Goal: Task Accomplishment & Management: Use online tool/utility

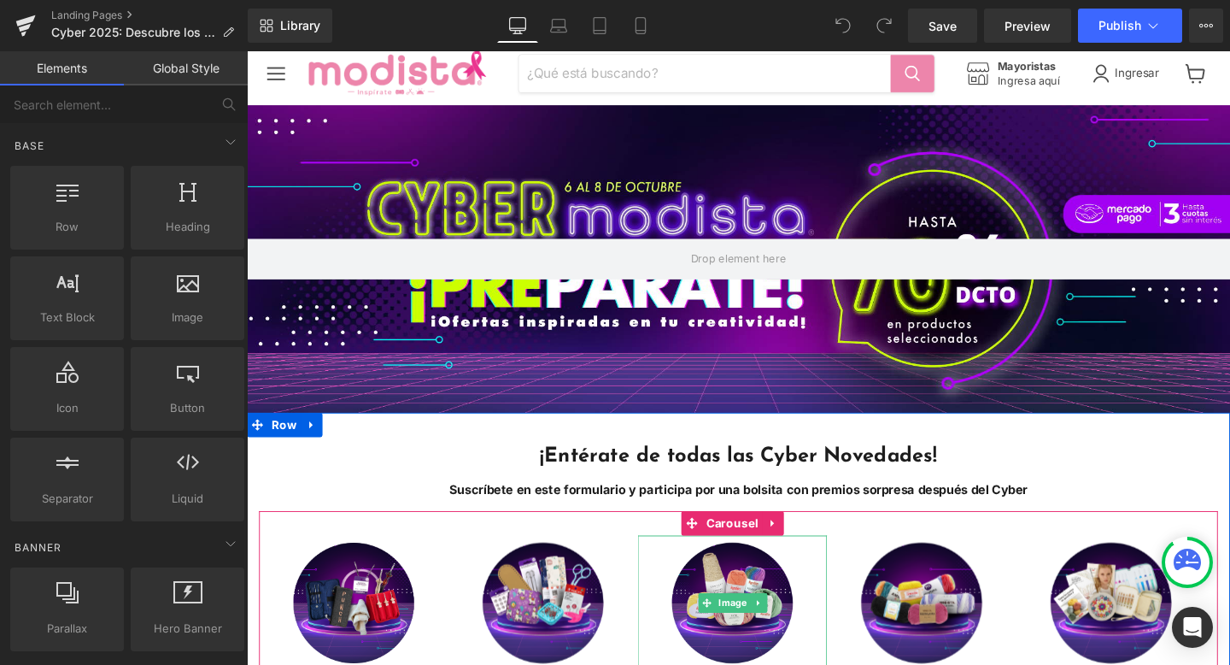
scroll to position [263, 0]
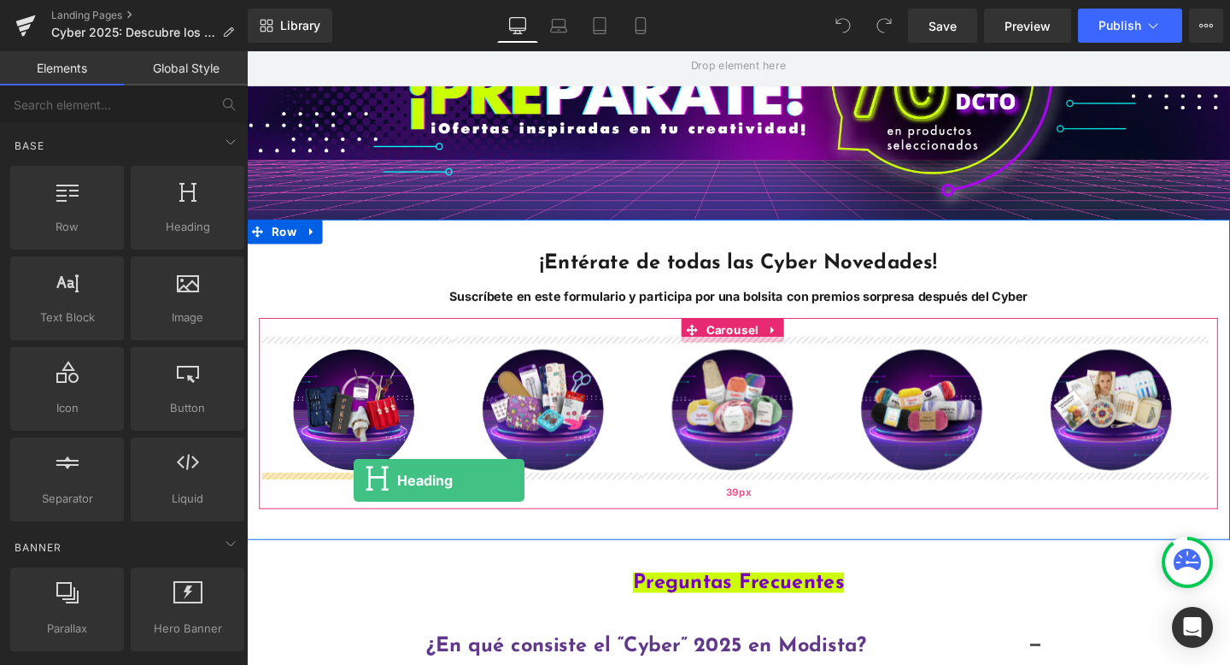
drag, startPoint x: 408, startPoint y: 249, endPoint x: 358, endPoint y: 502, distance: 258.7
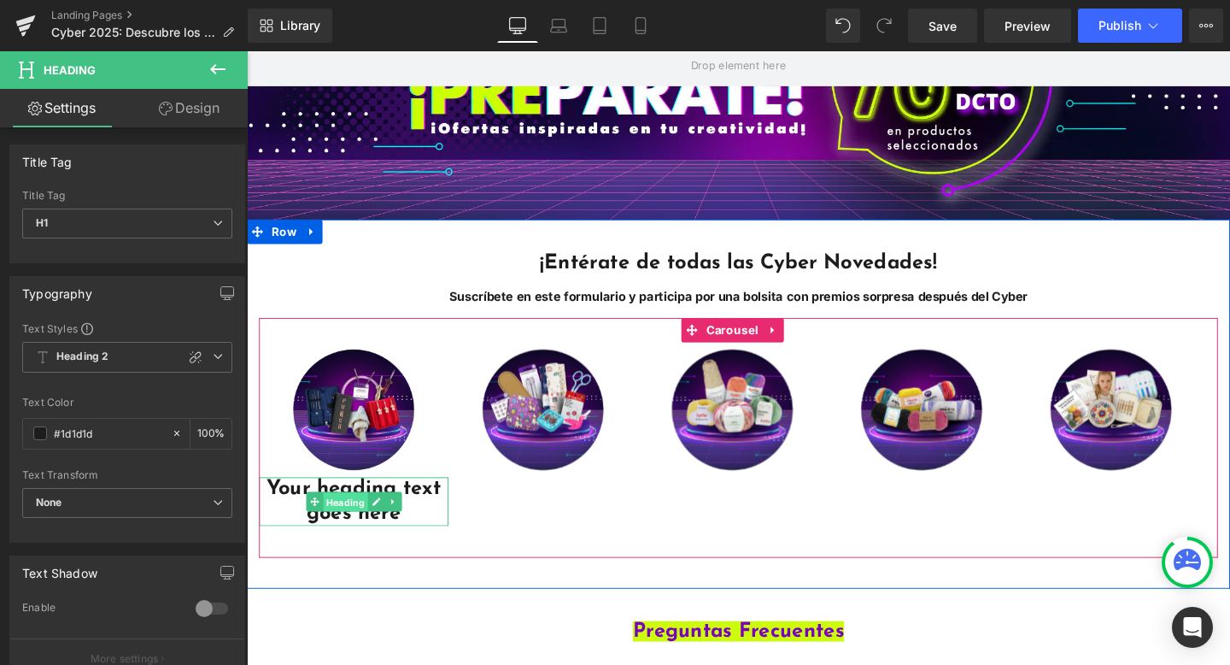
click at [340, 524] on span "Heading" at bounding box center [349, 525] width 47 height 21
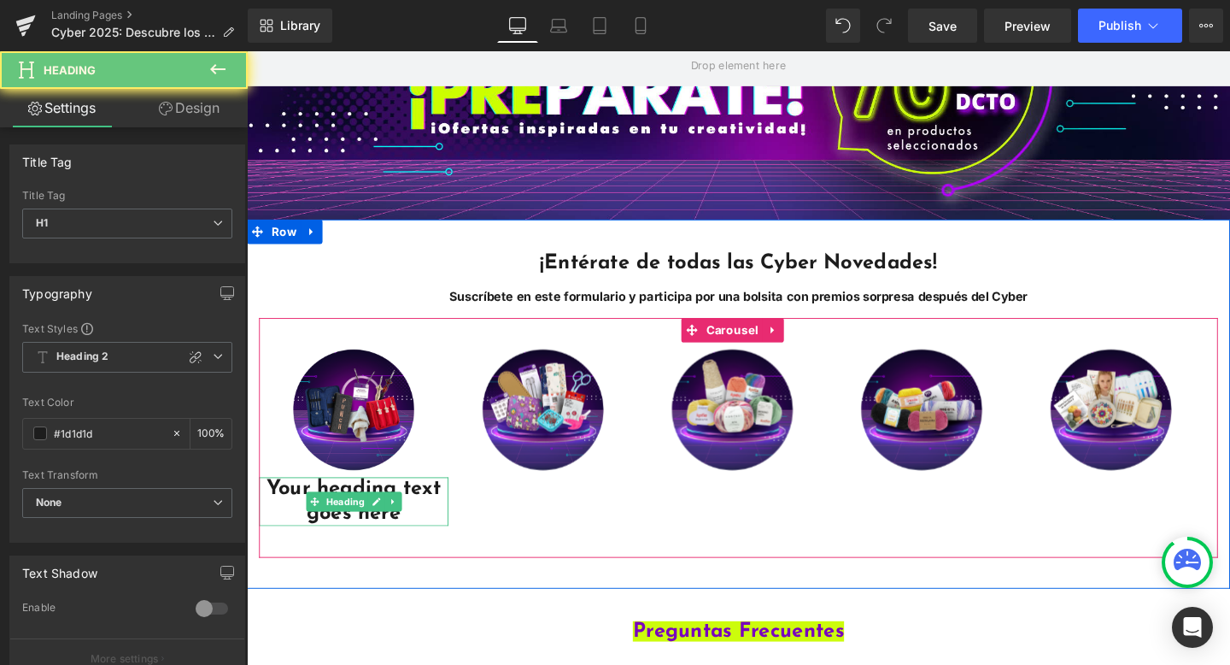
click at [435, 533] on h1 "Your heading text goes here" at bounding box center [359, 524] width 199 height 51
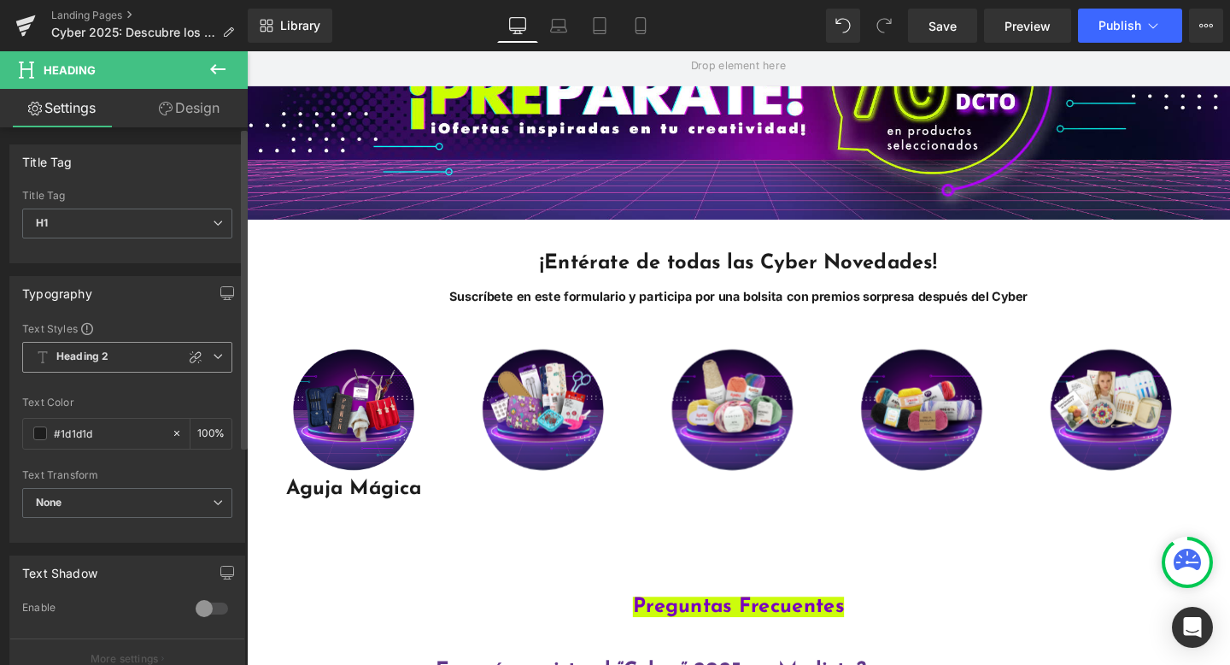
click at [128, 353] on span "Heading 2" at bounding box center [127, 357] width 210 height 31
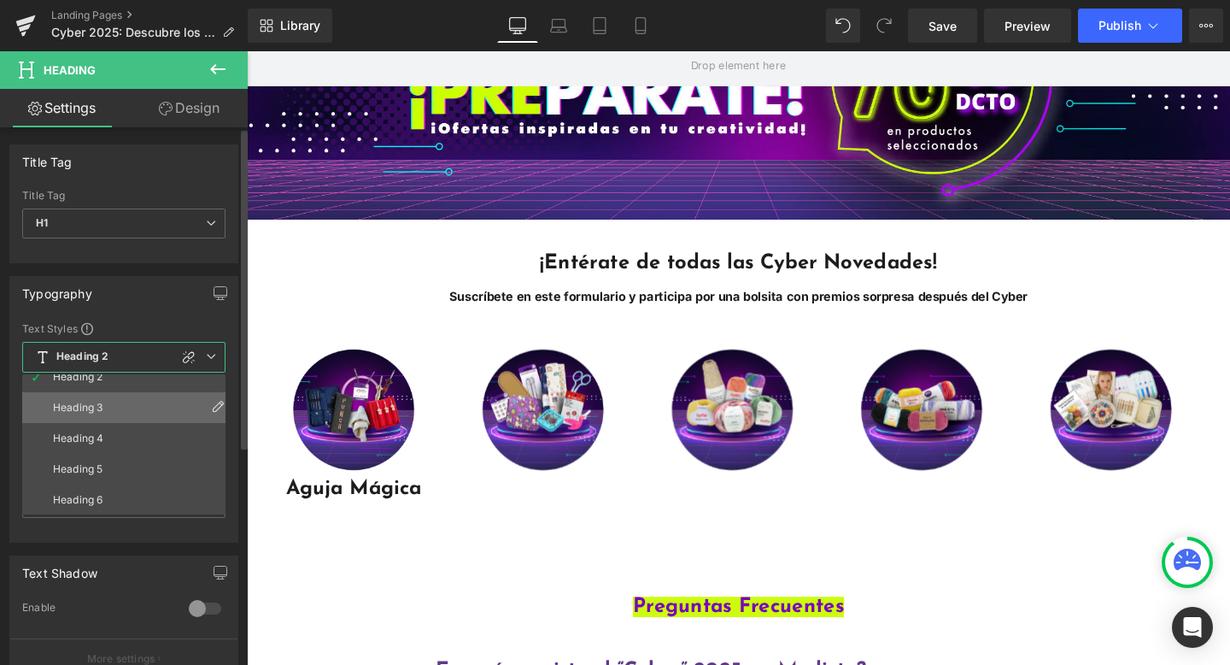
scroll to position [75, 0]
click at [101, 416] on li "Heading 3" at bounding box center [127, 406] width 211 height 31
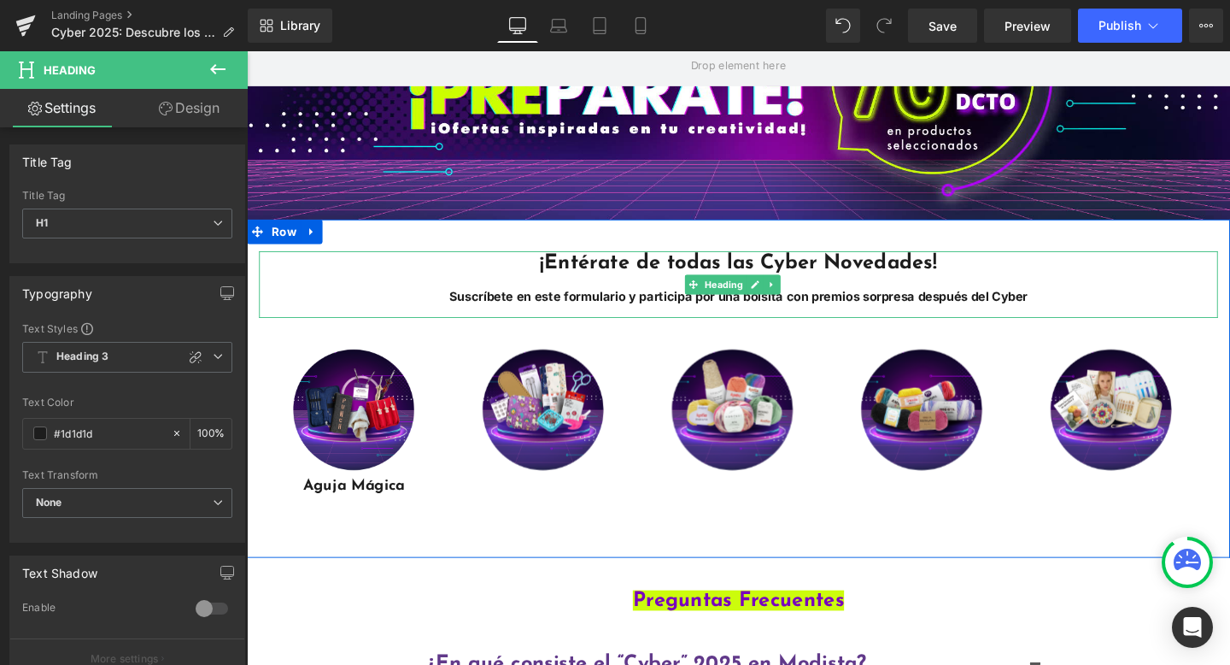
click at [573, 304] on strong "Suscríbete en este formulario y participa por una bolsita con premios sorpresa …" at bounding box center [764, 309] width 608 height 16
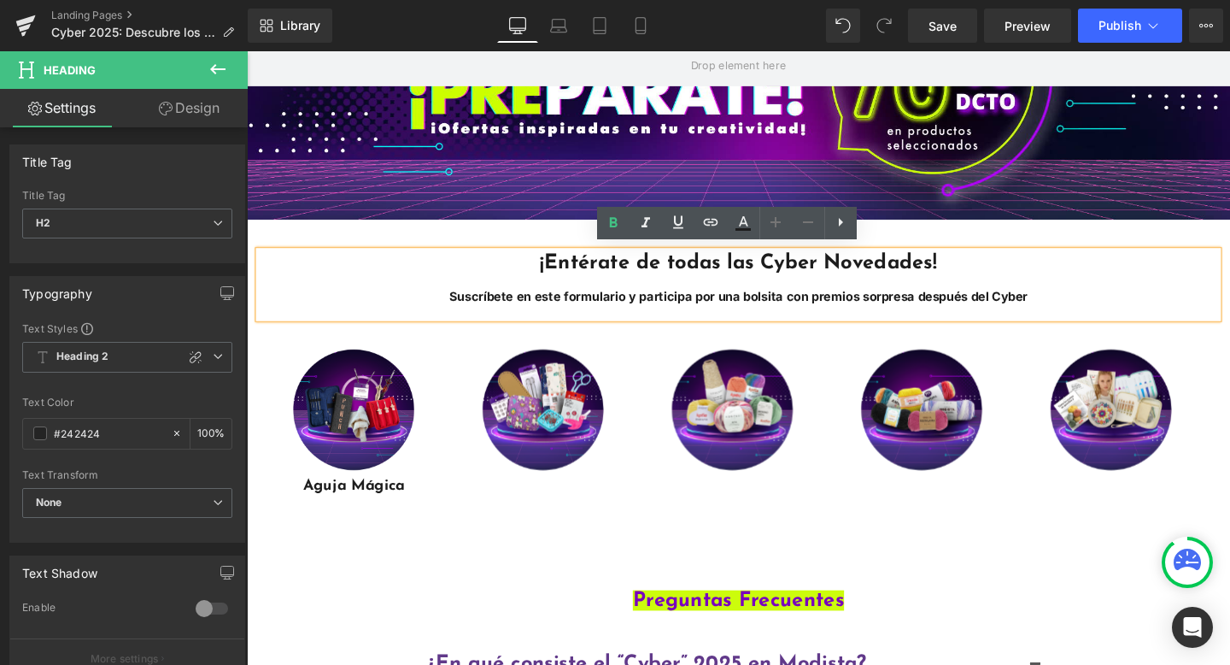
click at [567, 270] on span "¡Entérate de todas las Cyber Novedades!" at bounding box center [763, 273] width 417 height 21
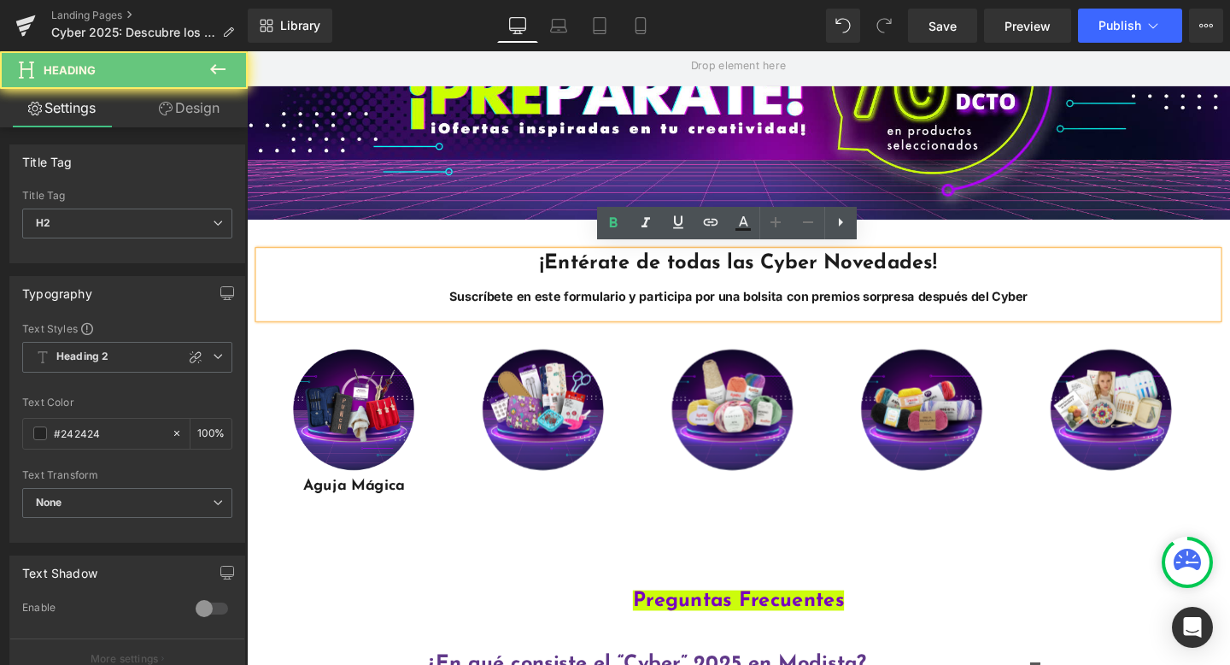
click at [568, 263] on span "¡Entérate de todas las Cyber Novedades!" at bounding box center [763, 273] width 417 height 21
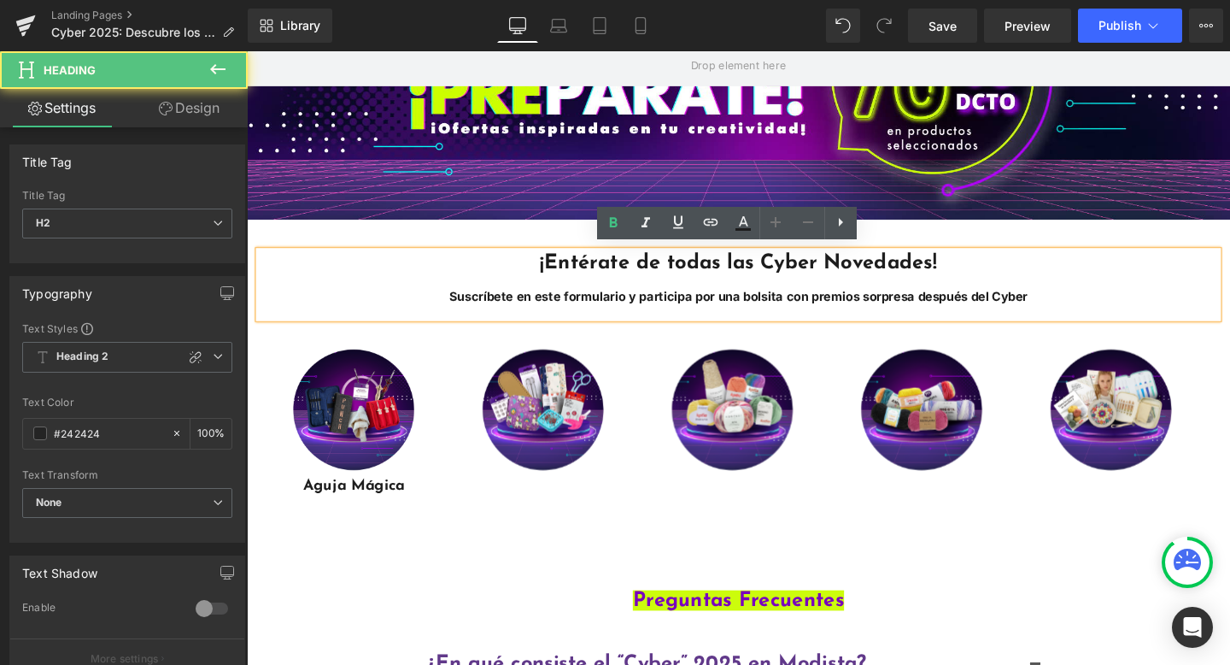
click at [553, 311] on strong "Suscríbete en este formulario y participa por una bolsita con premios sorpresa …" at bounding box center [764, 309] width 608 height 16
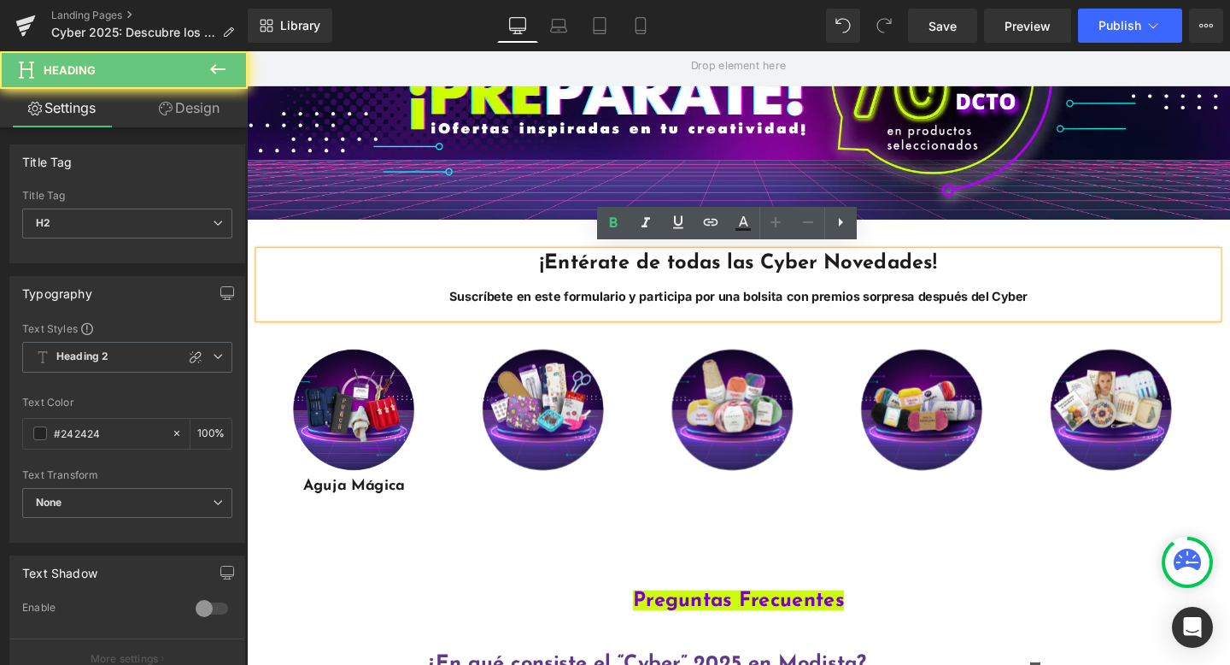
click at [552, 316] on div "Main content" at bounding box center [764, 323] width 1008 height 15
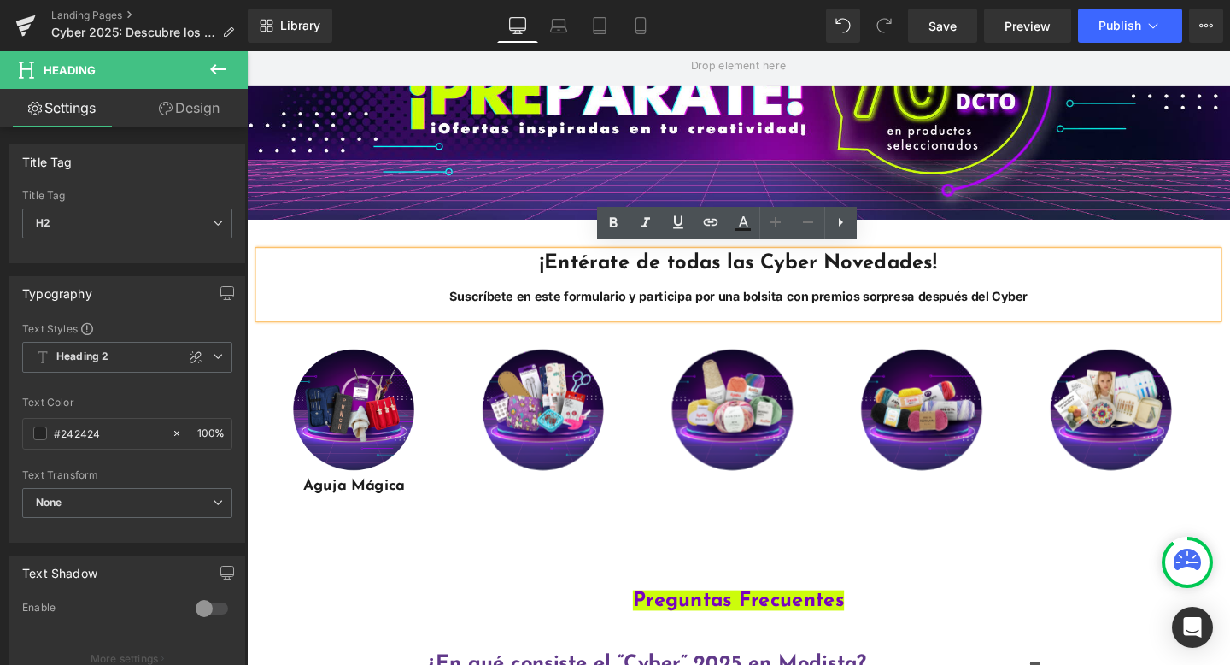
click at [550, 308] on strong "Suscríbete en este formulario y participa por una bolsita con premios sorpresa …" at bounding box center [764, 309] width 608 height 16
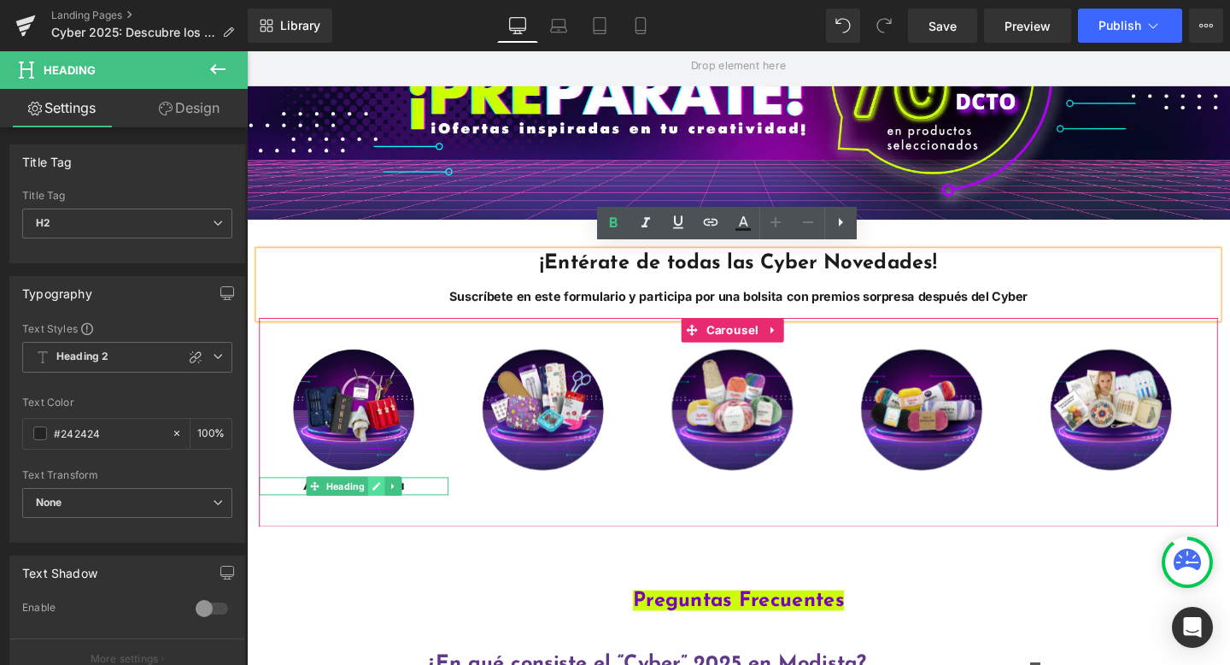
click at [385, 510] on link "Main content" at bounding box center [383, 508] width 18 height 21
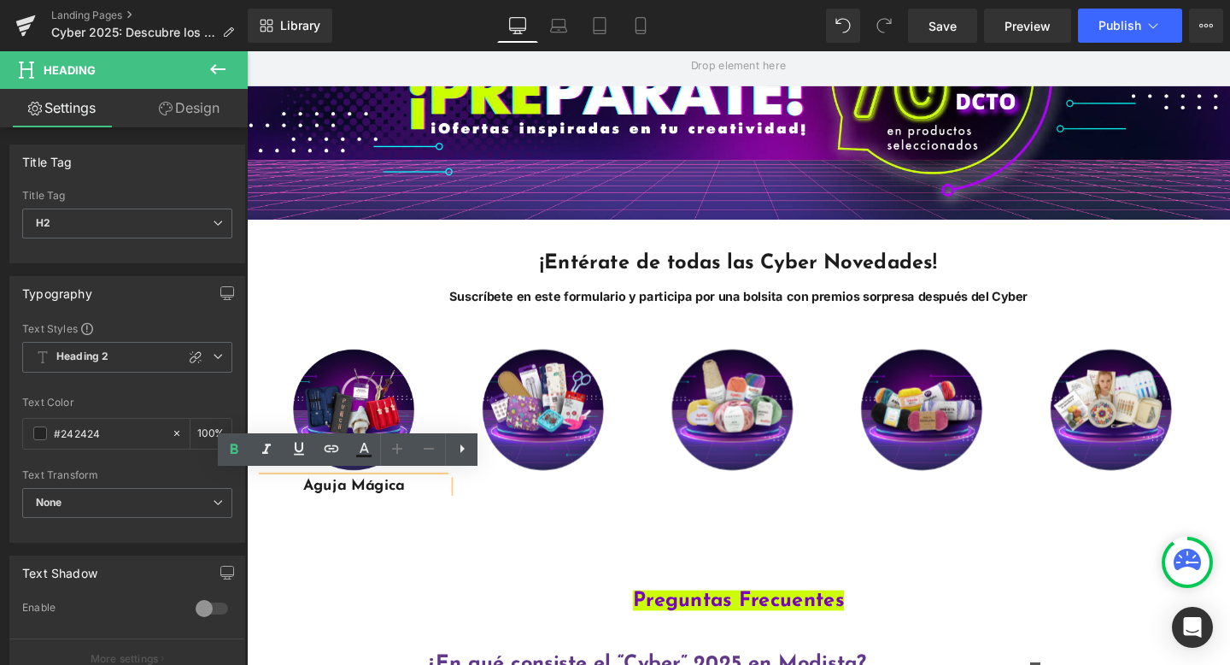
click at [396, 502] on h1 "Aguja Mágica" at bounding box center [359, 508] width 199 height 19
click at [512, 514] on div "Image Aguja Mágica Heading Image Image Image Image ‹ › Carousel 39px" at bounding box center [764, 442] width 1008 height 220
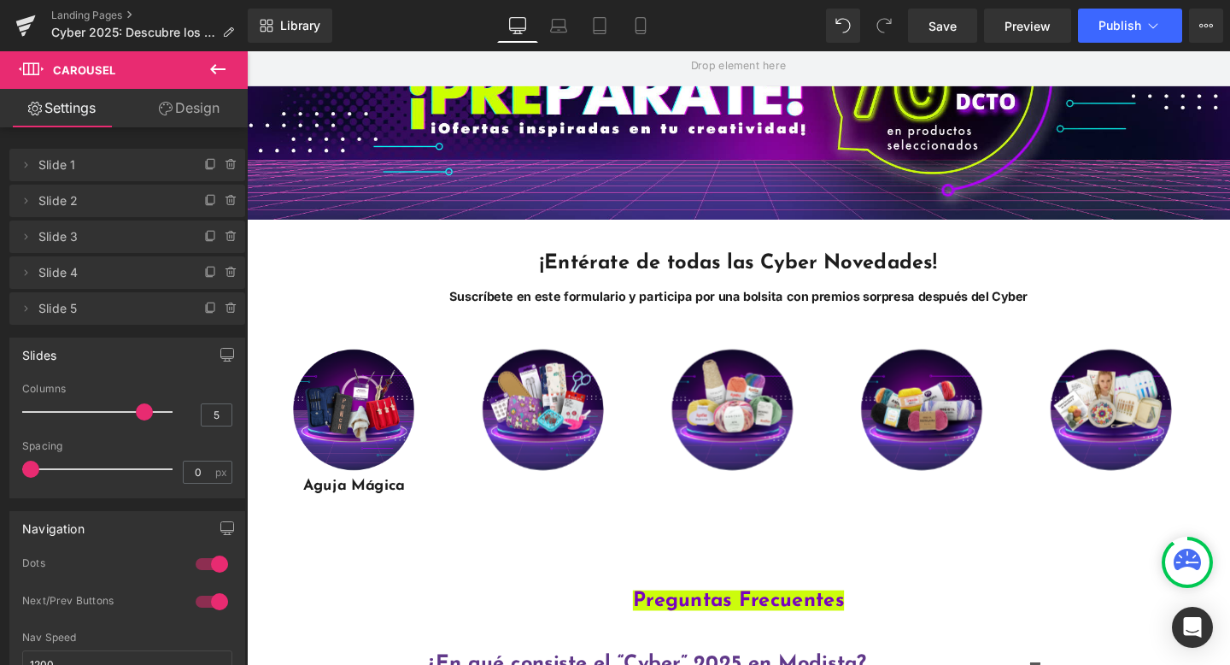
click at [214, 68] on icon at bounding box center [217, 69] width 15 height 10
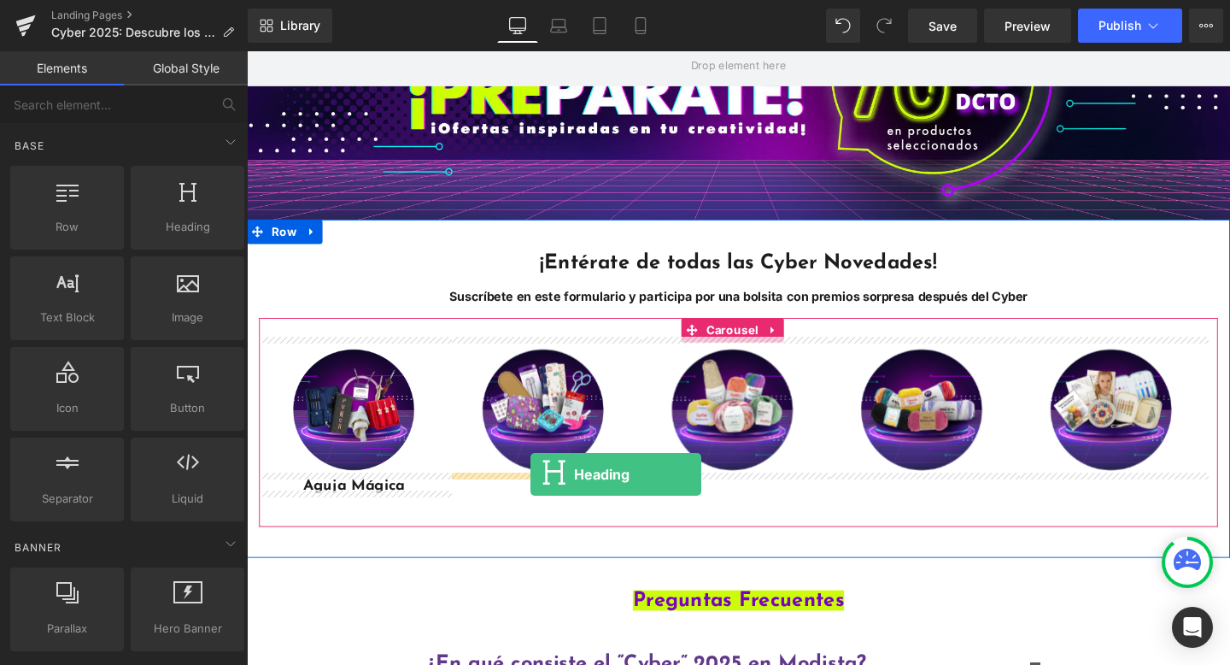
drag, startPoint x: 405, startPoint y: 267, endPoint x: 545, endPoint y: 496, distance: 269.2
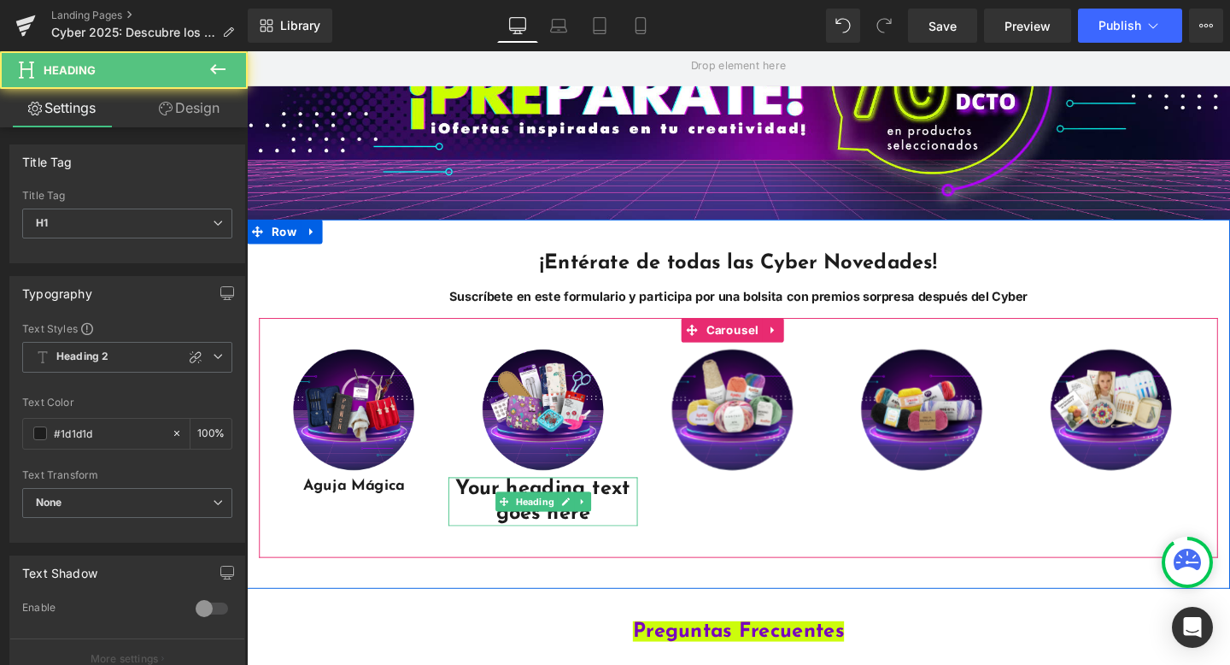
click at [567, 505] on h1 "Your heading text goes here" at bounding box center [558, 524] width 199 height 51
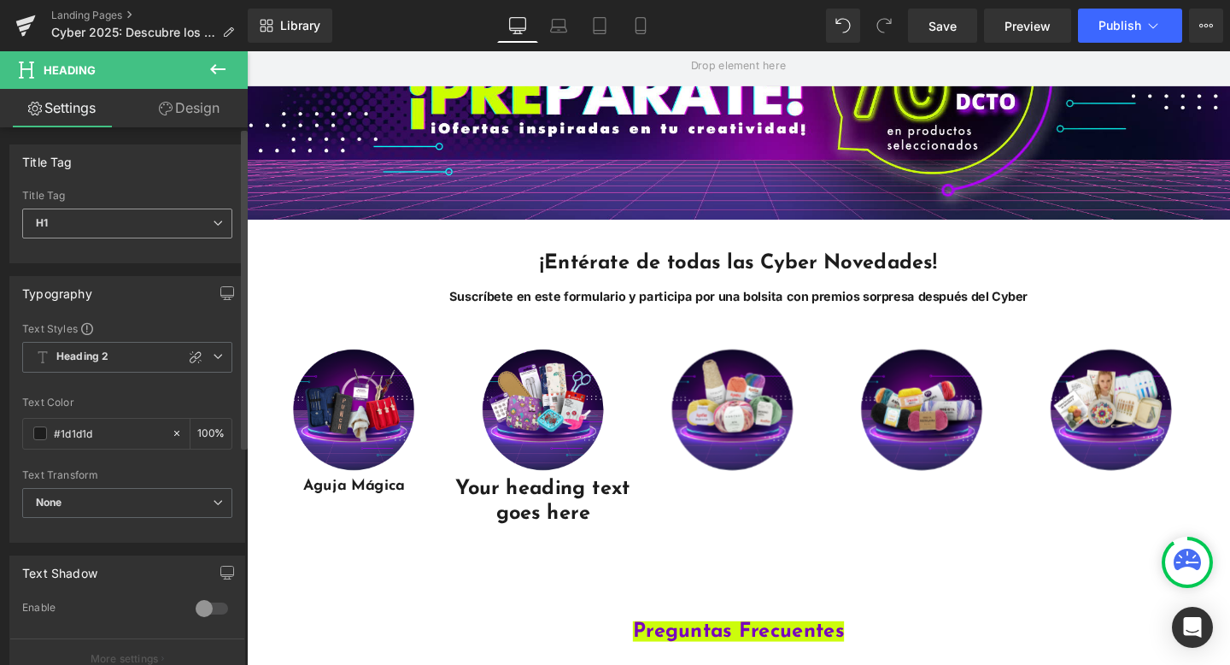
click at [131, 232] on span "H1" at bounding box center [127, 223] width 210 height 30
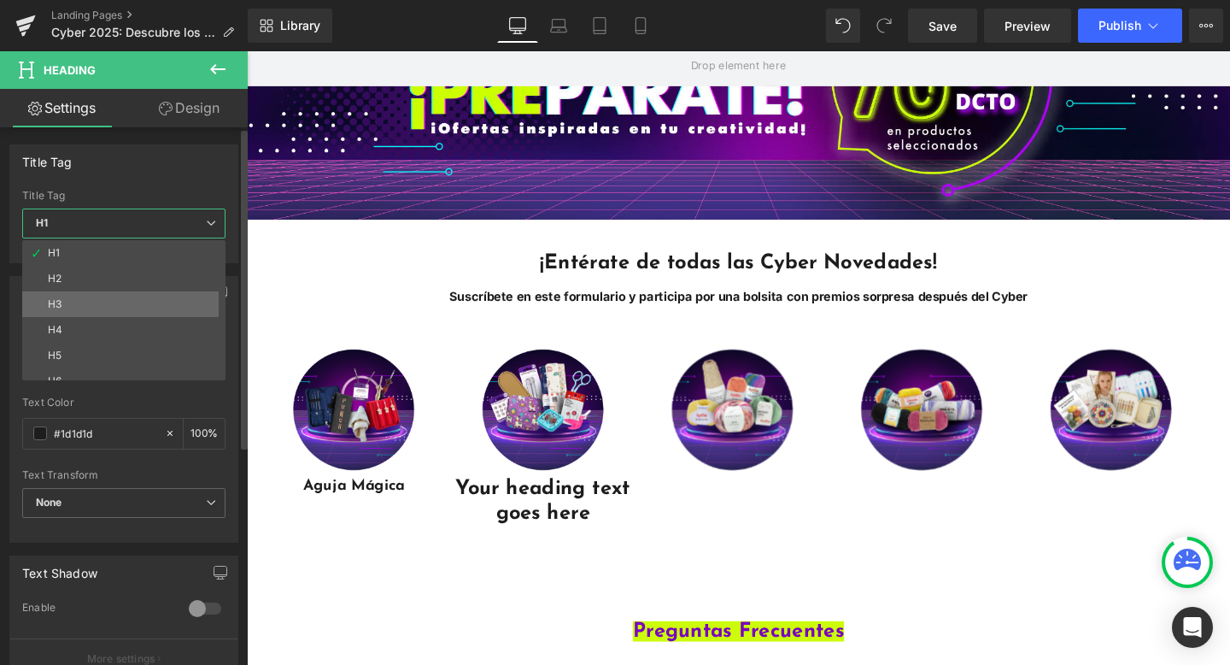
click at [126, 307] on li "H3" at bounding box center [127, 304] width 211 height 26
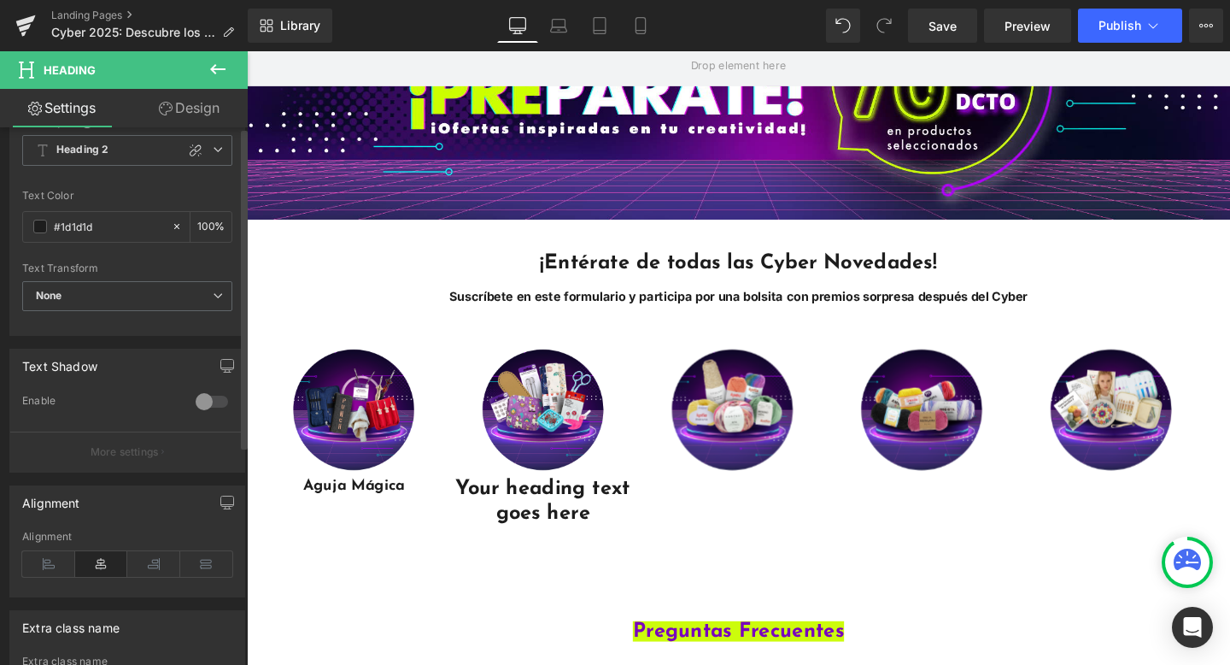
scroll to position [0, 0]
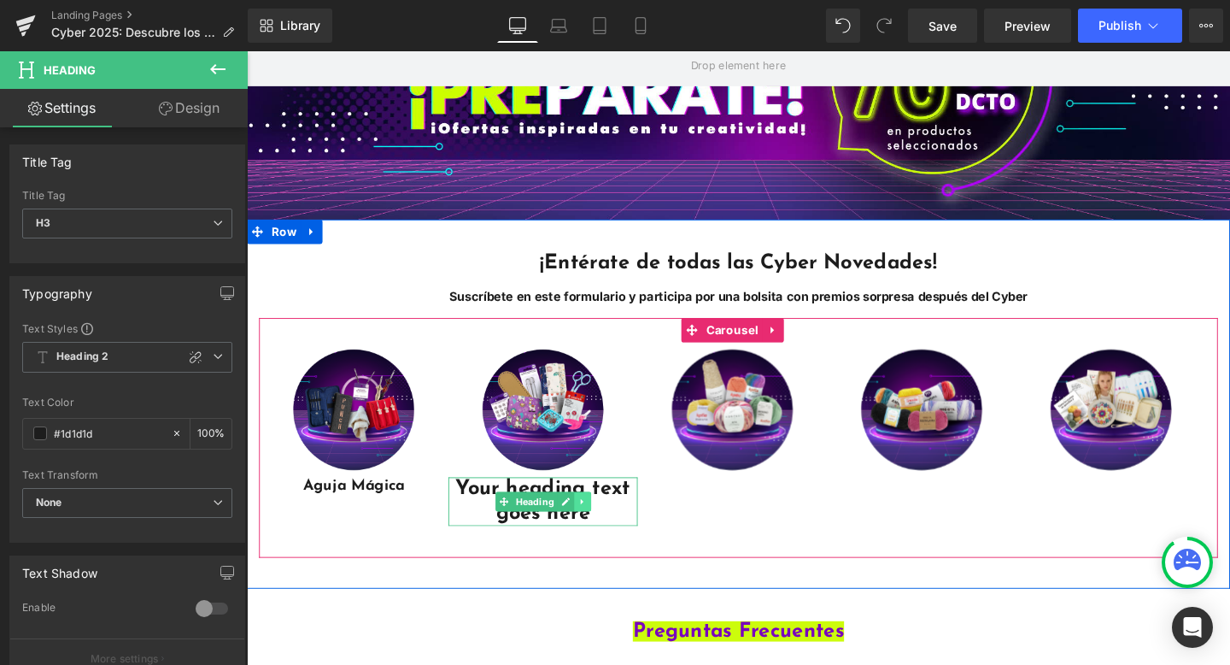
click at [599, 521] on icon "Main content" at bounding box center [598, 524] width 3 height 6
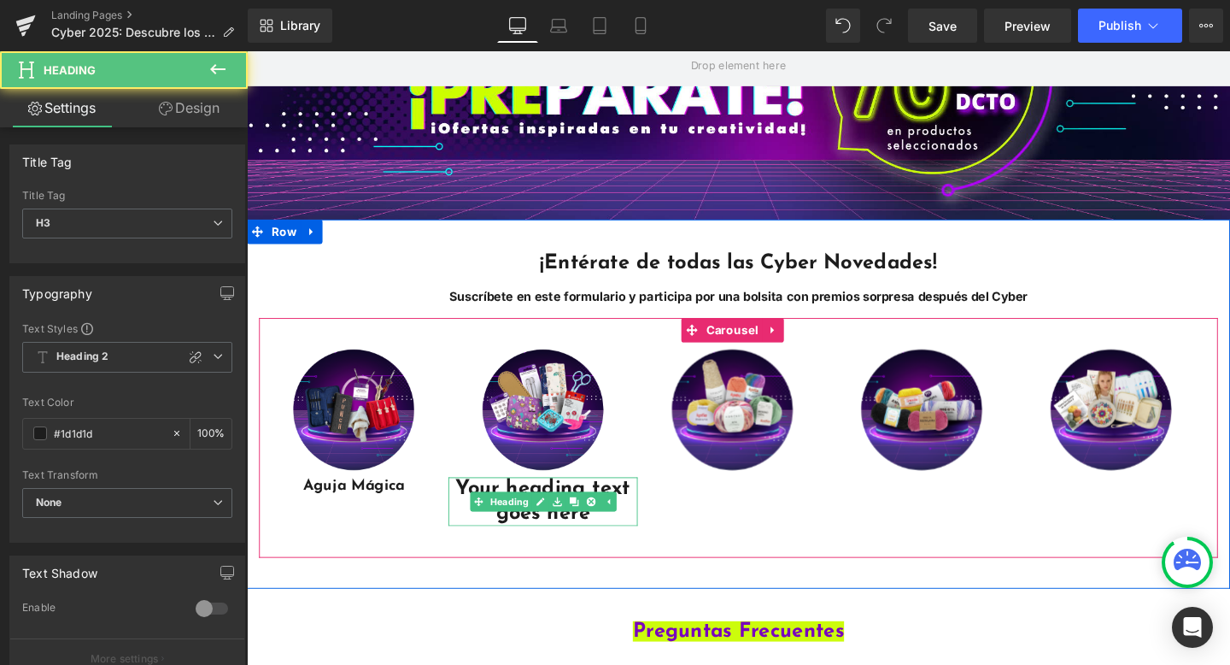
click at [614, 539] on h3 "Your heading text goes here" at bounding box center [558, 524] width 199 height 51
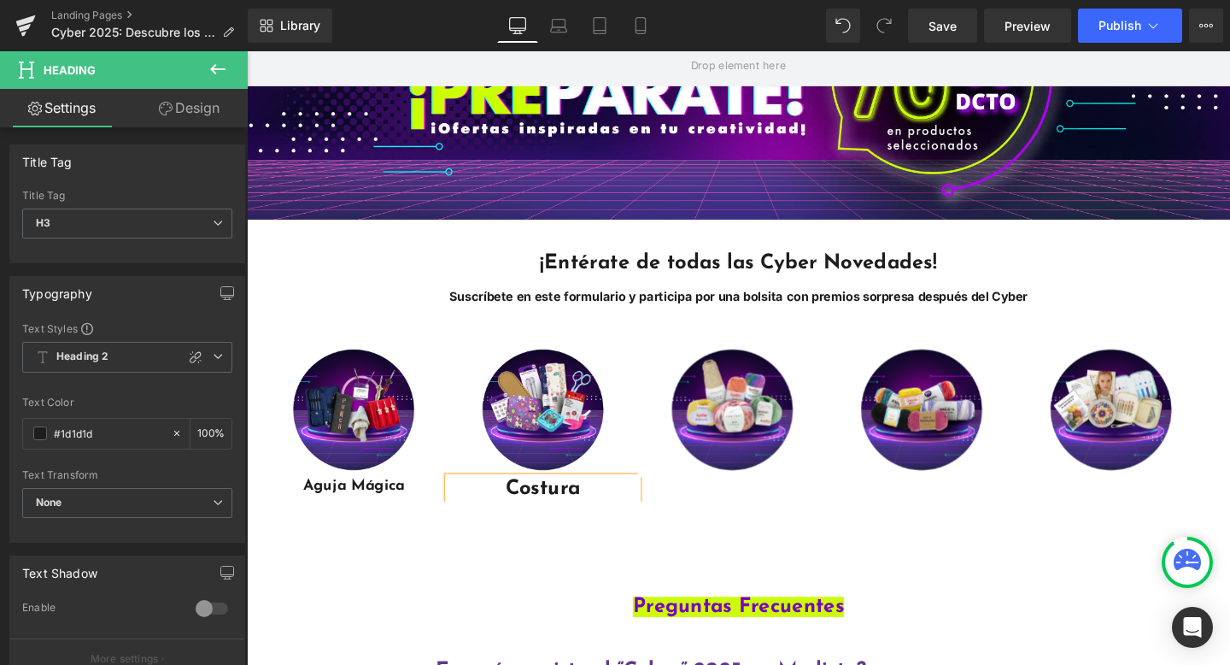
click at [665, 518] on div "Image Aguja Mágica Heading Image Costura Heading Image Image Image" at bounding box center [757, 440] width 995 height 167
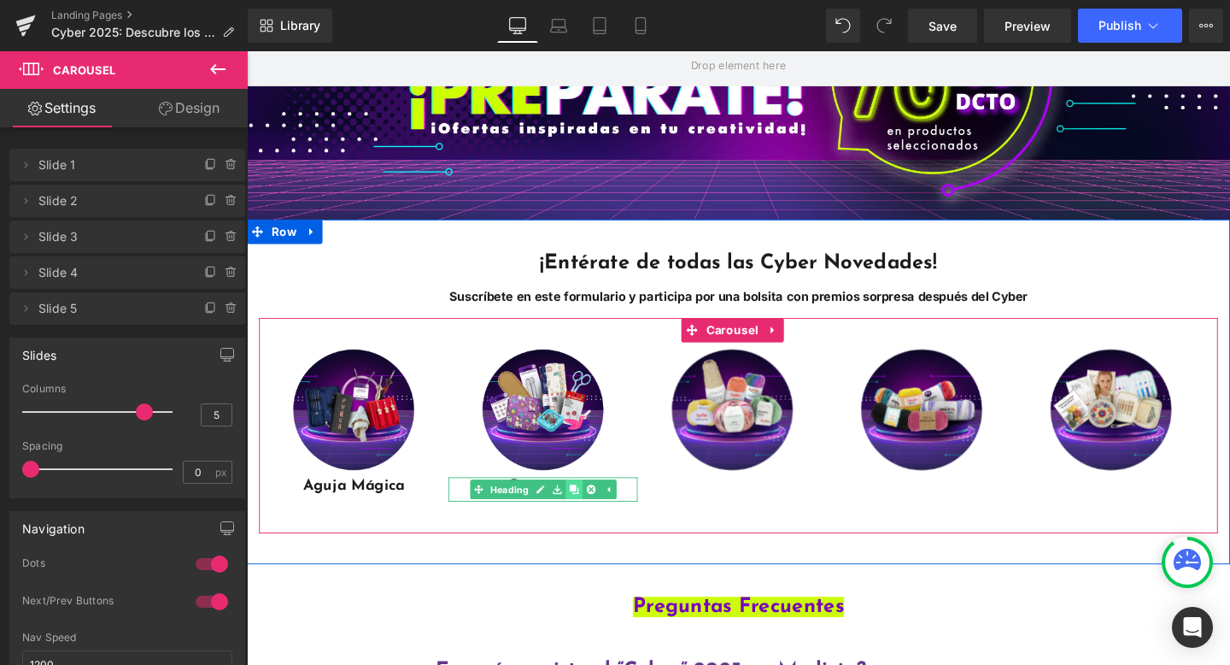
click at [591, 507] on icon "Main content" at bounding box center [590, 511] width 9 height 9
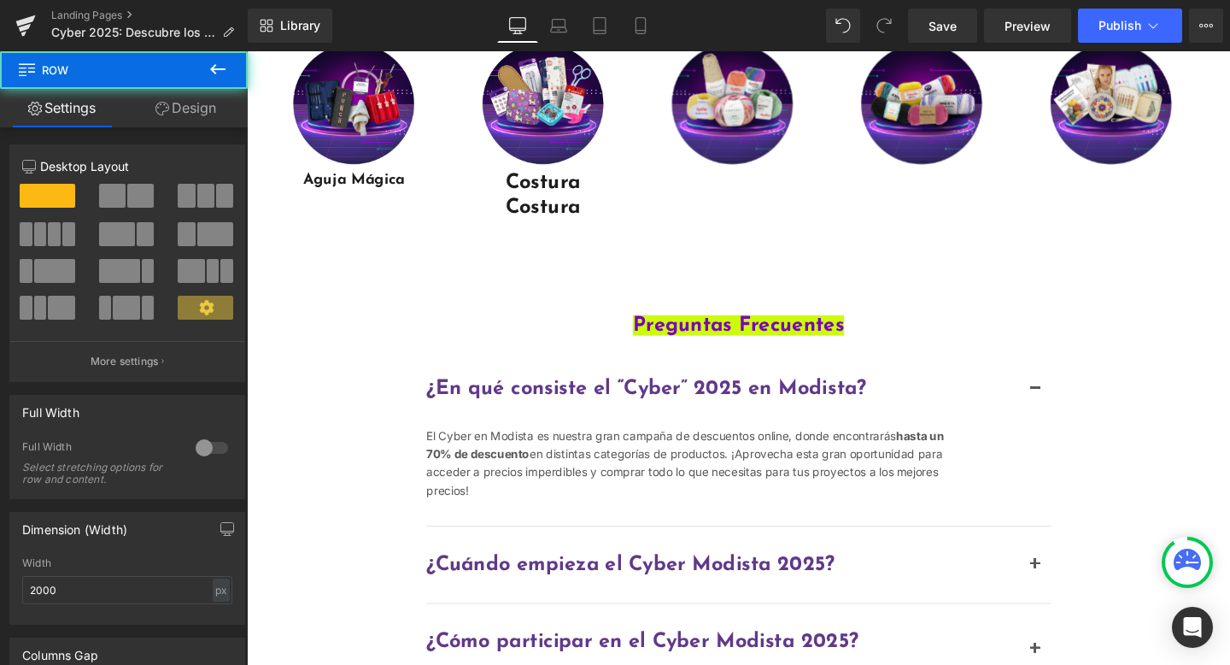
click at [547, 489] on div "Hero Banner ¡Entérate de todas las Cyber Novedades! Suscríbete en este formular…" at bounding box center [764, 648] width 1034 height 2129
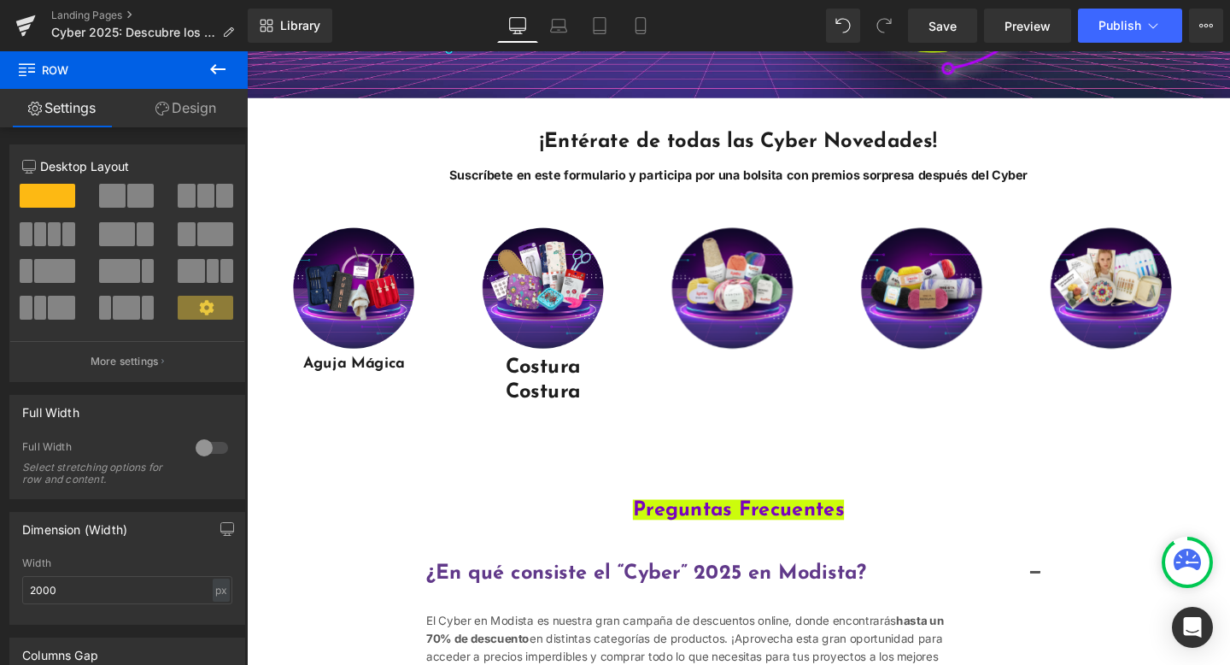
scroll to position [521, 0]
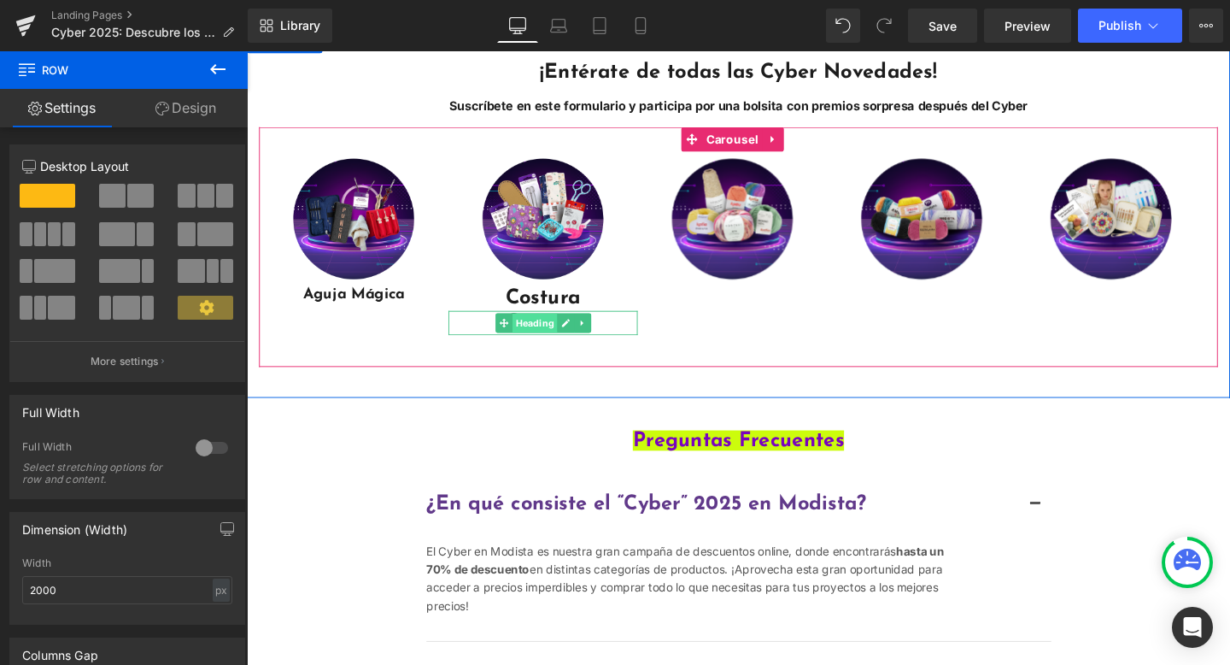
click at [528, 347] on span "Heading" at bounding box center [549, 336] width 47 height 21
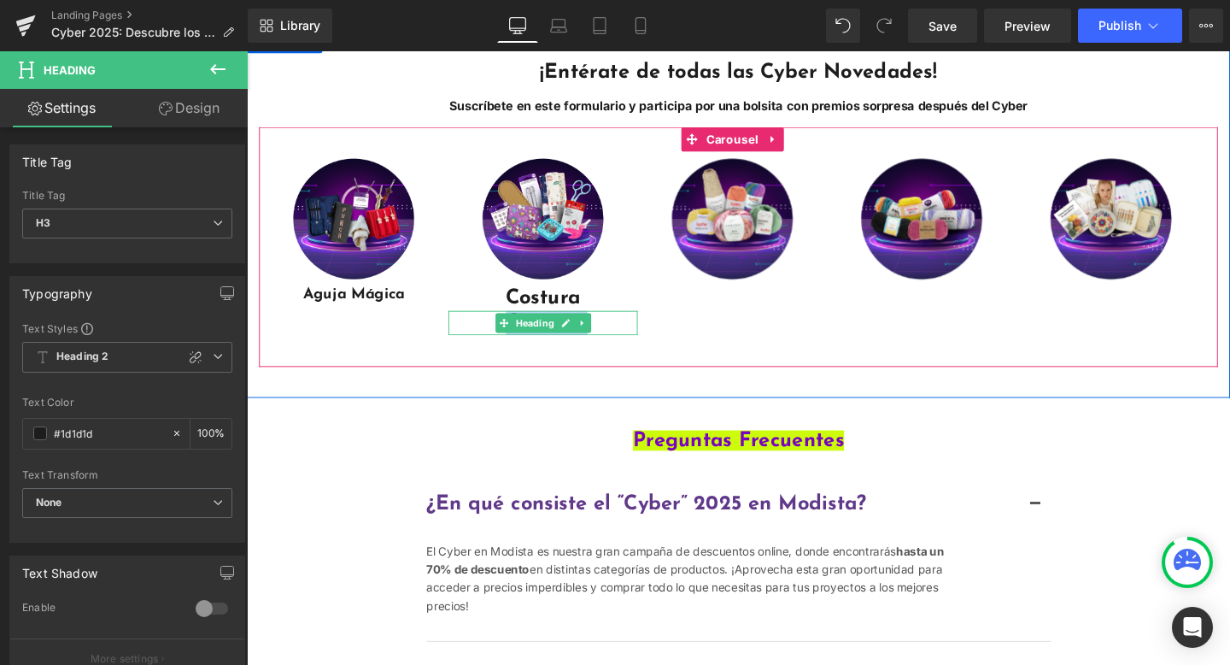
drag, startPoint x: 473, startPoint y: 381, endPoint x: 520, endPoint y: 382, distance: 47.0
click at [597, 349] on div "Costura Heading" at bounding box center [558, 337] width 199 height 26
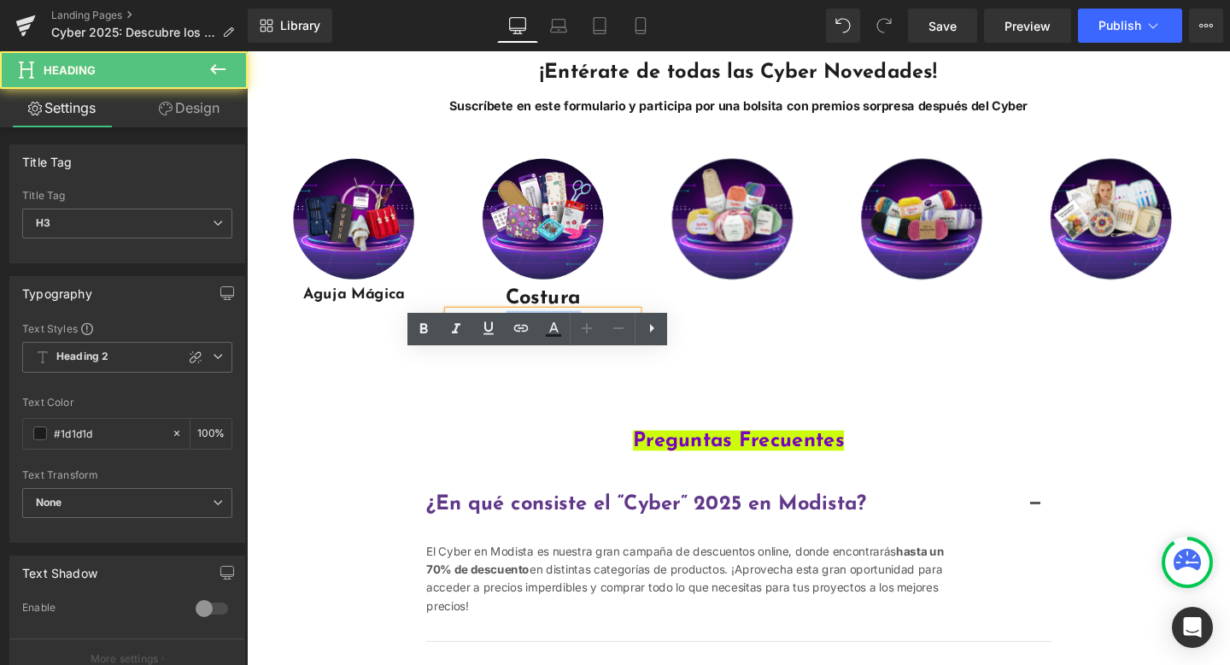
click at [508, 349] on h3 "Costura" at bounding box center [558, 337] width 199 height 26
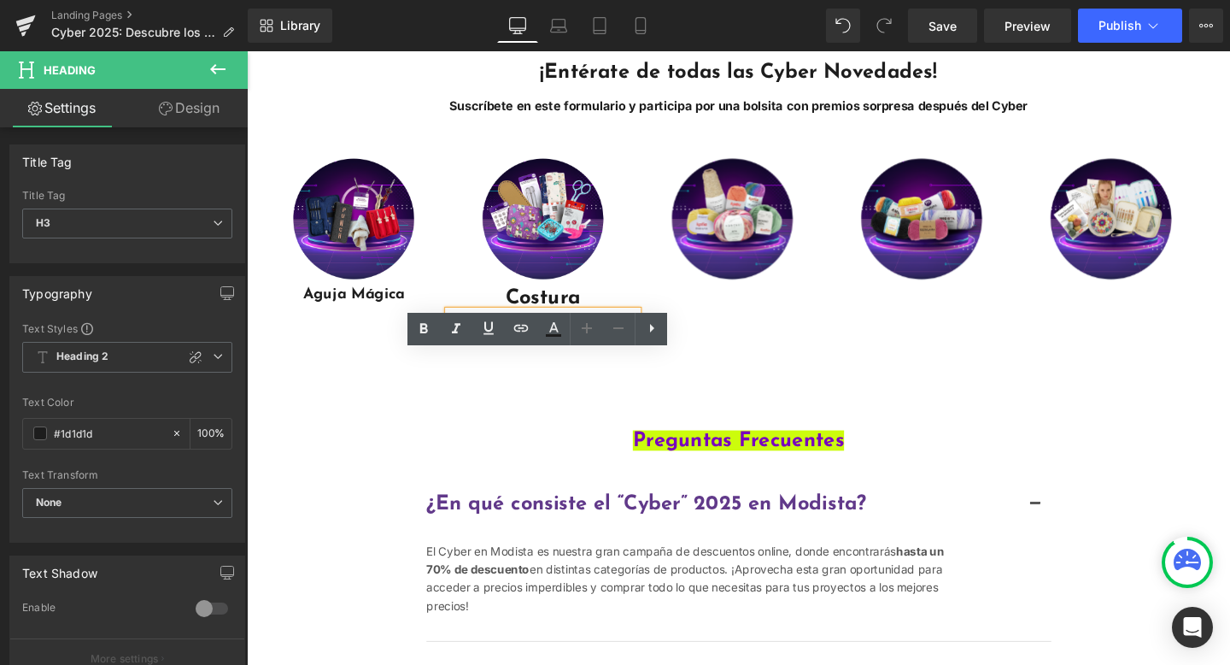
click at [629, 349] on h3 "Costura" at bounding box center [558, 337] width 199 height 26
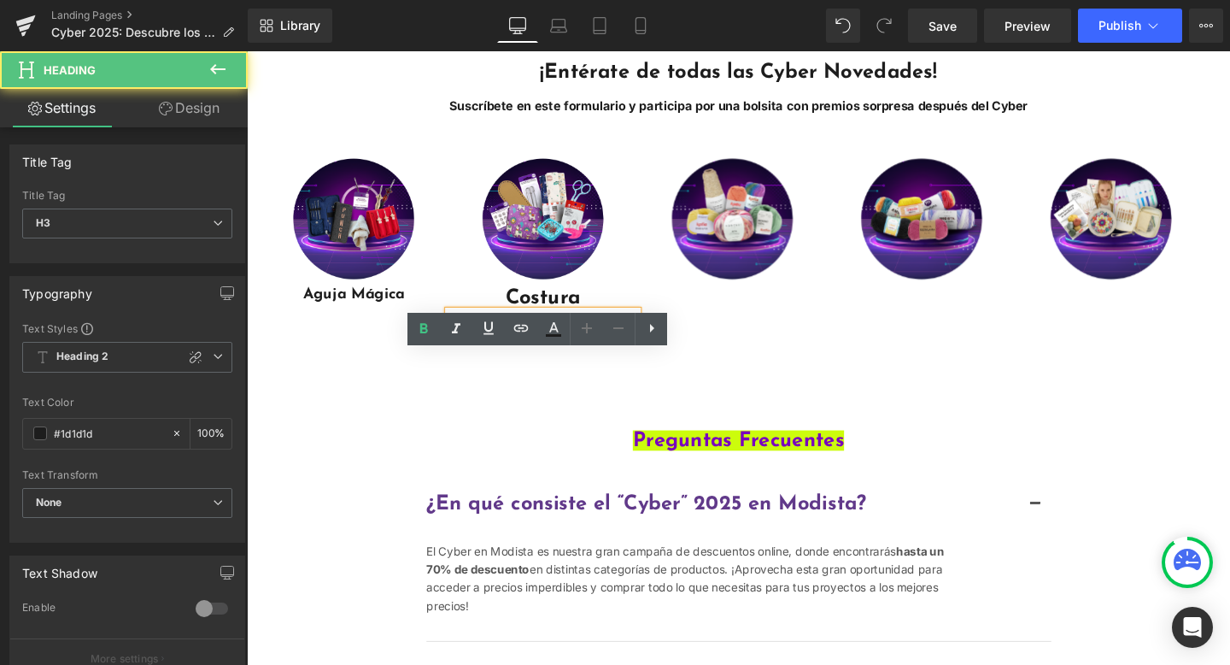
click at [753, 349] on div "Image Aguja Mágica Heading Image Costura Heading Costura Heading Image Image Im…" at bounding box center [757, 252] width 995 height 193
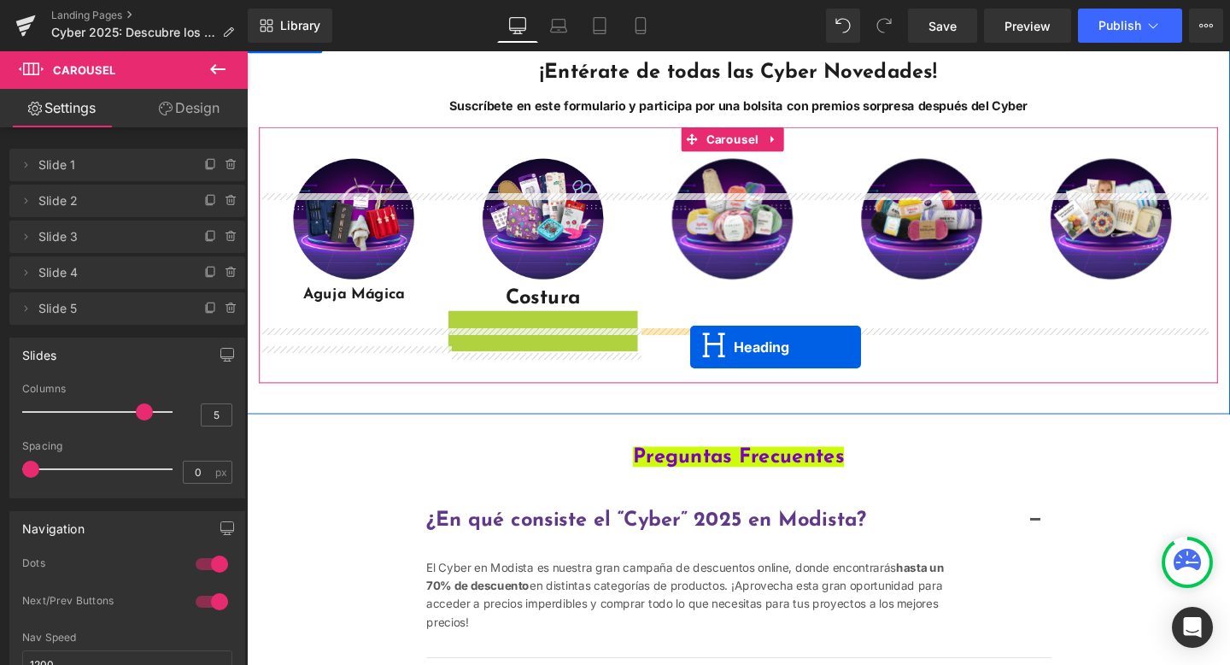
drag, startPoint x: 514, startPoint y: 381, endPoint x: 714, endPoint y: 362, distance: 200.8
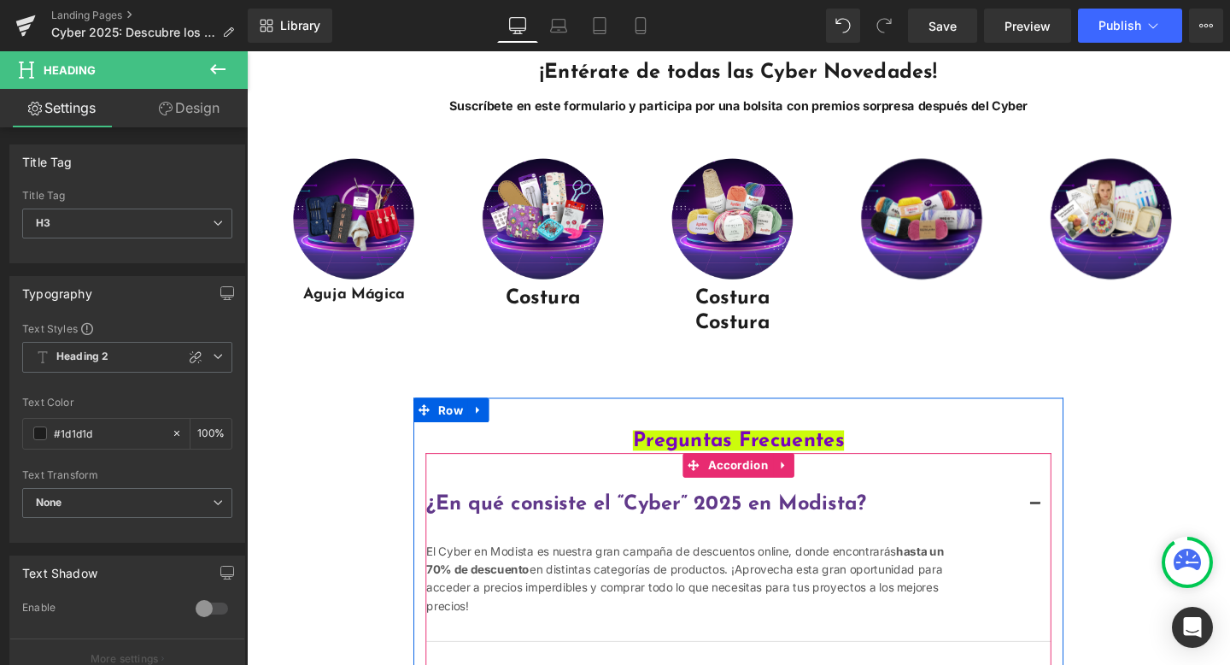
drag, startPoint x: 992, startPoint y: 558, endPoint x: 772, endPoint y: 530, distance: 222.3
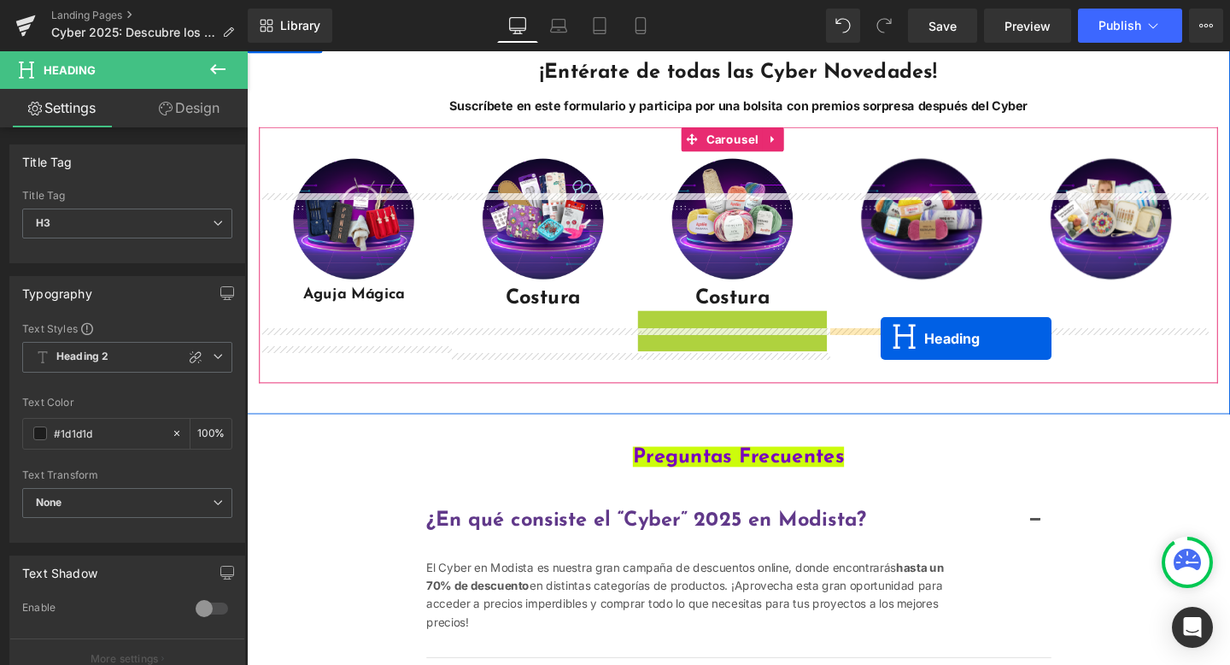
drag, startPoint x: 713, startPoint y: 377, endPoint x: 914, endPoint y: 353, distance: 203.1
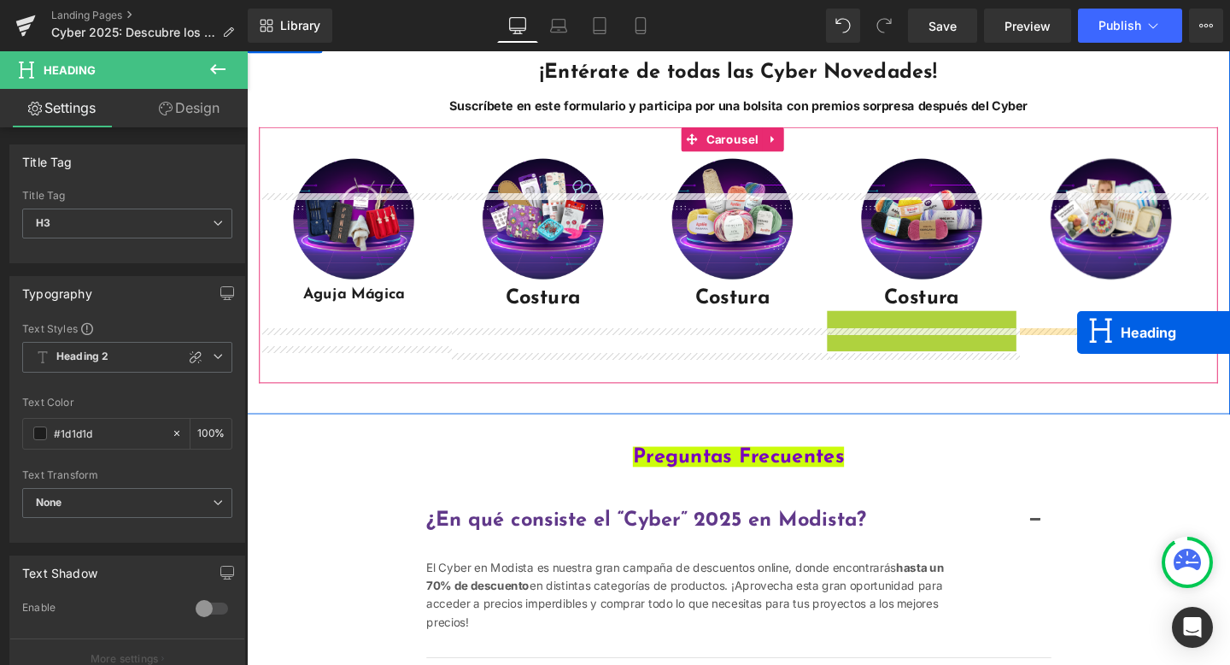
drag, startPoint x: 913, startPoint y: 379, endPoint x: 1120, endPoint y: 347, distance: 209.3
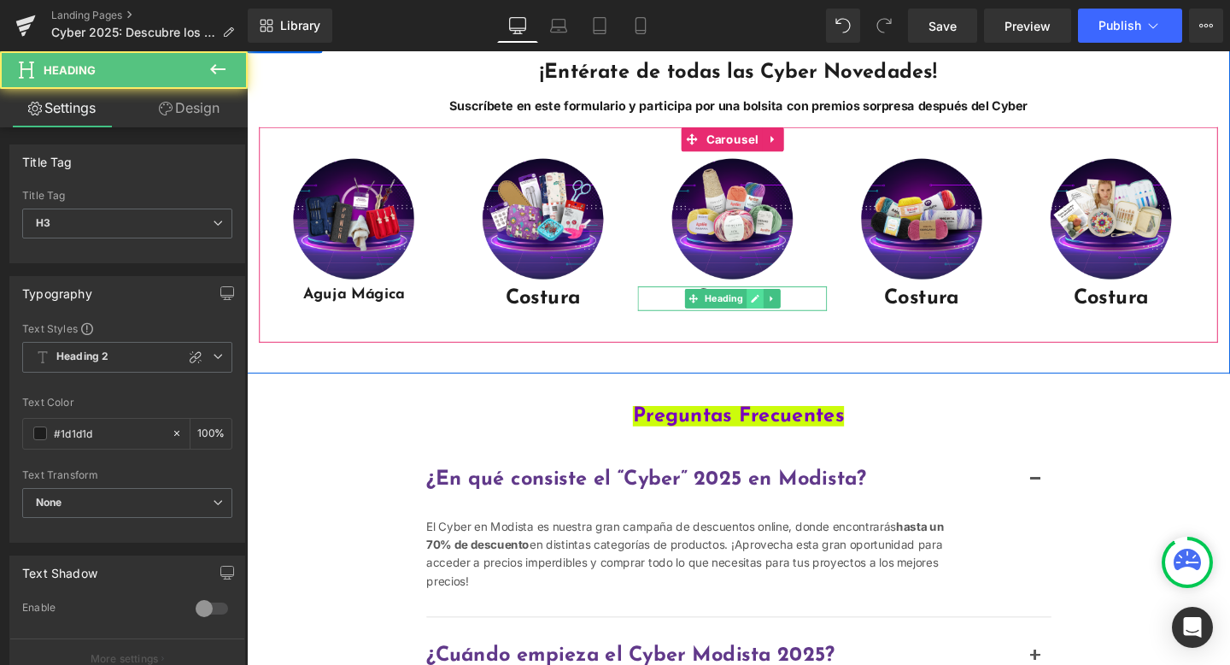
click at [786, 321] on link "Main content" at bounding box center [781, 311] width 18 height 21
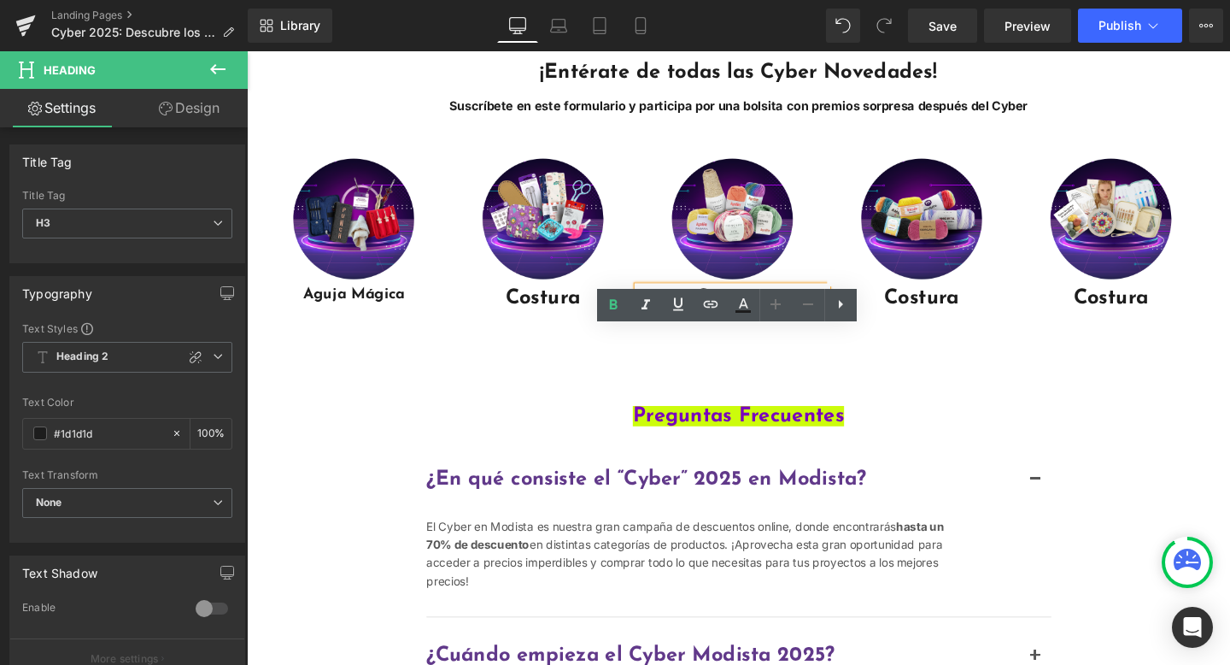
click at [758, 324] on h3 "Costura" at bounding box center [757, 311] width 199 height 26
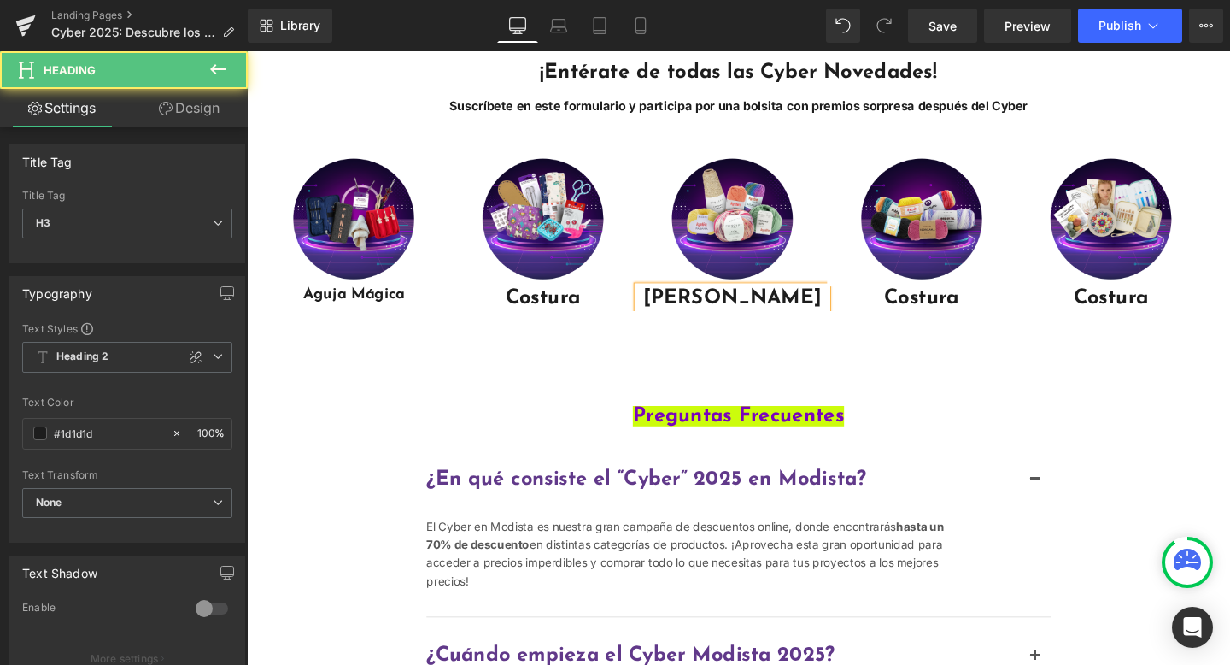
click at [756, 324] on h3 "[PERSON_NAME]" at bounding box center [757, 311] width 199 height 26
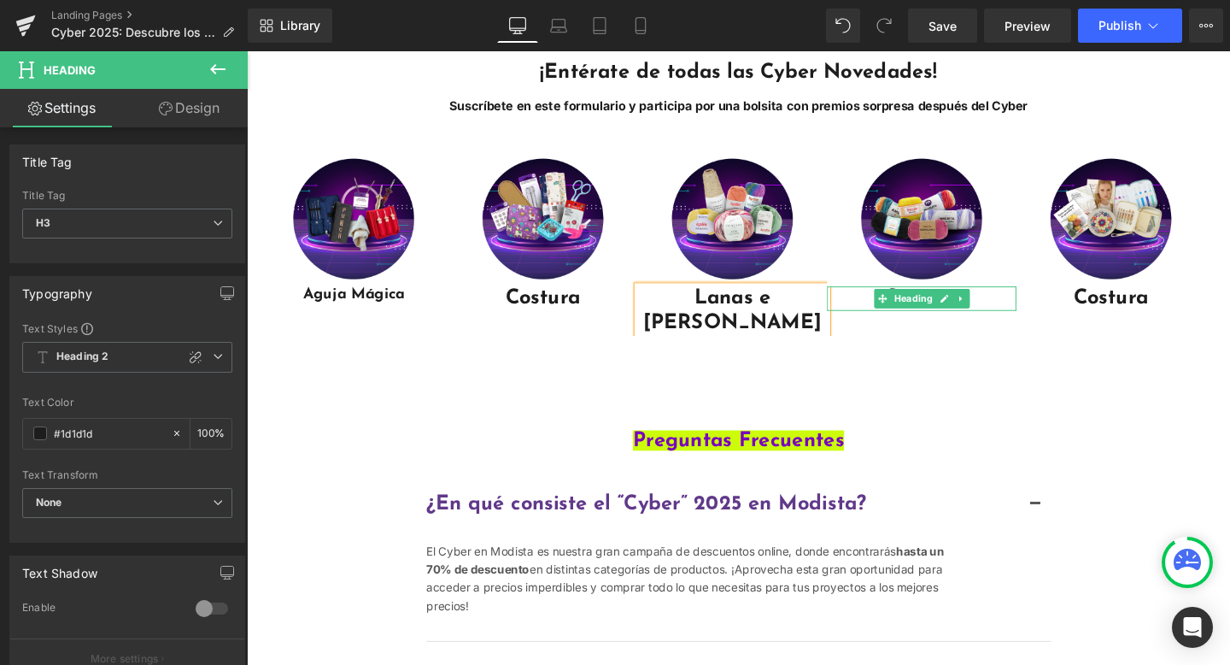
click at [1038, 324] on h3 "Costura" at bounding box center [956, 311] width 199 height 26
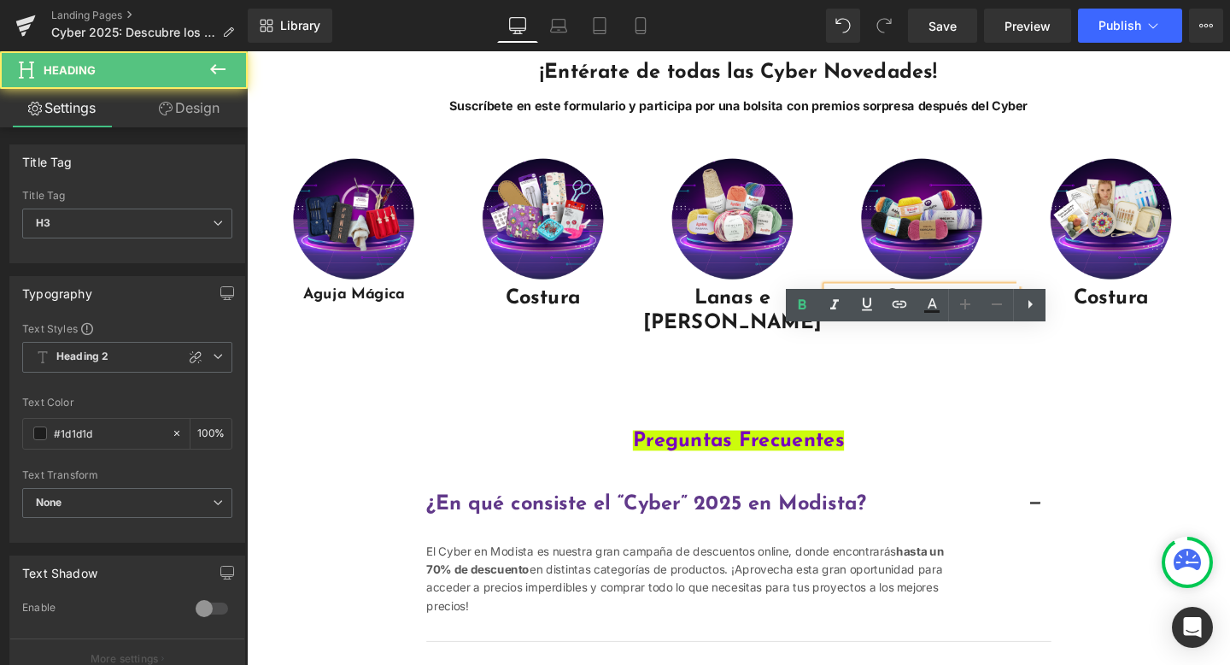
click at [1002, 324] on h3 "Costura" at bounding box center [956, 311] width 199 height 26
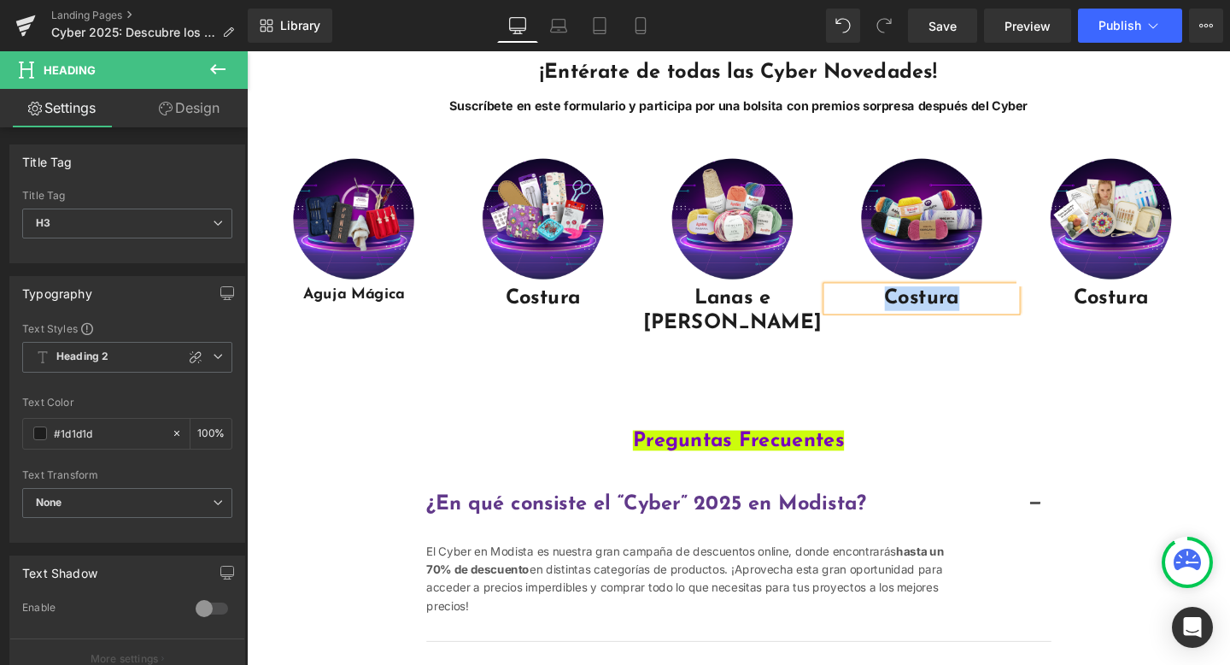
paste div "Main content"
click at [1135, 321] on span "Heading" at bounding box center [1146, 311] width 47 height 21
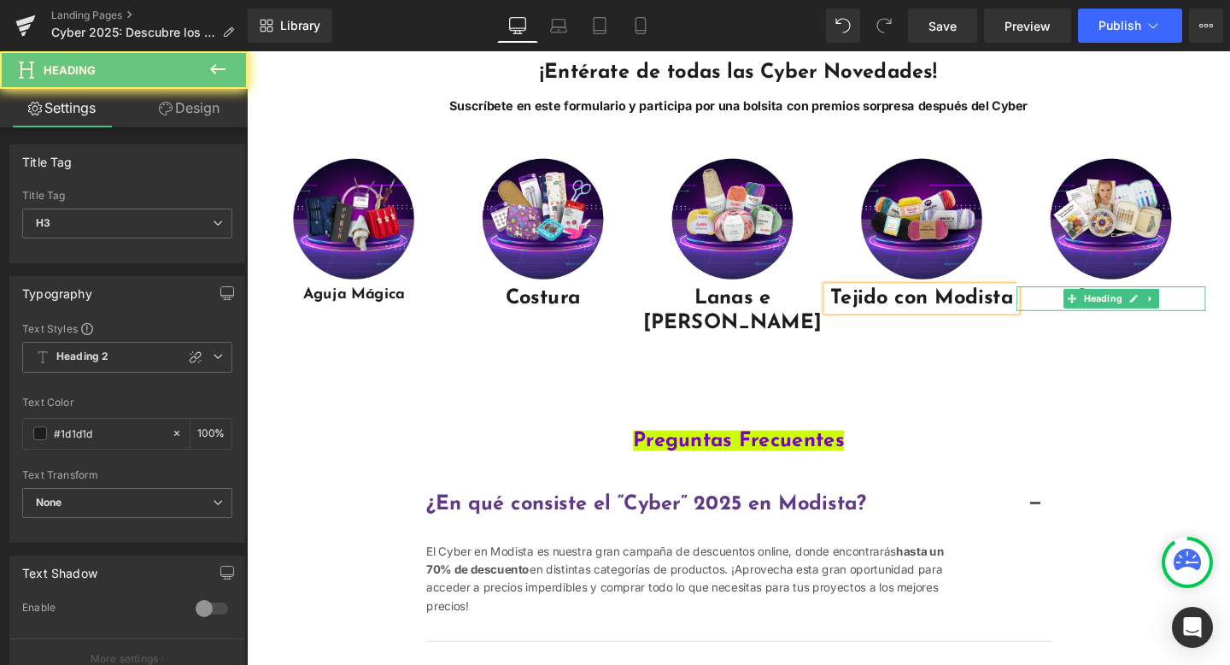
click at [1212, 324] on h3 "Costura" at bounding box center [1155, 311] width 199 height 26
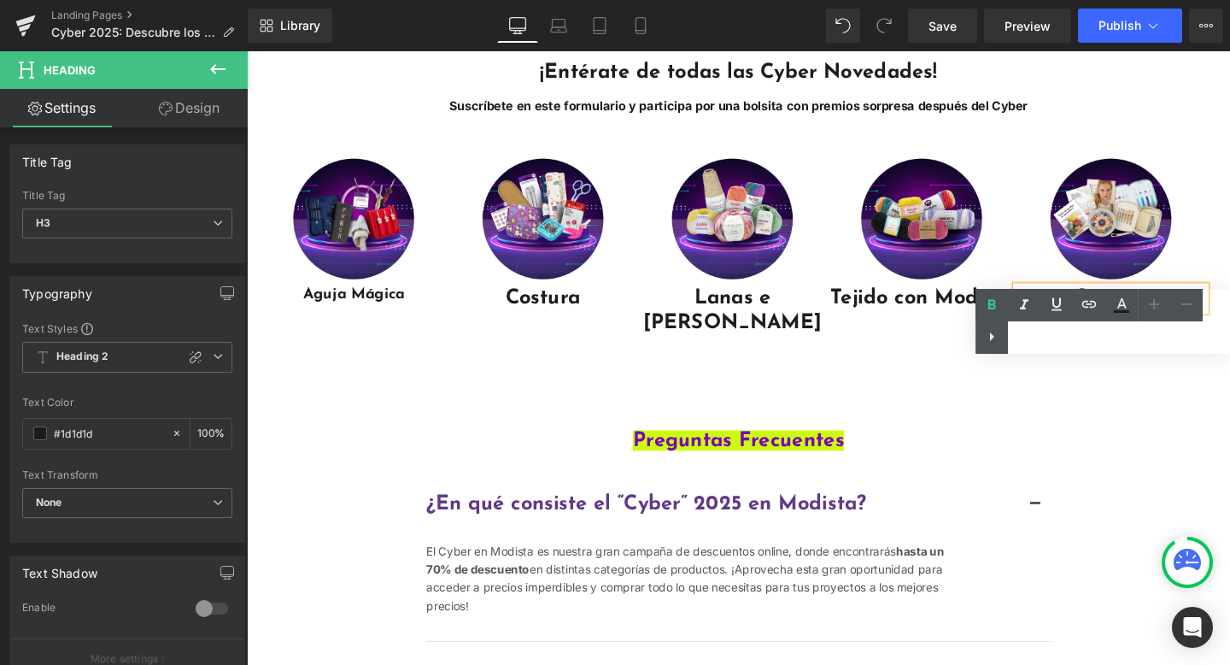
click at [1123, 340] on div "Text Color Highlight Color #333333" at bounding box center [1103, 321] width 255 height 65
click at [1069, 342] on div "Text Color Highlight Color #333333" at bounding box center [1103, 321] width 255 height 65
click at [1047, 349] on div "Text Color Highlight Color #333333" at bounding box center [1103, 321] width 255 height 65
click at [1098, 415] on div "¡Entérate de todas las Cyber Novedades! Suscríbete en este formulario y partici…" at bounding box center [764, 221] width 1034 height 388
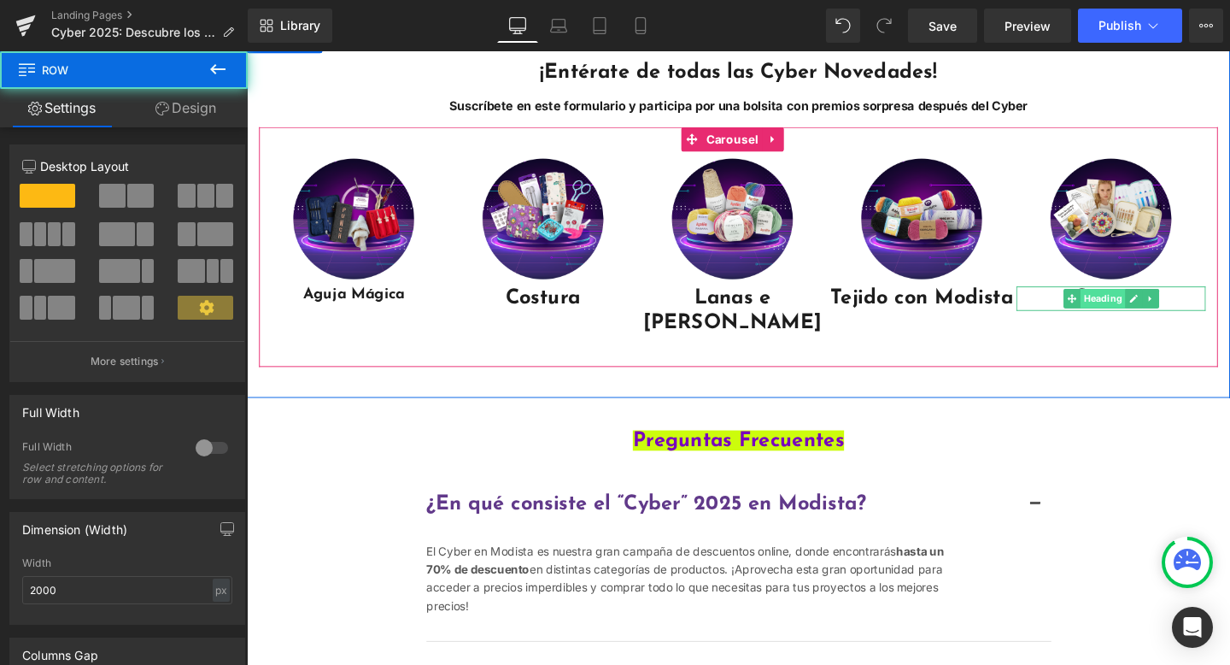
click at [1156, 321] on span "Heading" at bounding box center [1146, 311] width 47 height 21
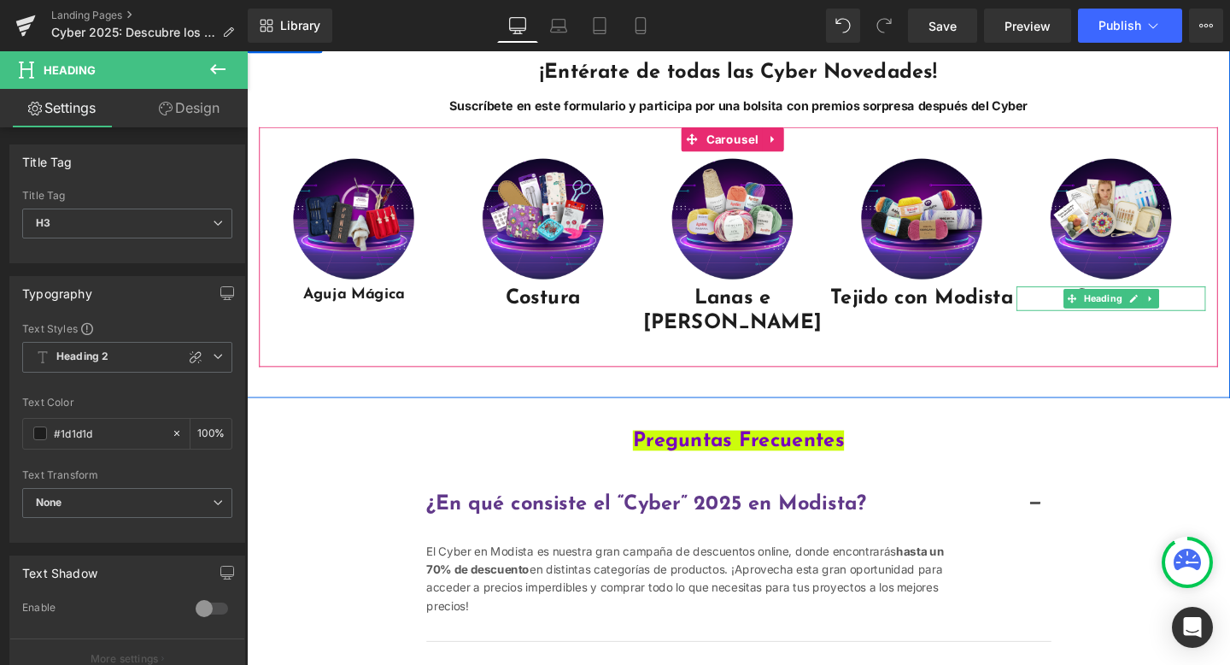
click at [1217, 324] on h3 "Costura" at bounding box center [1155, 311] width 199 height 26
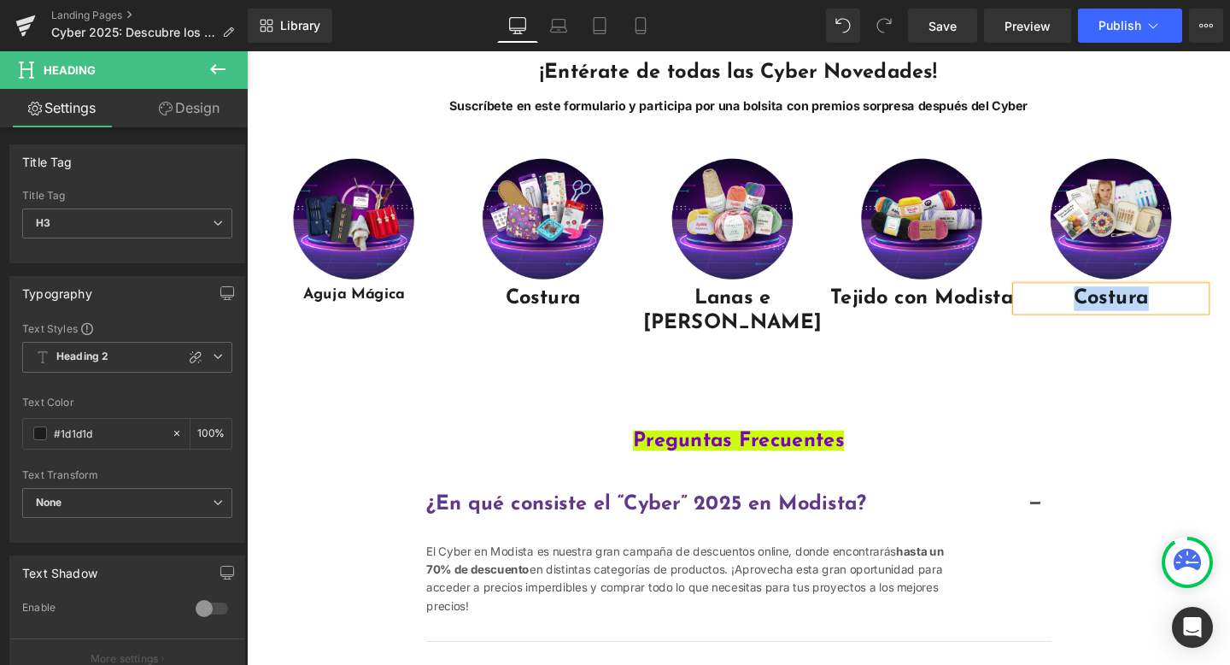
paste div "Main content"
click at [1130, 415] on div "¡Entérate de todas las Cyber Novedades! Suscríbete en este formulario y partici…" at bounding box center [764, 221] width 1034 height 388
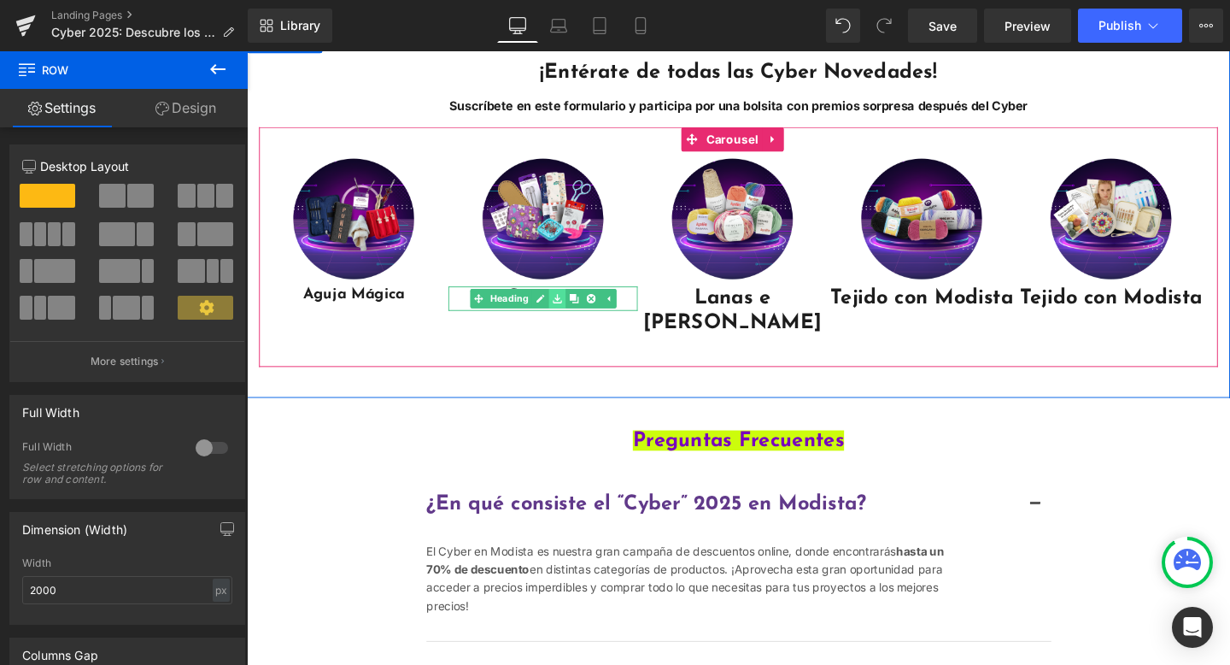
click at [569, 315] on icon "Main content" at bounding box center [572, 310] width 9 height 9
click at [520, 321] on link "Heading" at bounding box center [540, 311] width 65 height 21
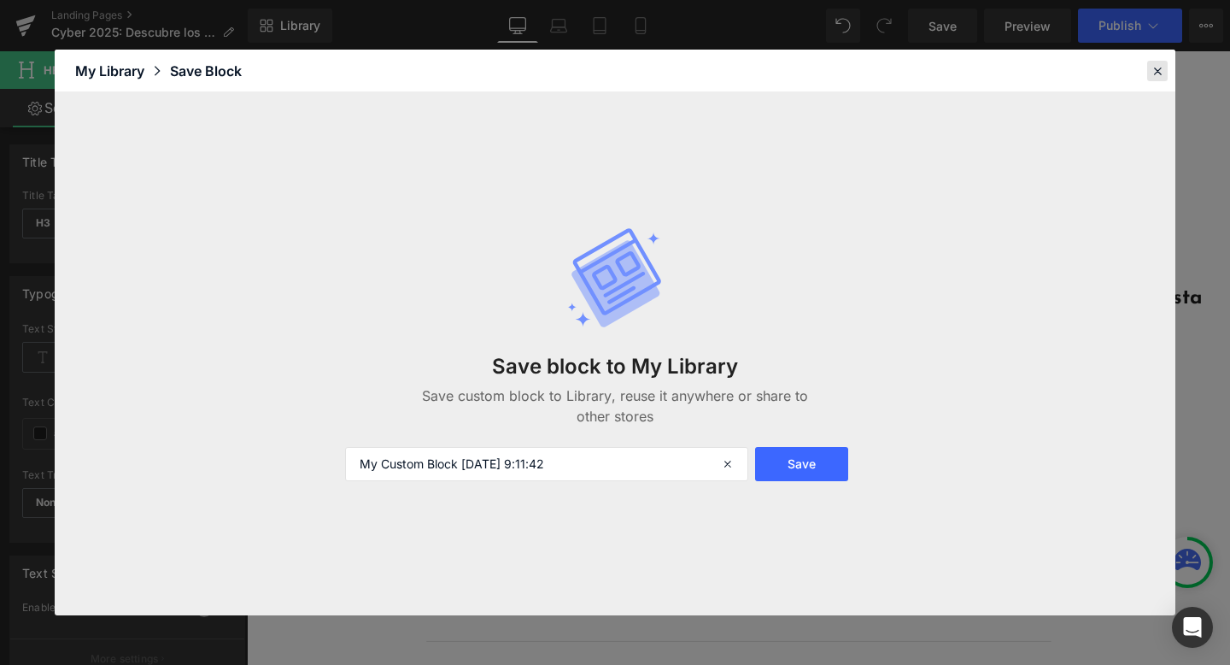
click at [1156, 73] on icon at bounding box center [1157, 70] width 15 height 15
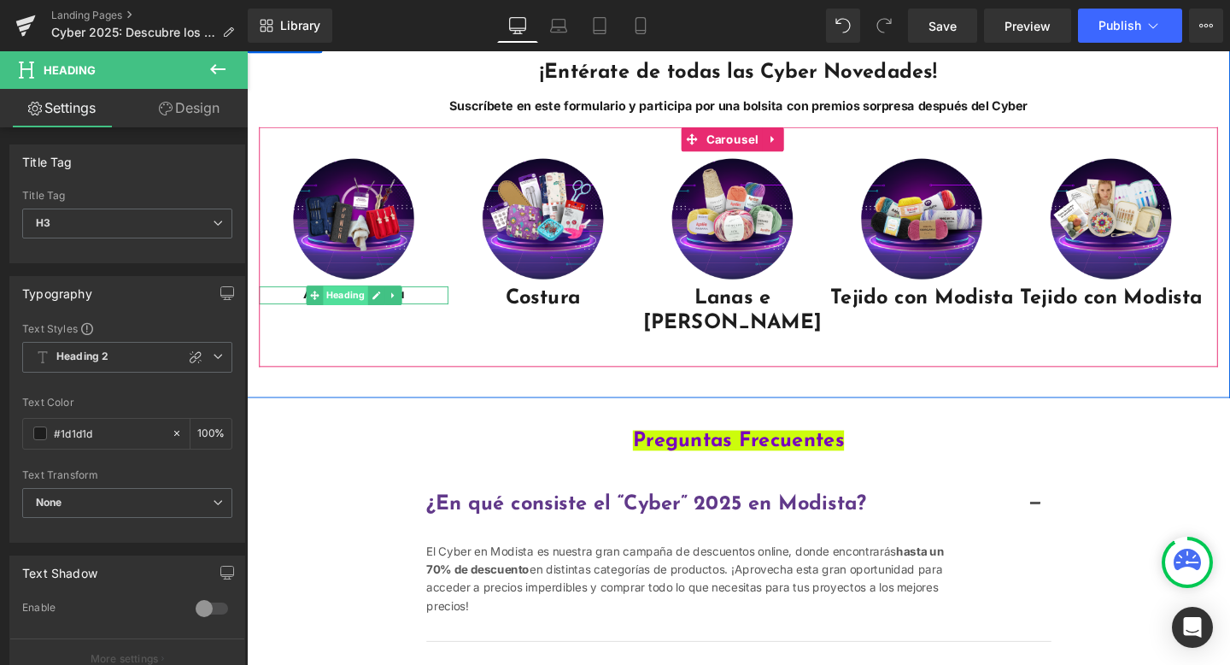
click at [335, 318] on span "Heading" at bounding box center [349, 307] width 47 height 21
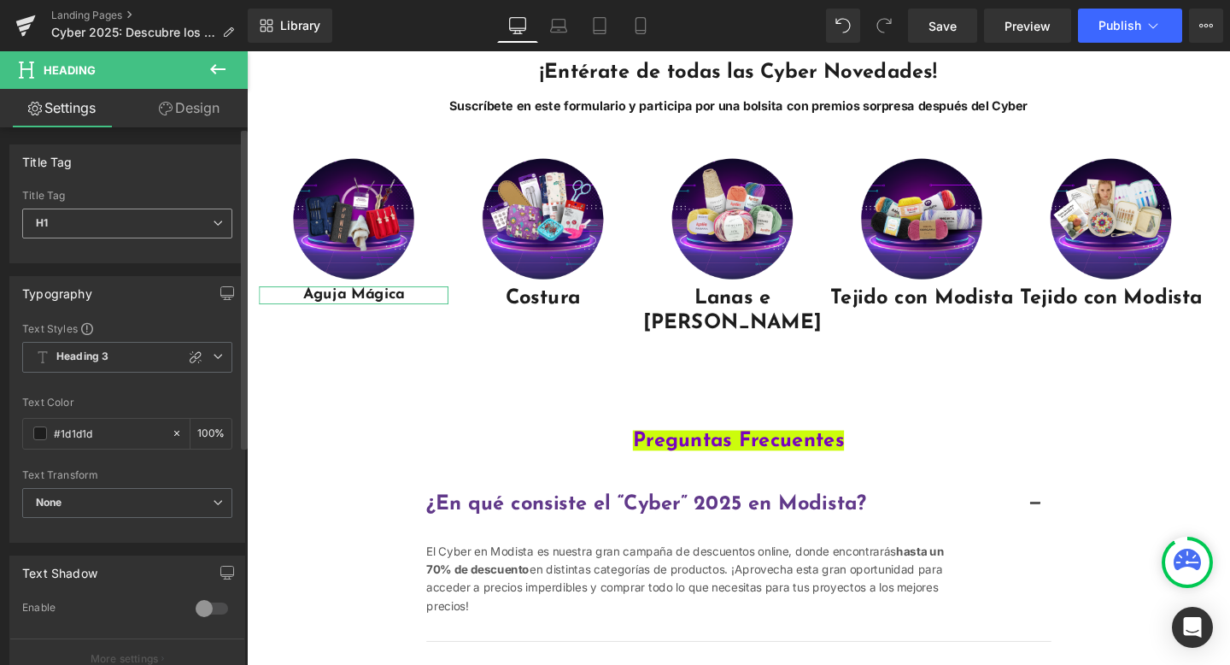
click at [127, 213] on span "H1" at bounding box center [127, 223] width 210 height 30
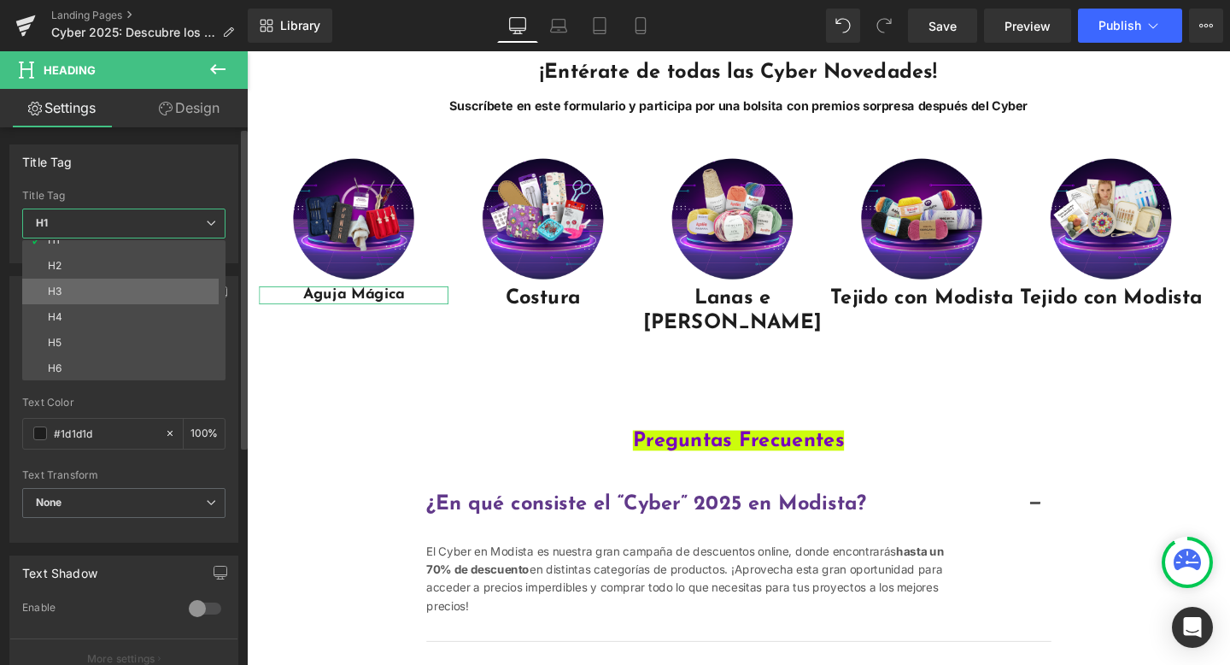
scroll to position [14, 0]
click at [123, 290] on li "H3" at bounding box center [127, 291] width 211 height 26
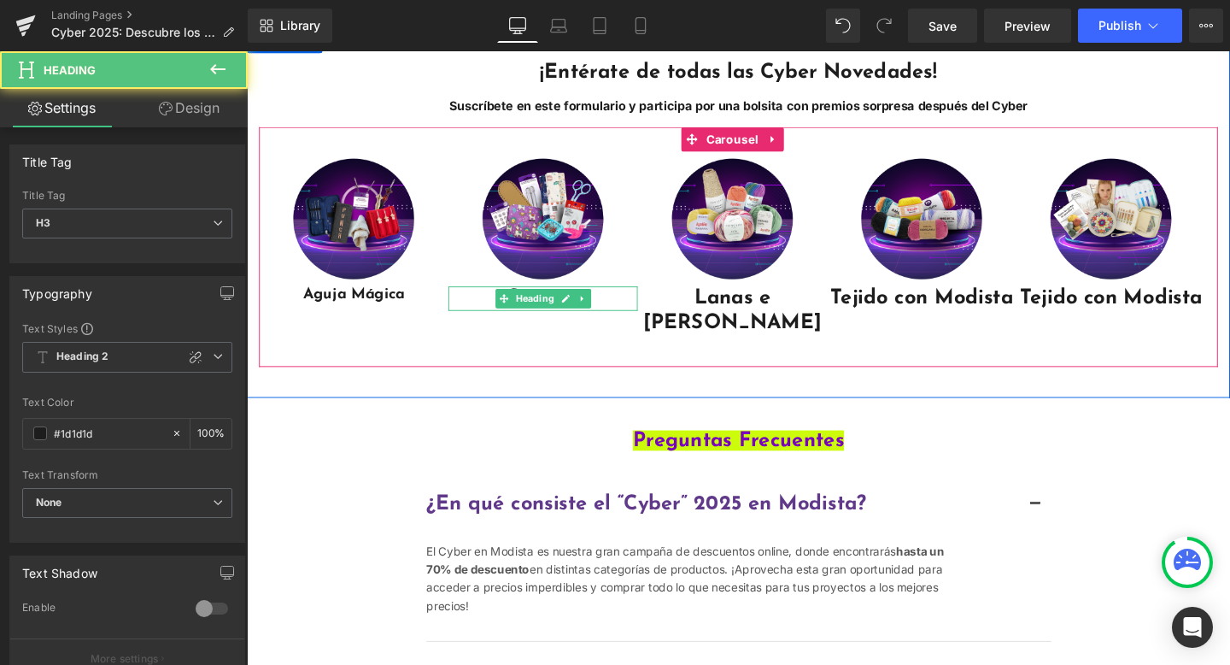
click at [463, 324] on h3 "Costura" at bounding box center [558, 311] width 199 height 26
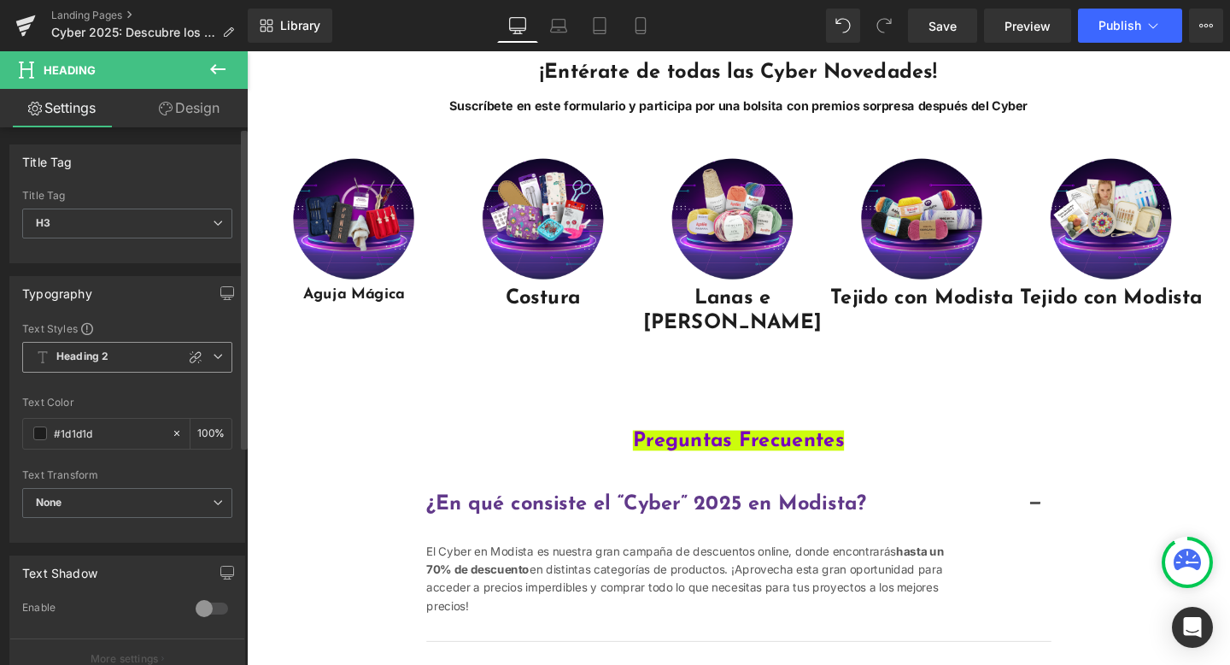
click at [111, 355] on span "Heading 2" at bounding box center [127, 357] width 210 height 31
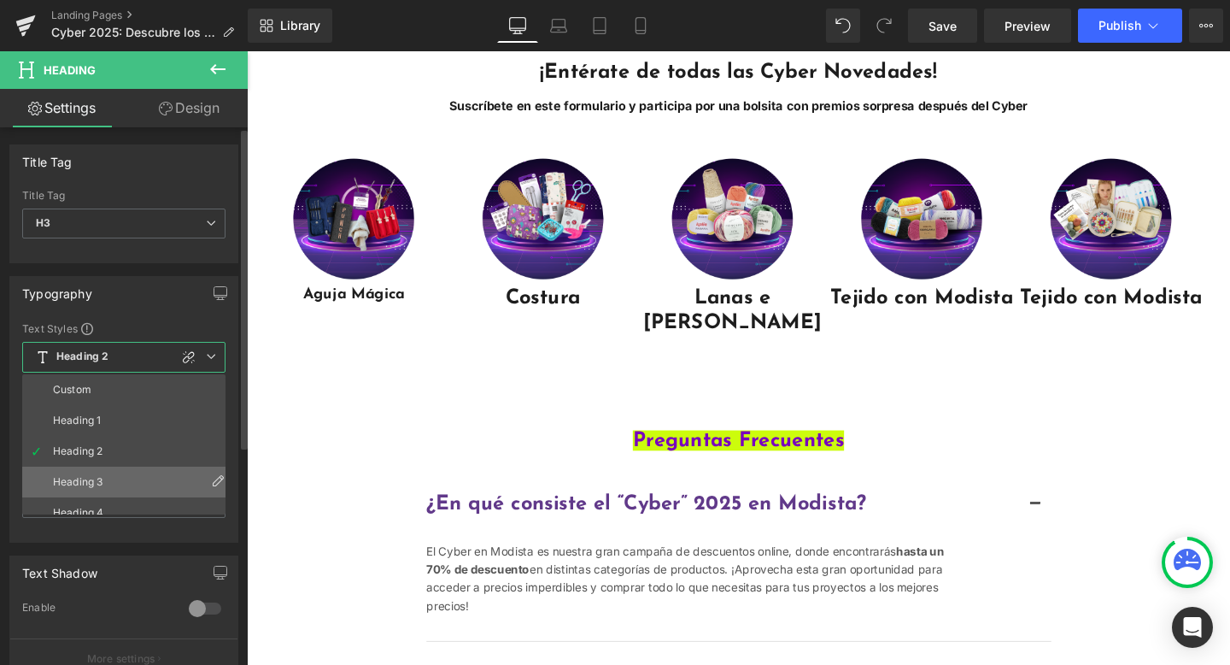
click at [109, 473] on li "Heading 3" at bounding box center [127, 482] width 211 height 31
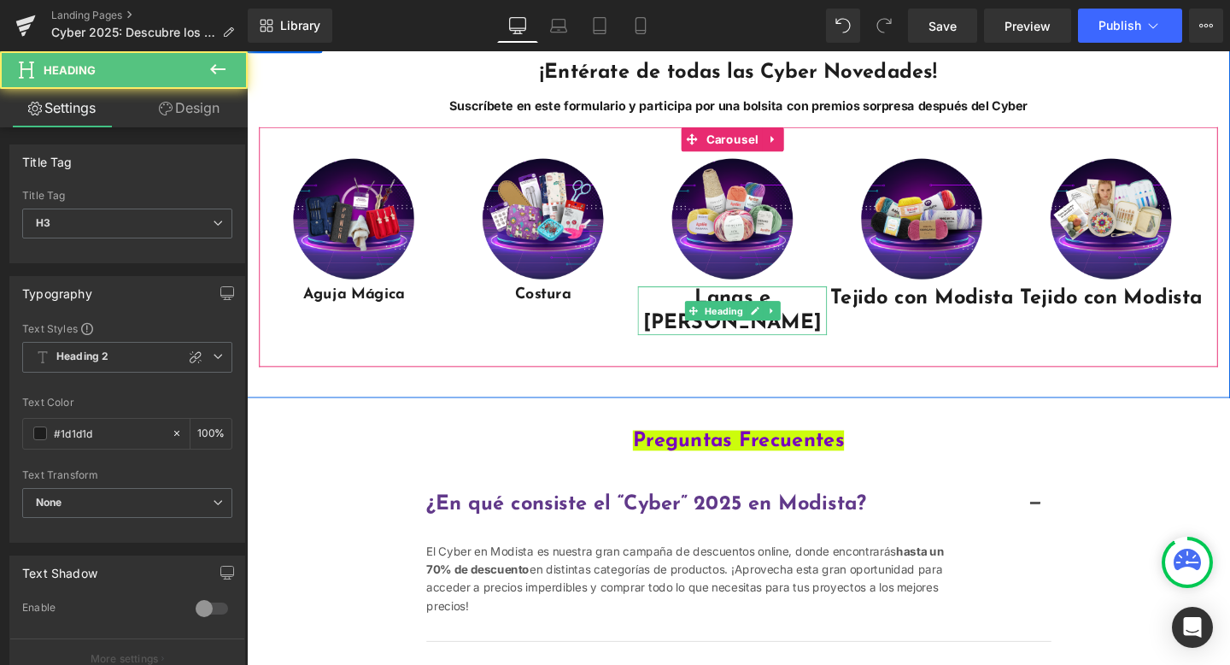
click at [731, 349] on h3 "Lanas e [PERSON_NAME]" at bounding box center [757, 323] width 199 height 51
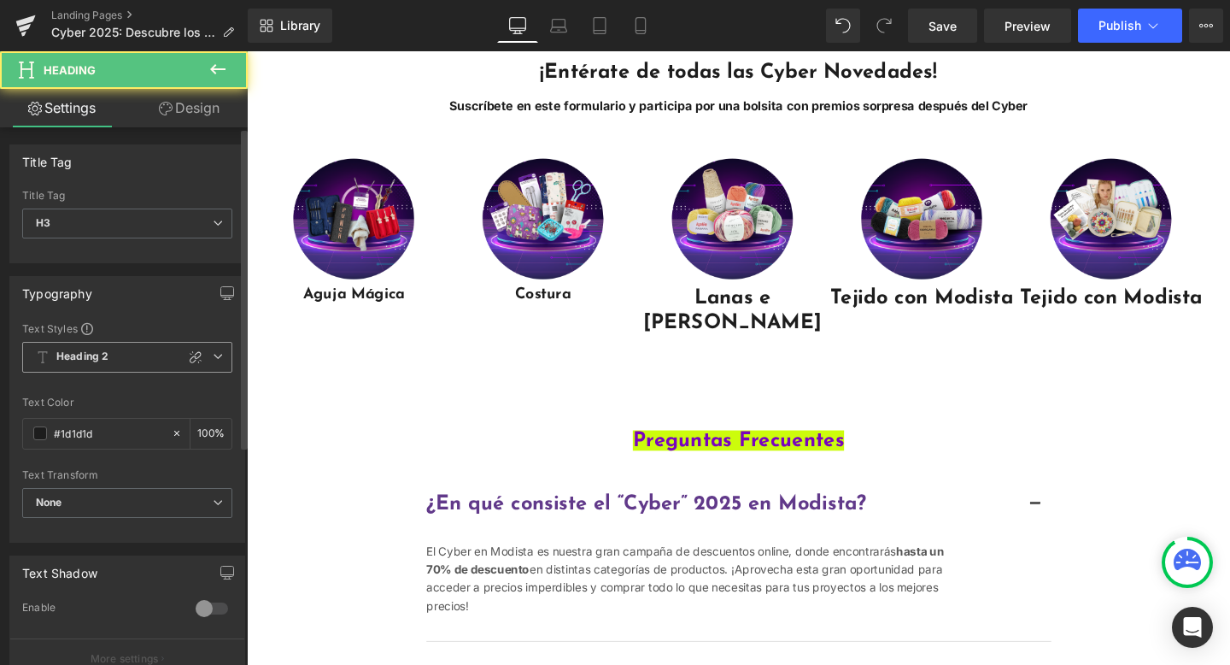
click at [97, 355] on b "Heading 2" at bounding box center [82, 356] width 52 height 15
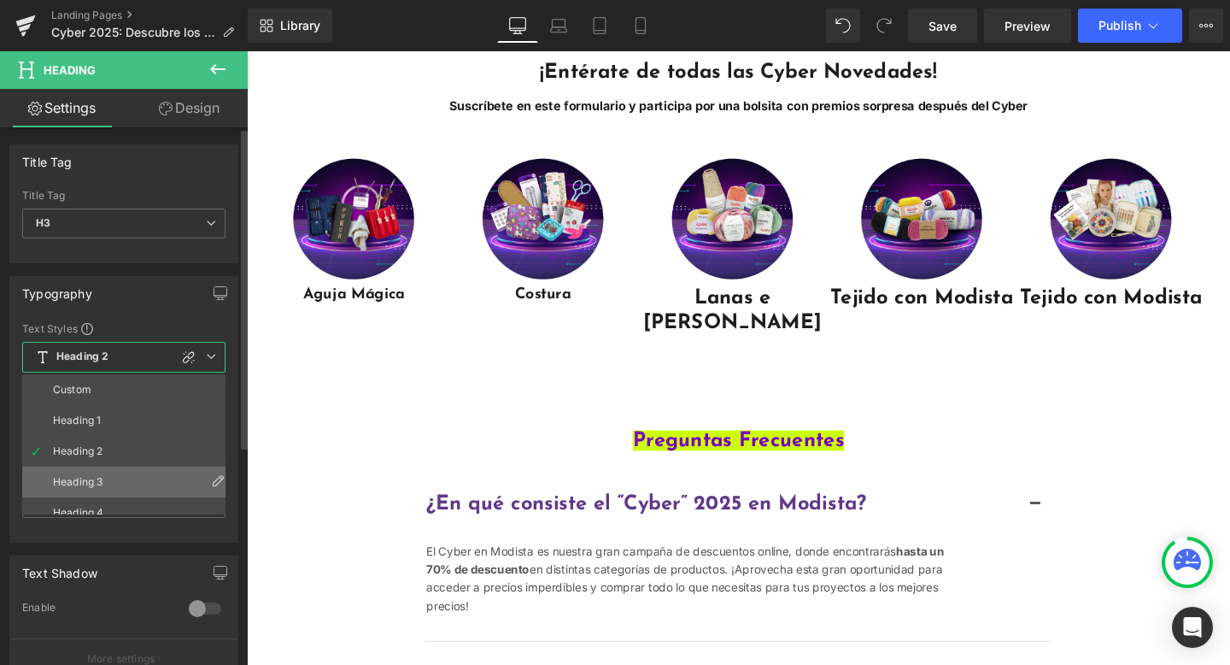
click at [98, 475] on li "Heading 3" at bounding box center [127, 482] width 211 height 31
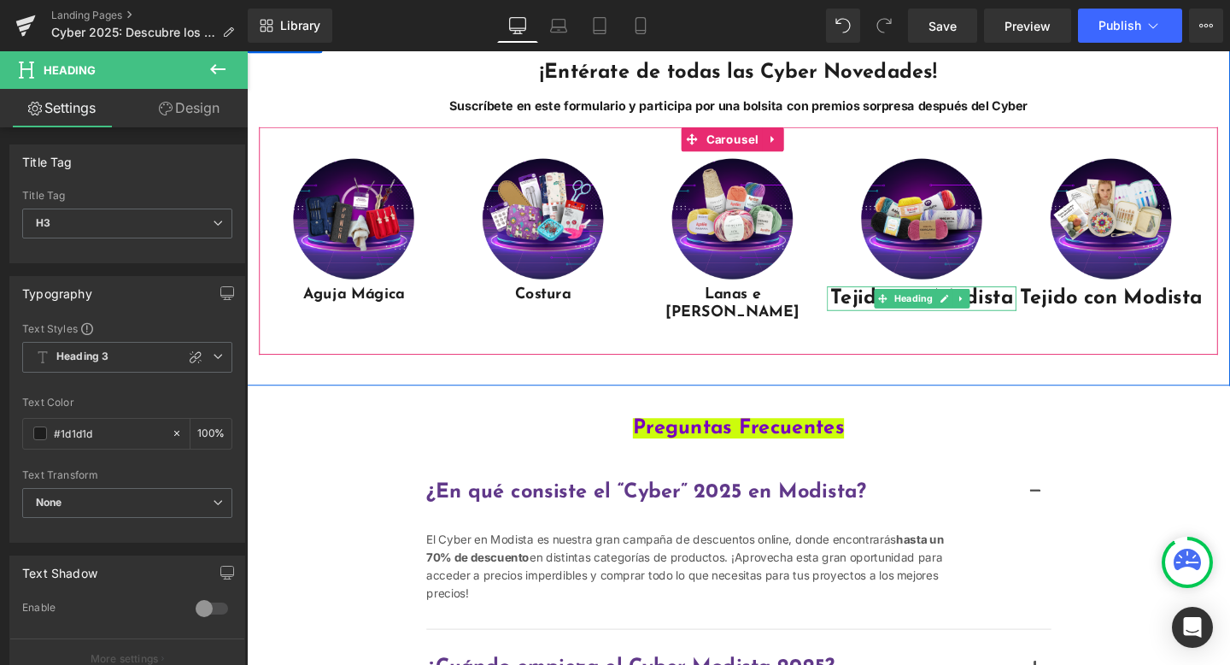
click at [884, 324] on h3 "Tejido con Modista" at bounding box center [956, 311] width 199 height 26
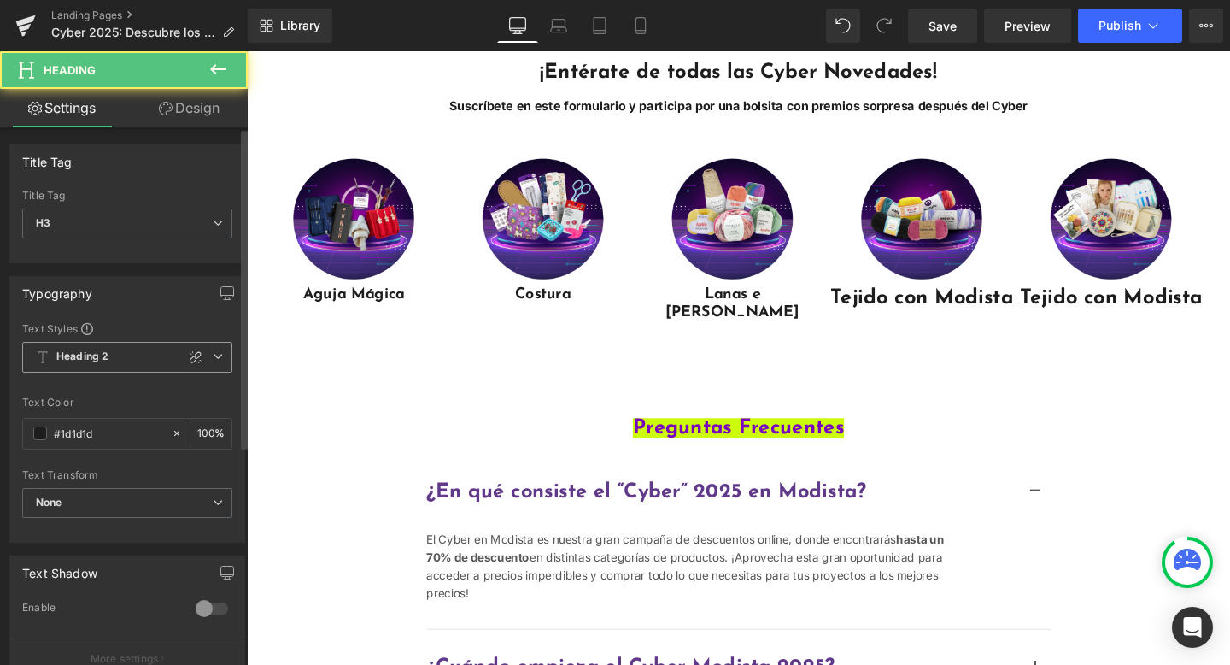
click at [142, 358] on span "Heading 2" at bounding box center [127, 357] width 210 height 31
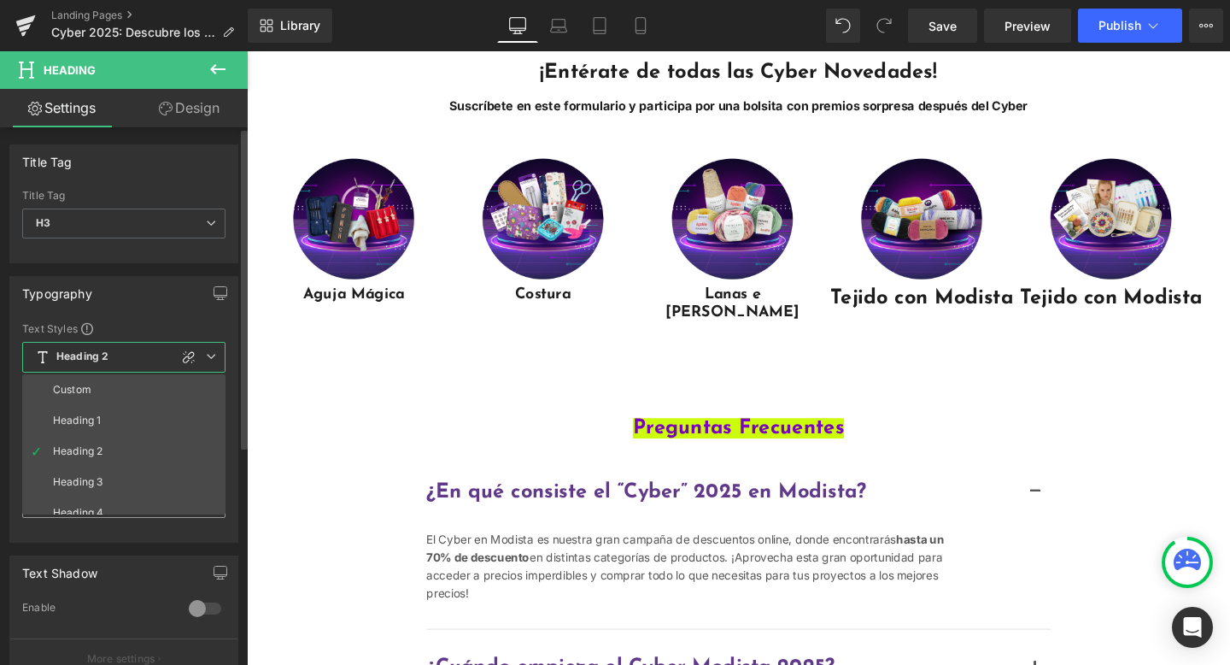
click at [108, 491] on li "Heading 3" at bounding box center [127, 482] width 211 height 31
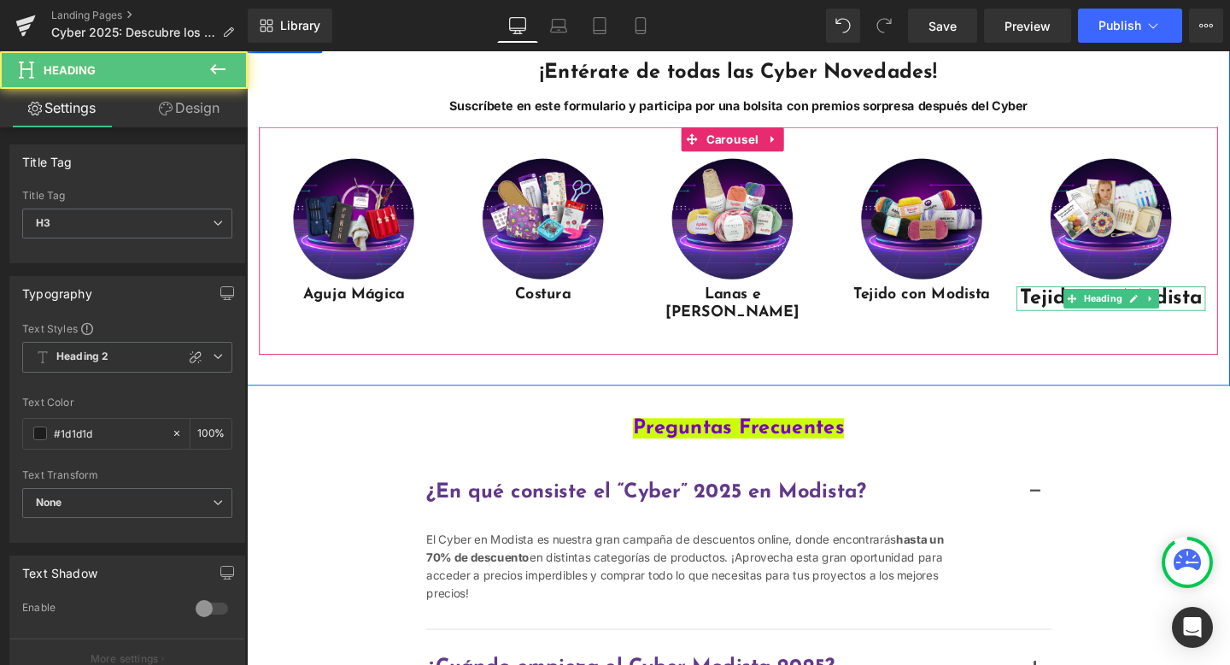
click at [1079, 324] on h3 "Tejido con Modista" at bounding box center [1155, 311] width 199 height 26
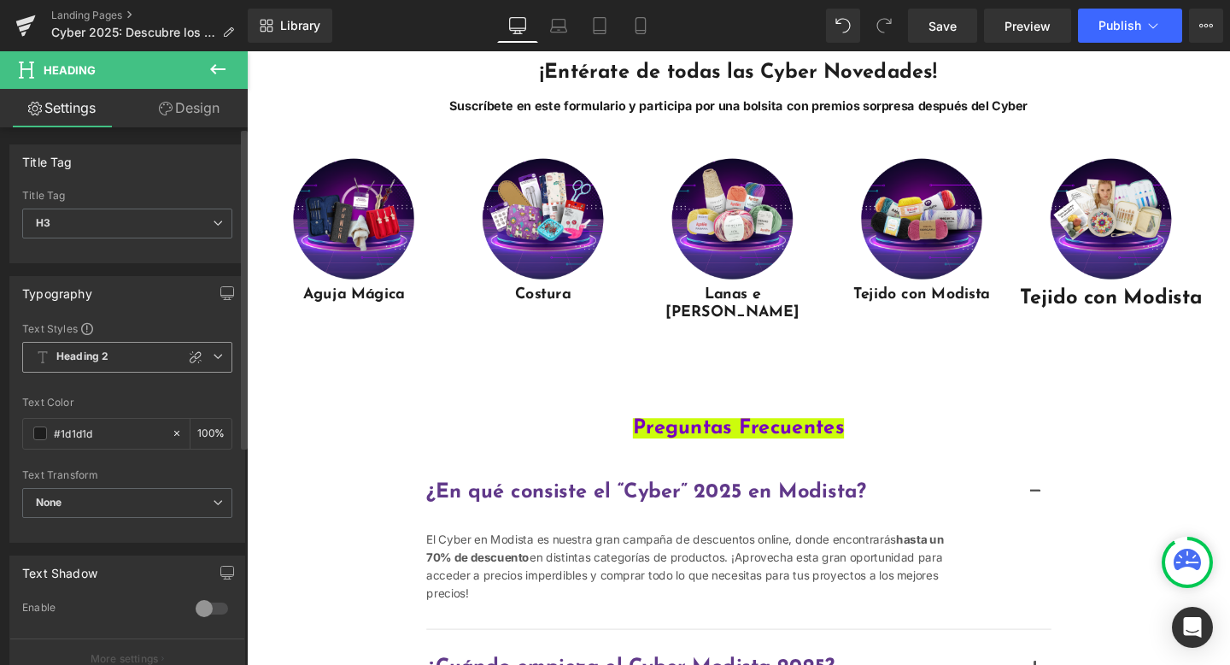
click at [102, 355] on b "Heading 2" at bounding box center [82, 356] width 52 height 15
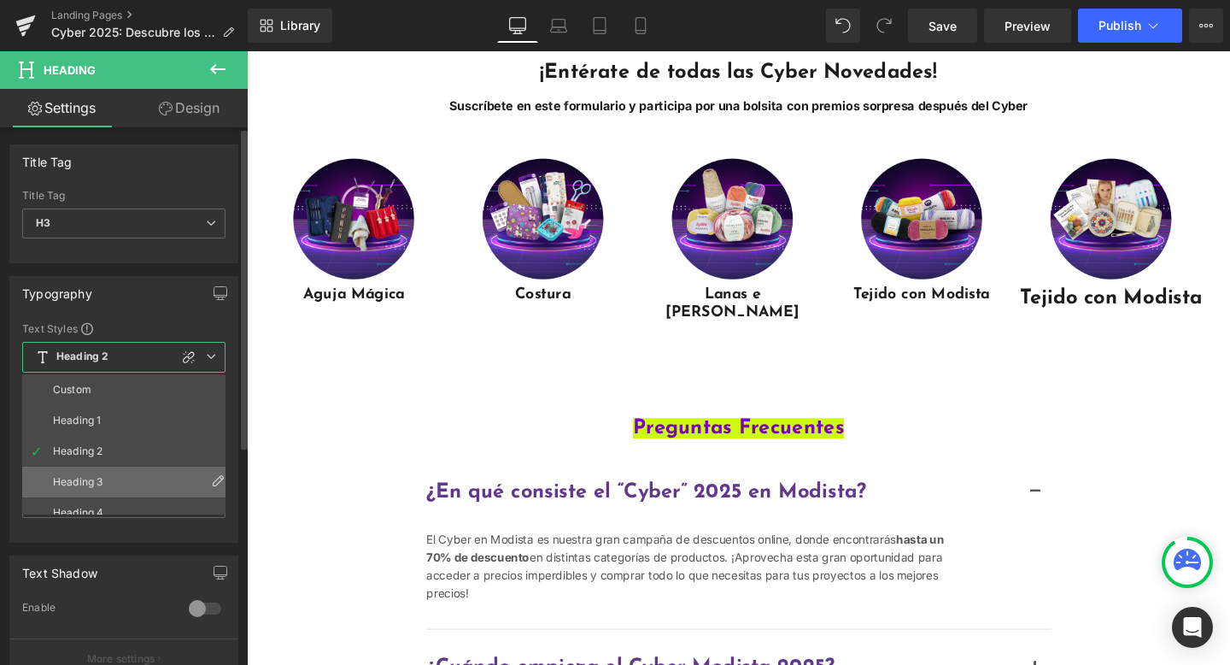
click at [123, 467] on li "Heading 3" at bounding box center [127, 482] width 211 height 31
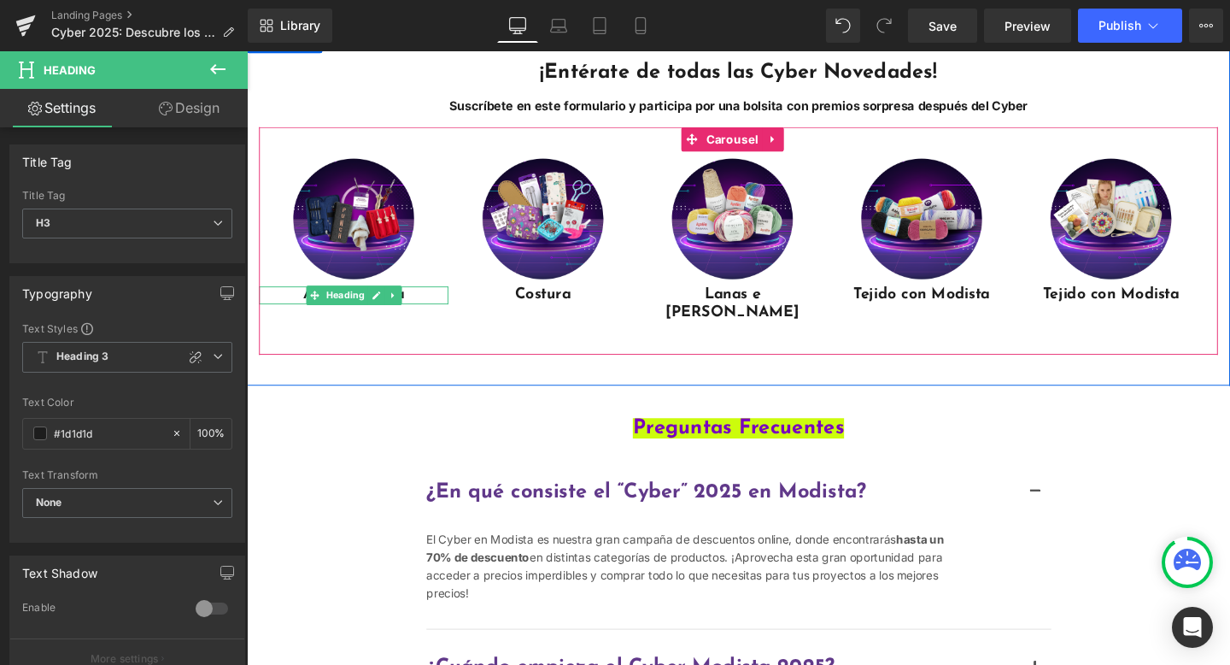
click at [441, 317] on h3 "Aguja Mágica" at bounding box center [359, 307] width 199 height 19
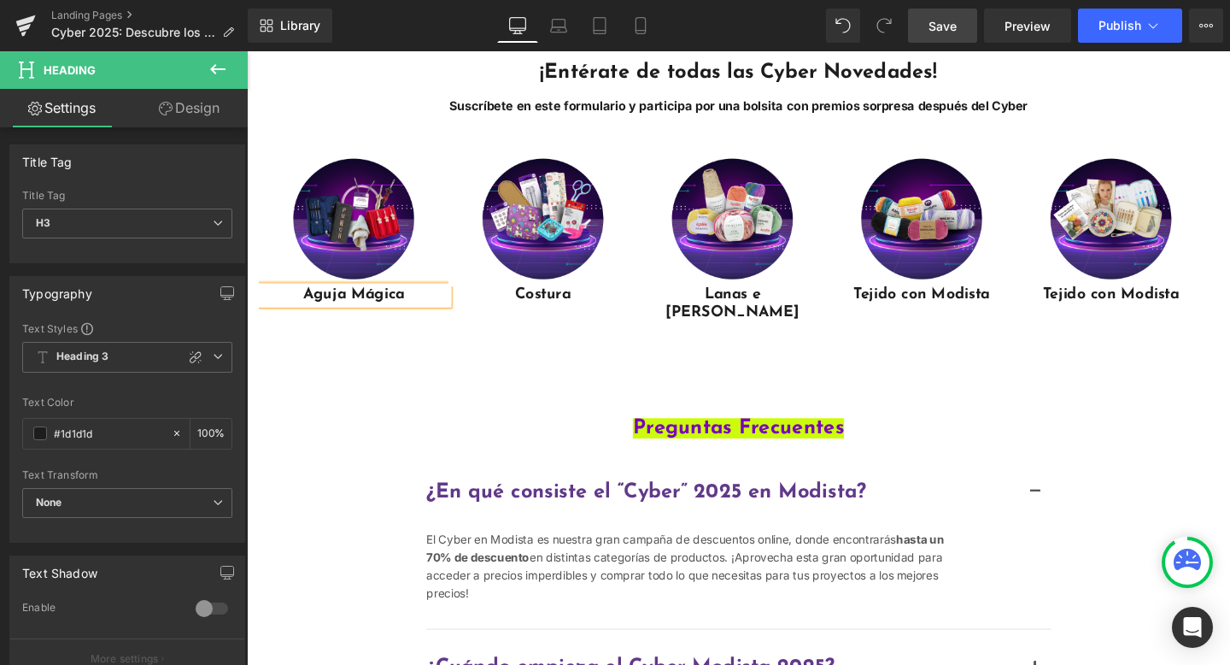
click at [947, 22] on span "Save" at bounding box center [943, 26] width 28 height 18
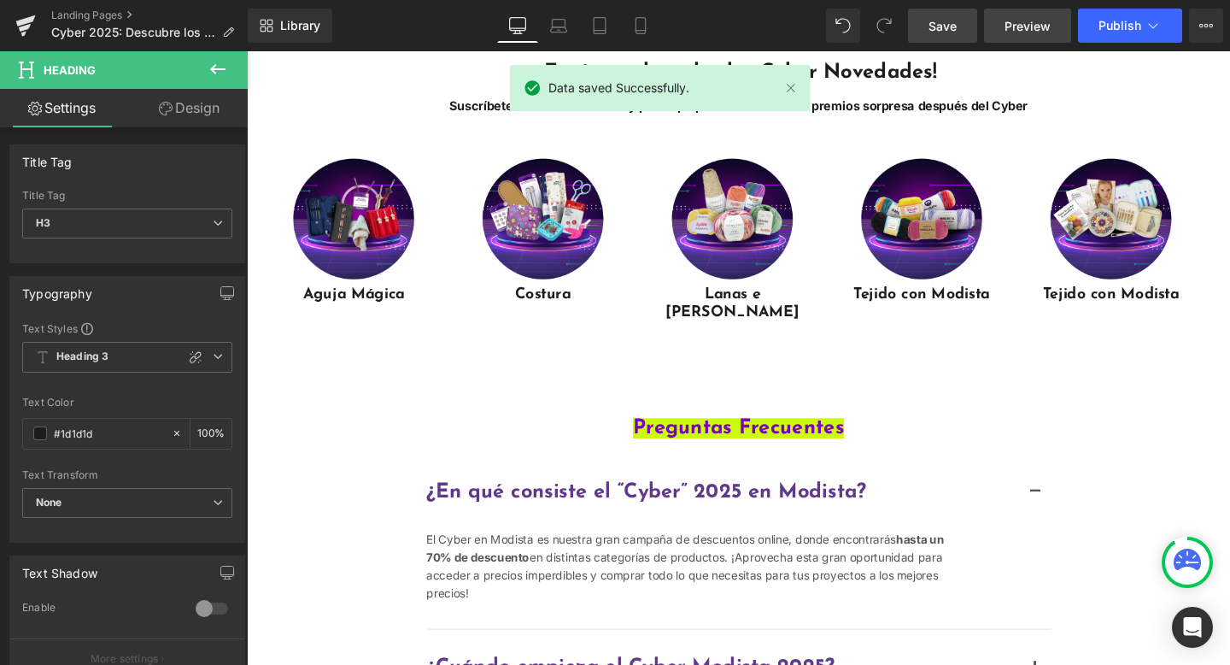
click at [1010, 23] on span "Preview" at bounding box center [1028, 26] width 46 height 18
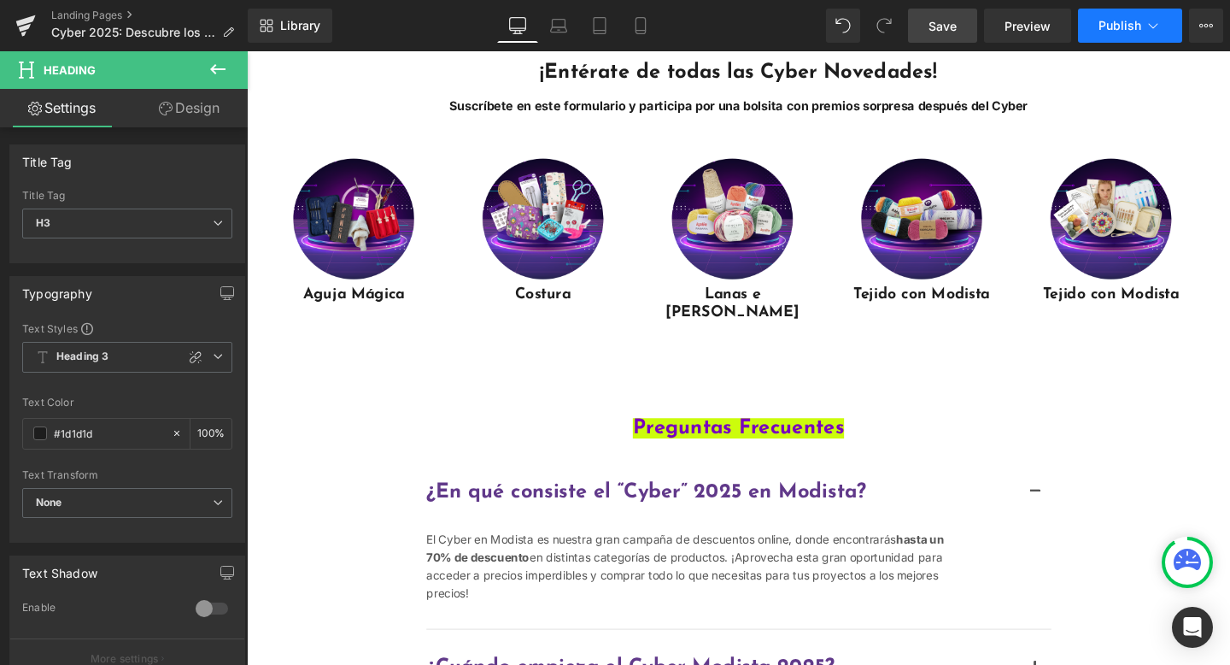
click at [1095, 29] on button "Publish" at bounding box center [1130, 26] width 104 height 34
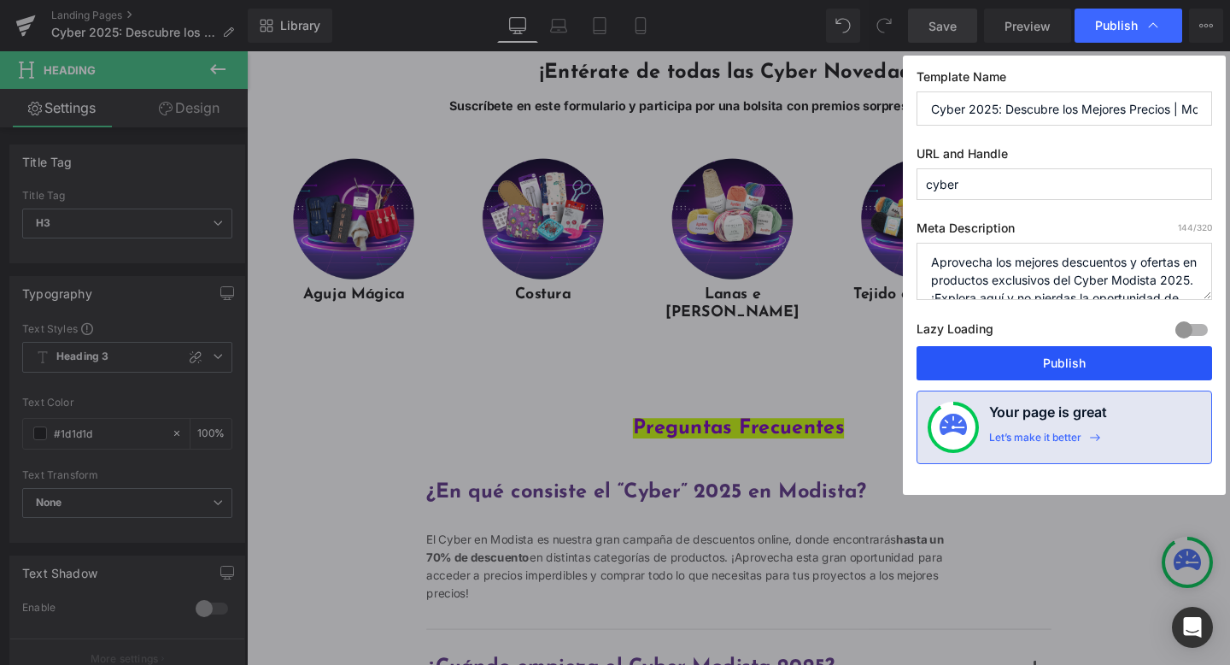
drag, startPoint x: 1038, startPoint y: 364, endPoint x: 832, endPoint y: 329, distance: 208.9
click at [1038, 364] on button "Publish" at bounding box center [1065, 363] width 296 height 34
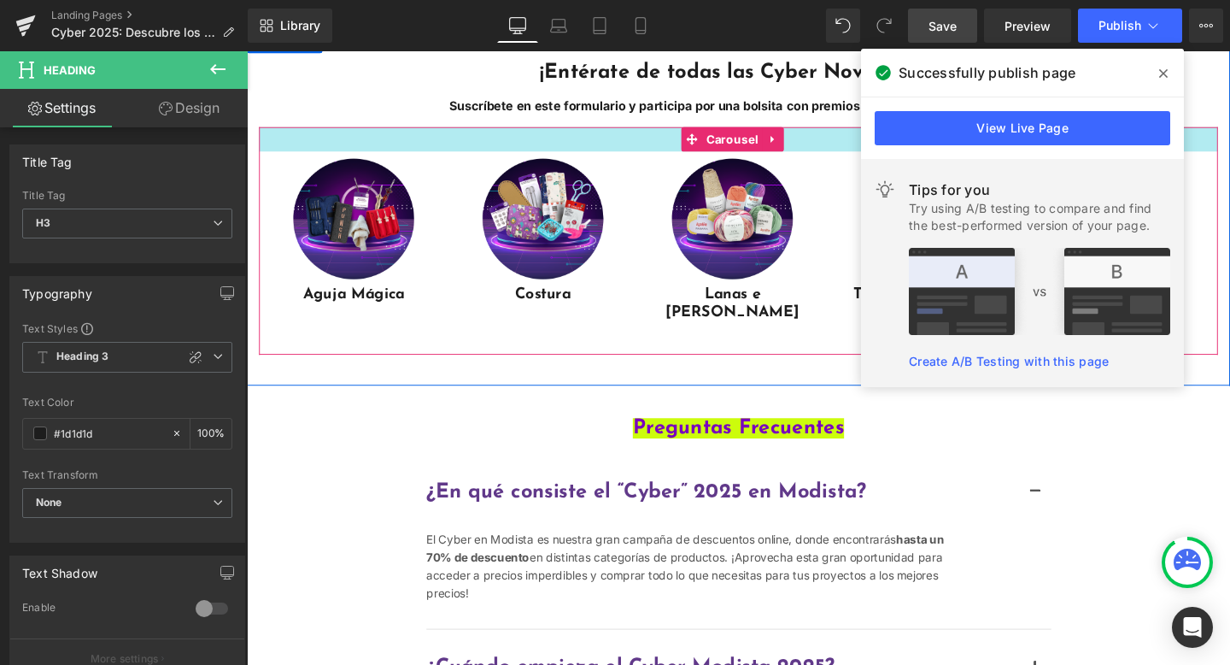
click at [684, 156] on div "Main content" at bounding box center [764, 144] width 1008 height 26
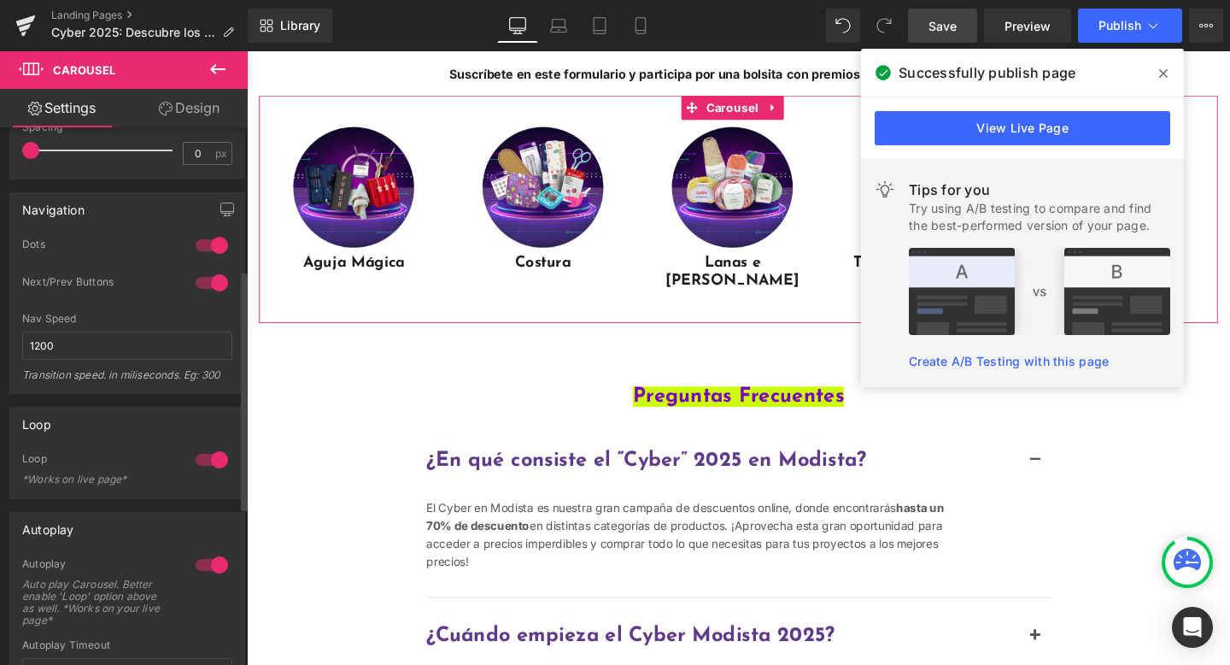
scroll to position [320, 0]
click at [203, 458] on div at bounding box center [211, 458] width 41 height 27
click at [206, 569] on div at bounding box center [211, 563] width 41 height 27
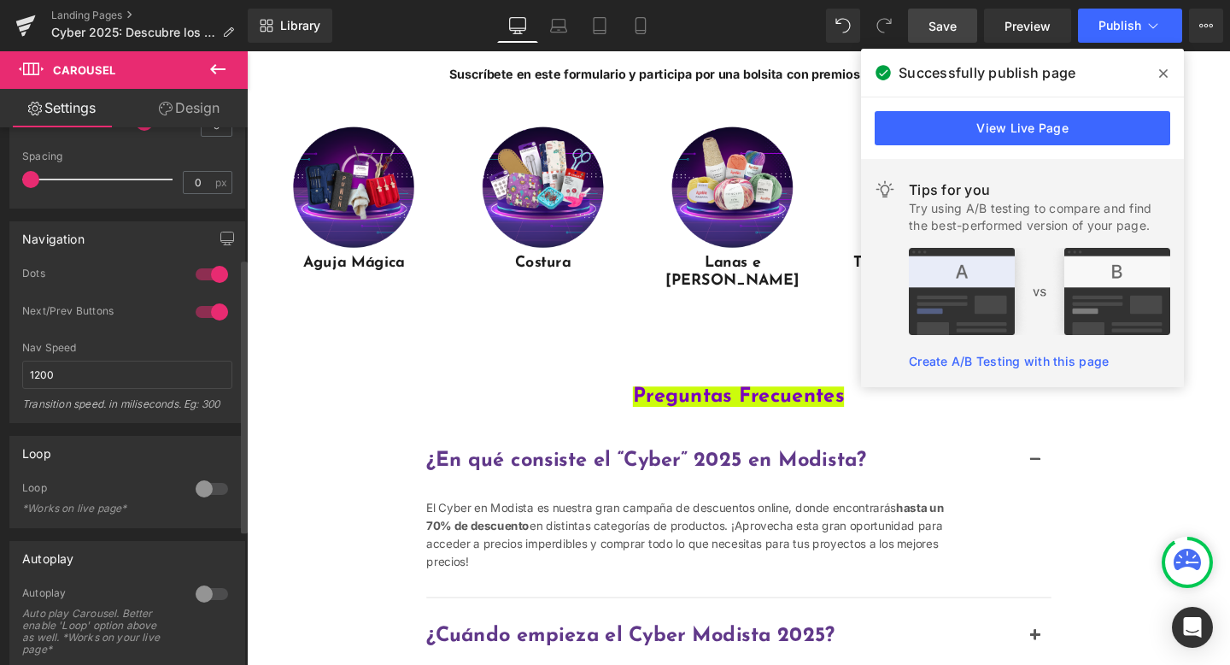
scroll to position [214, 0]
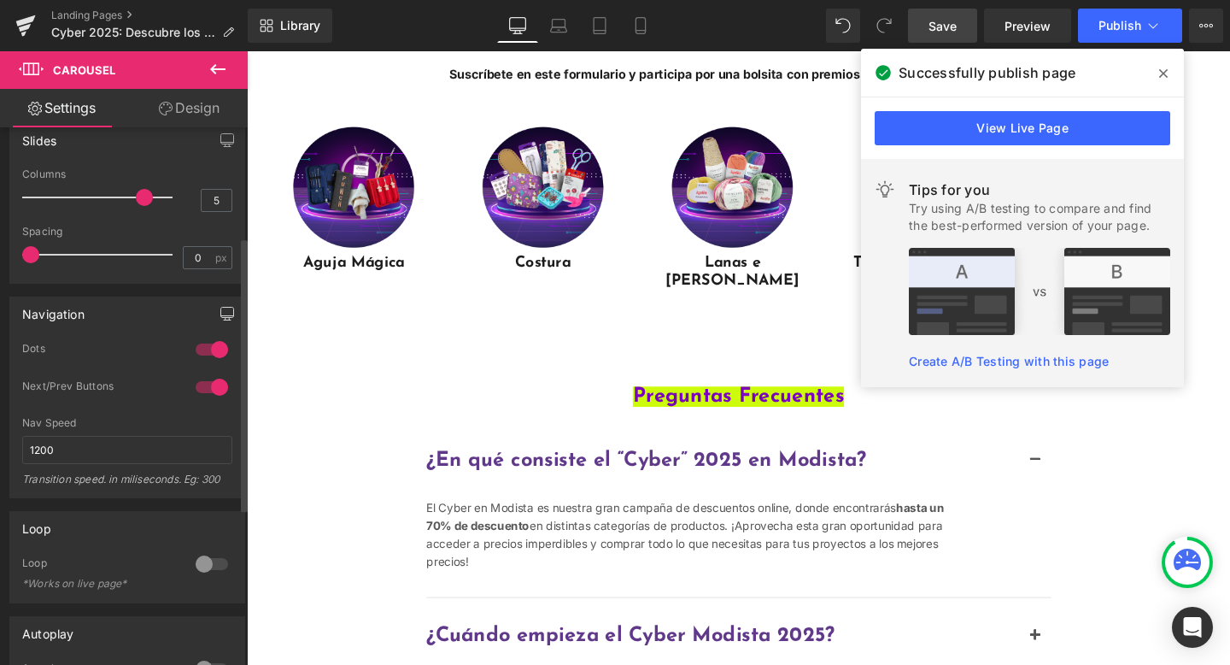
click at [223, 314] on icon "button" at bounding box center [227, 314] width 14 height 14
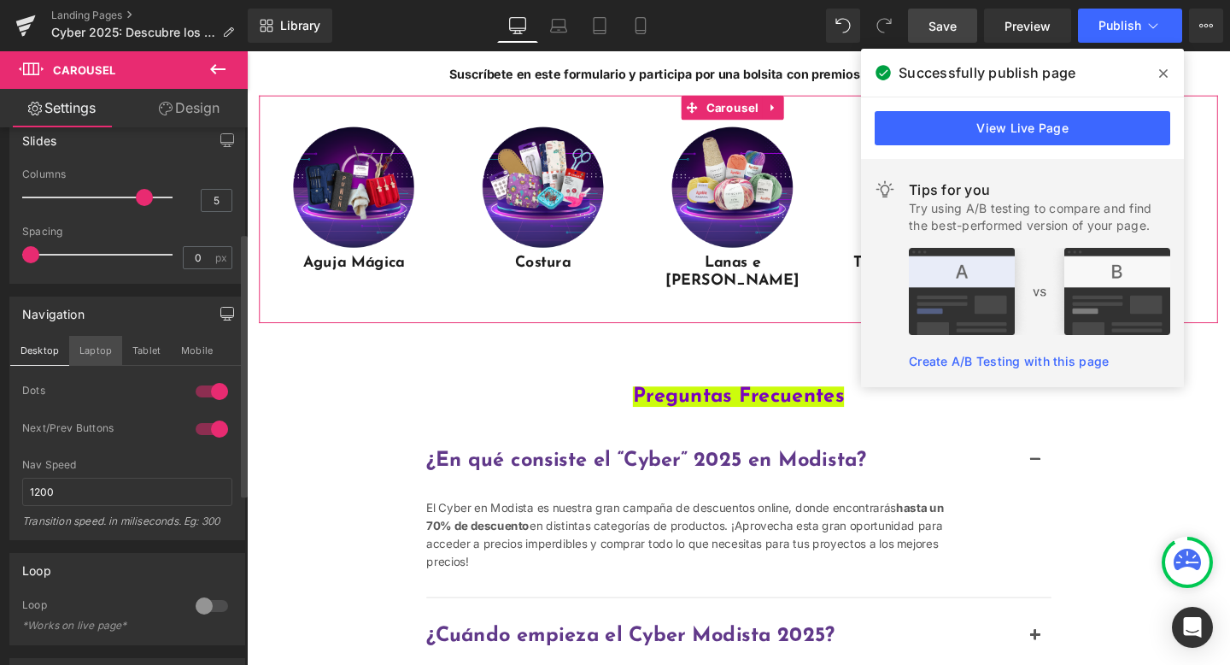
click at [92, 351] on button "Laptop" at bounding box center [95, 350] width 53 height 29
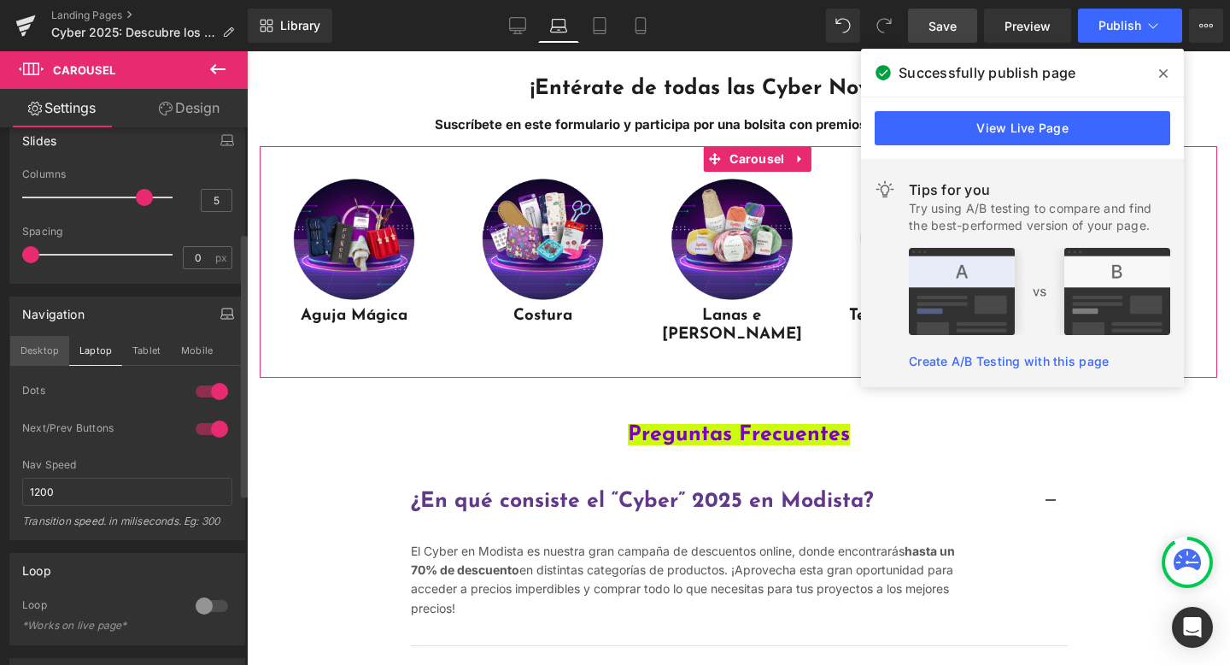
click at [50, 360] on button "Desktop" at bounding box center [39, 350] width 59 height 29
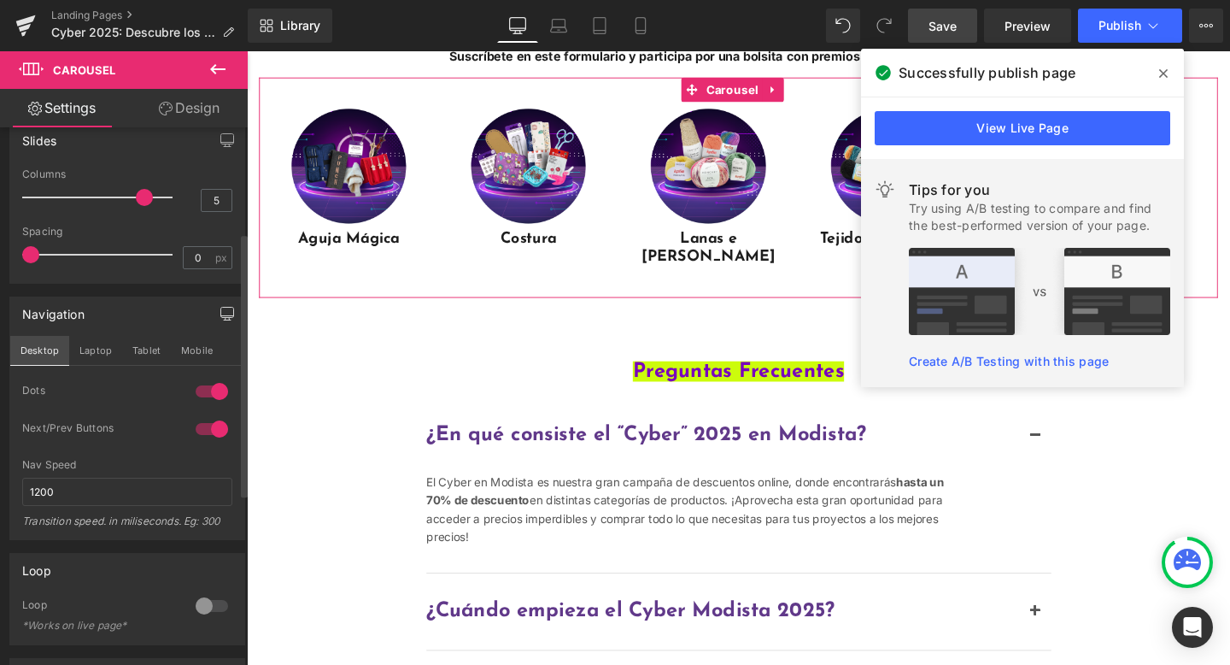
scroll to position [555, 0]
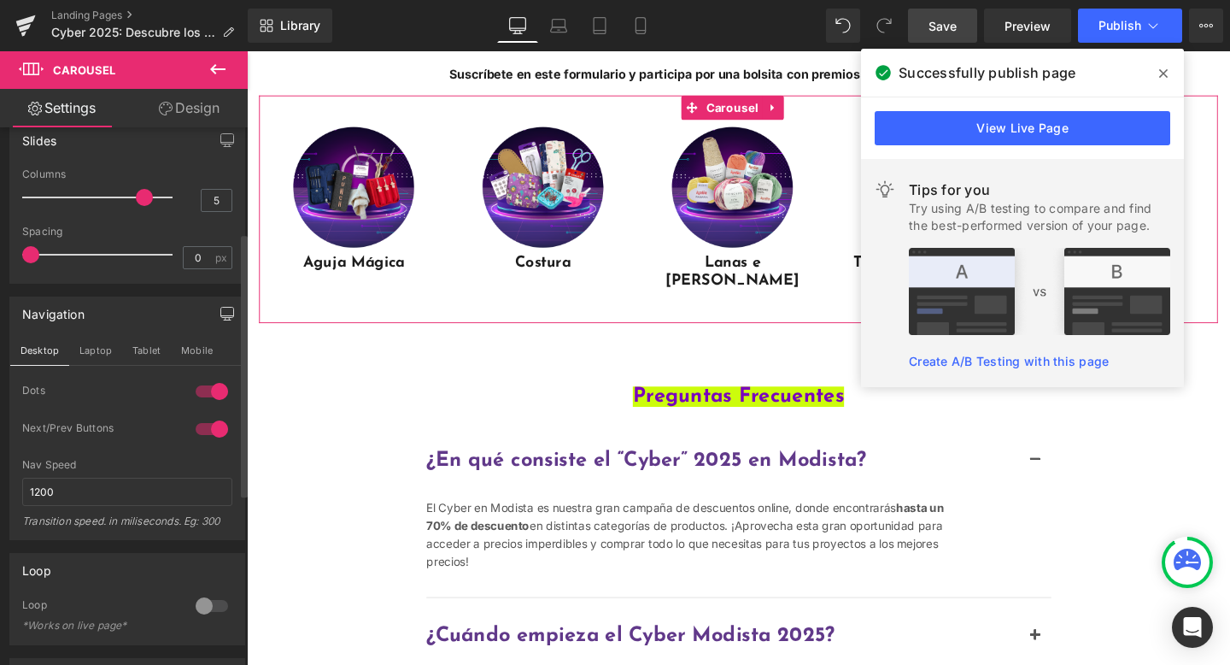
click at [196, 597] on div at bounding box center [211, 605] width 41 height 27
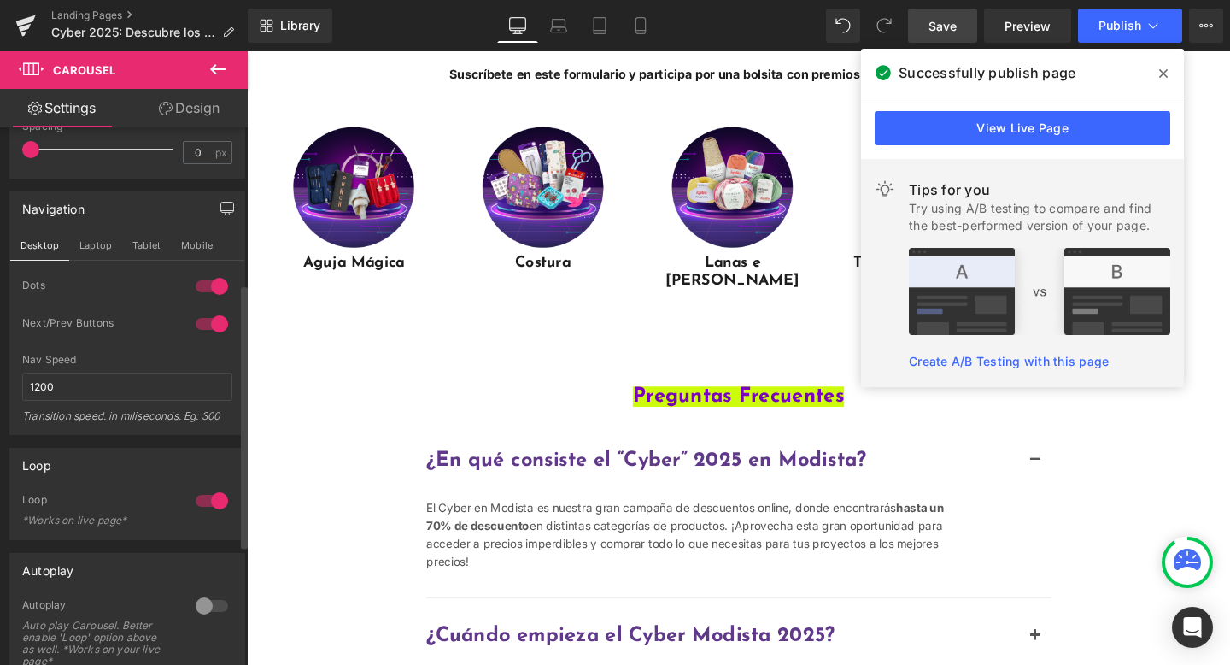
scroll to position [321, 0]
click at [197, 598] on div at bounding box center [211, 603] width 41 height 27
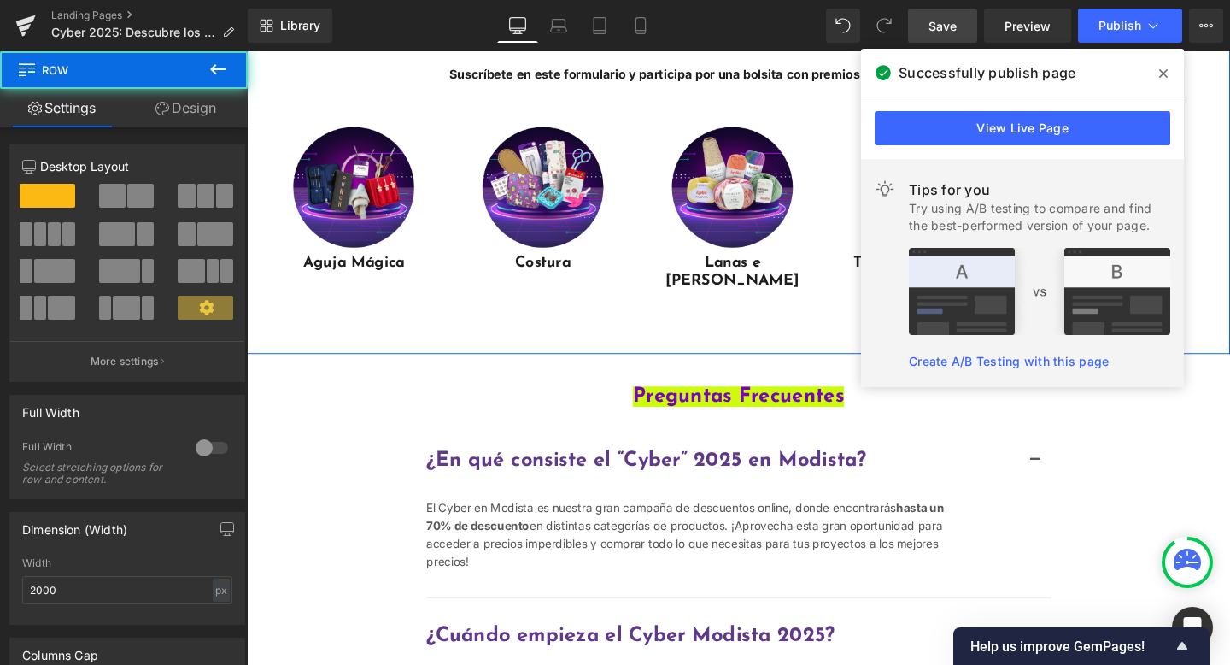
click at [566, 369] on div "¡Entérate de todas las Cyber Novedades! Suscríbete en este formulario y partici…" at bounding box center [764, 181] width 1034 height 375
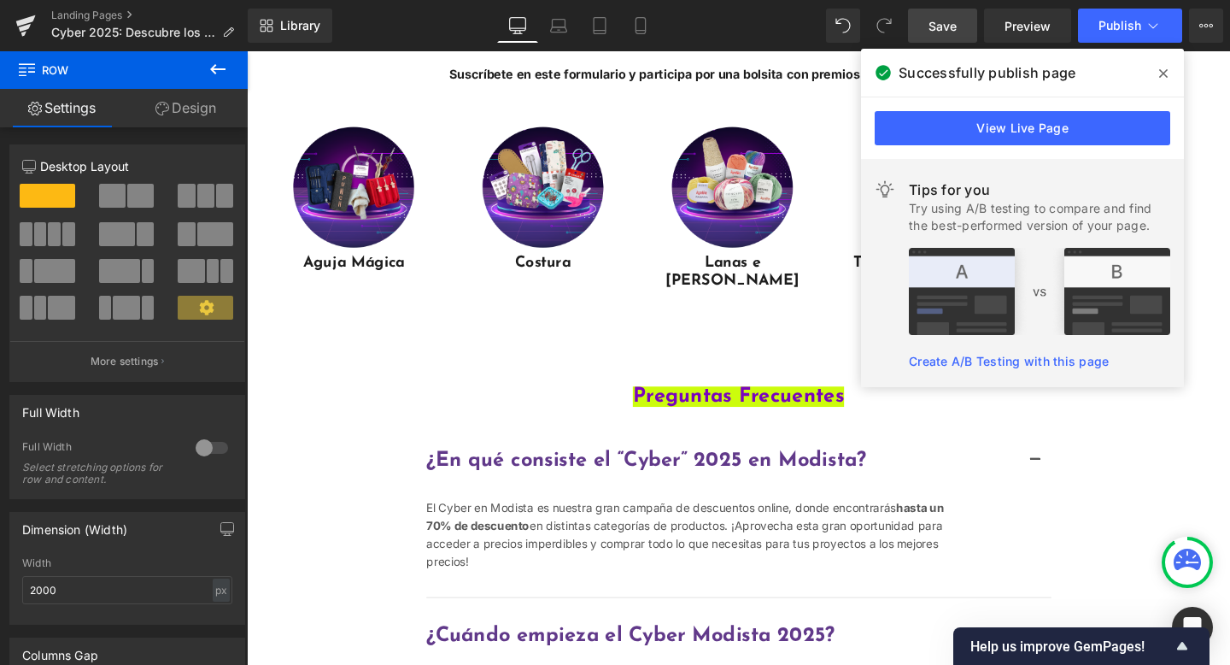
click at [1165, 79] on icon at bounding box center [1164, 74] width 9 height 14
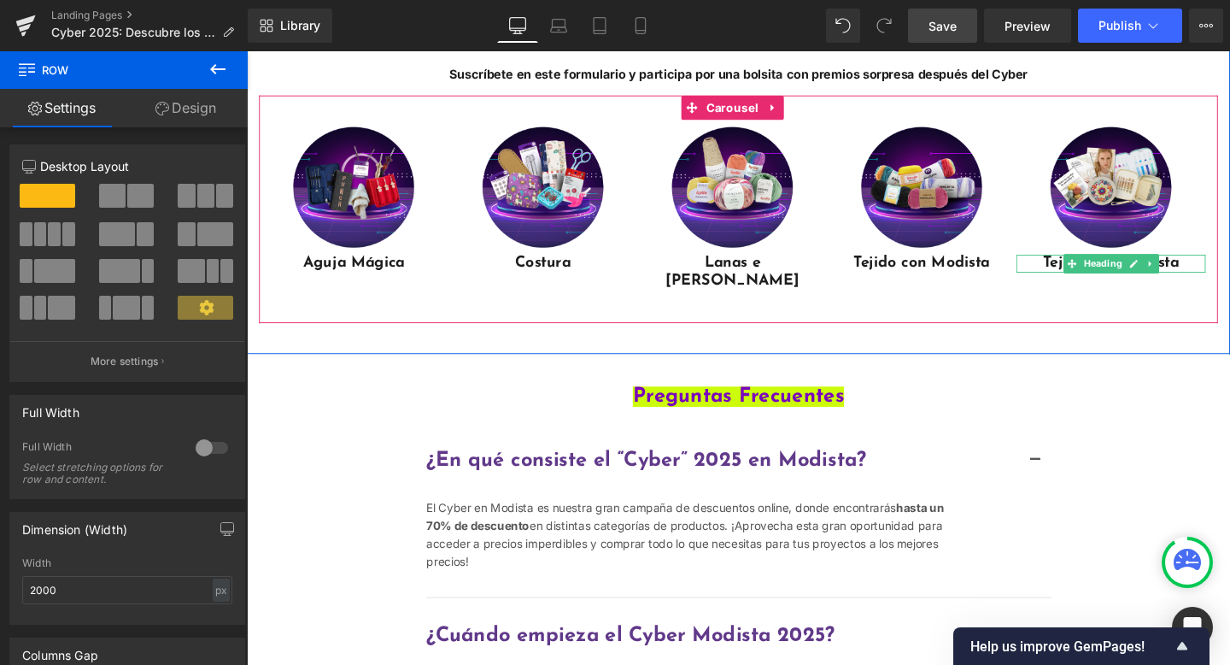
click at [1225, 284] on h3 "Tejido con Modista" at bounding box center [1155, 274] width 199 height 19
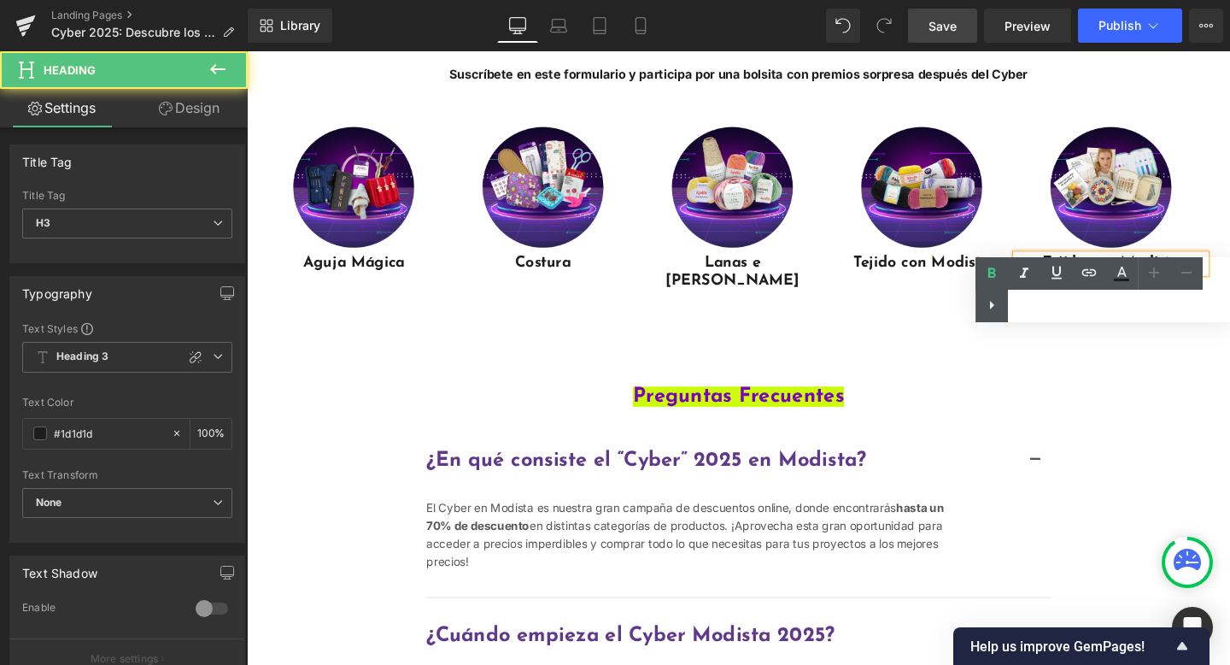
click at [1169, 303] on div "Text Color Highlight Color #333333" at bounding box center [1103, 289] width 255 height 65
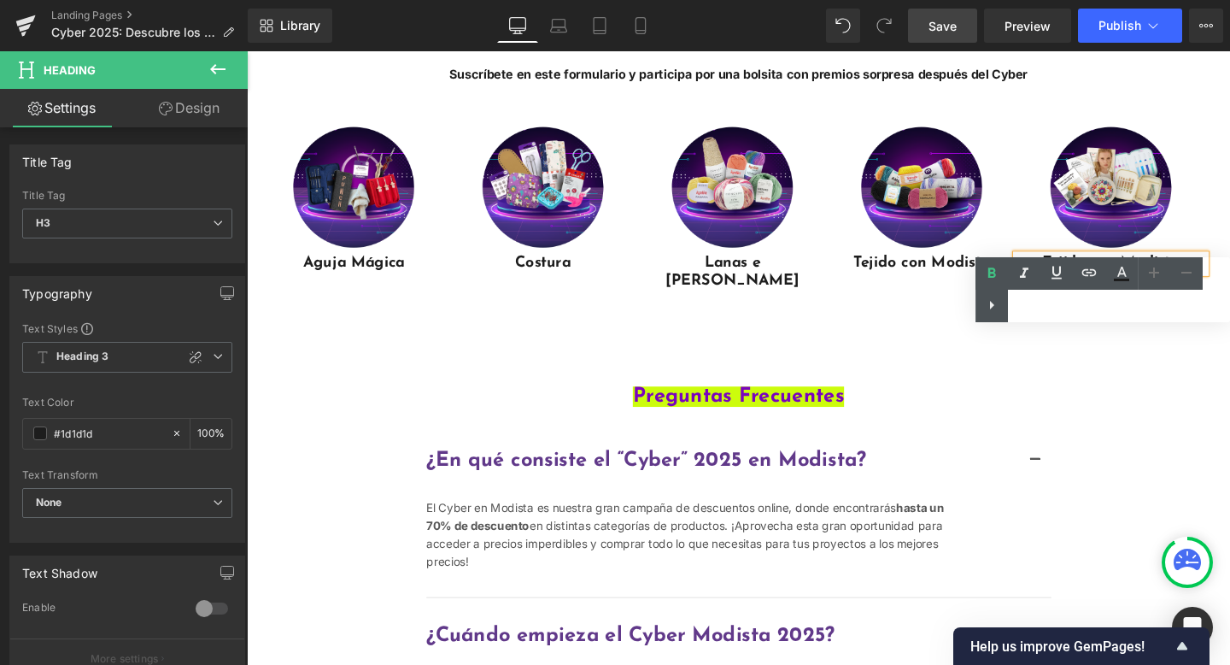
click at [1169, 303] on div "Text Color Highlight Color #333333" at bounding box center [1103, 289] width 255 height 65
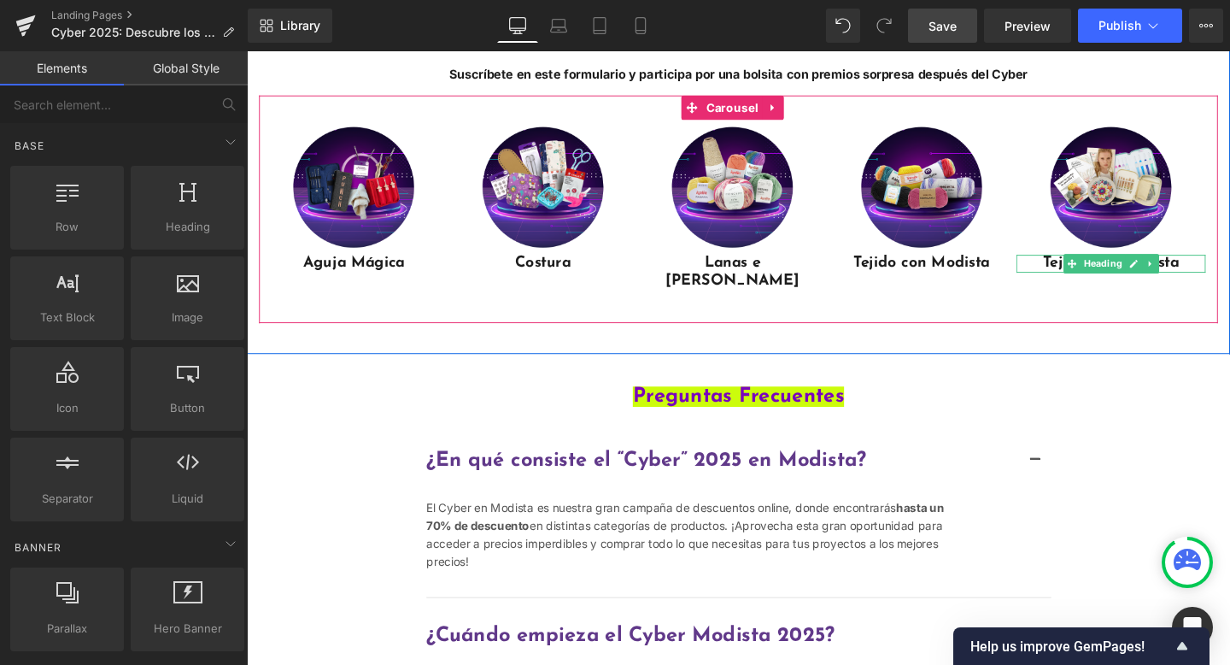
click at [1091, 284] on h3 "Tejido con Modista" at bounding box center [1155, 274] width 199 height 19
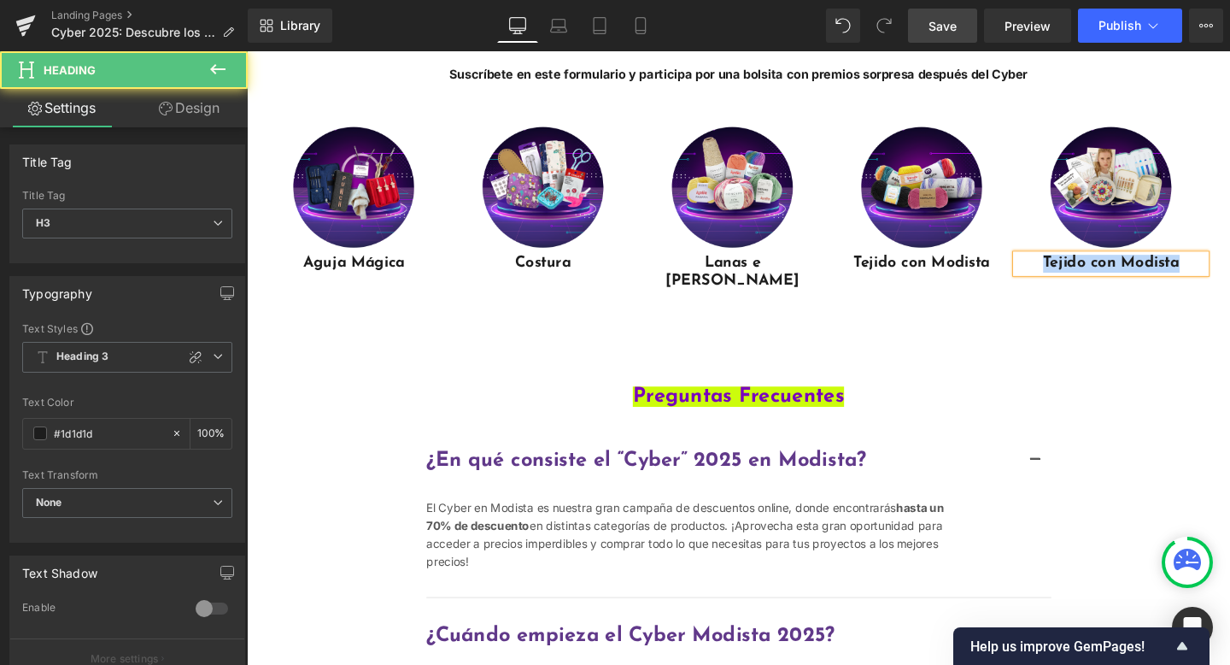
paste div "Main content"
click at [1142, 284] on h3 "Para crear Fácil" at bounding box center [1155, 274] width 199 height 19
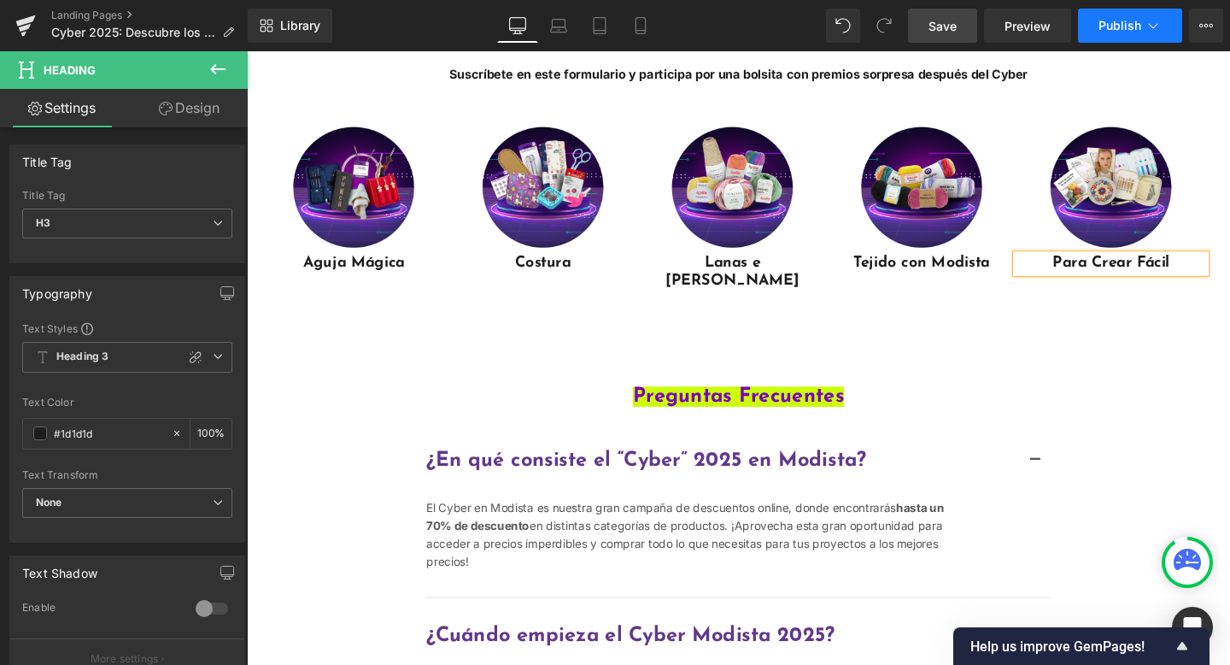
click at [1107, 32] on span "Publish" at bounding box center [1120, 26] width 43 height 14
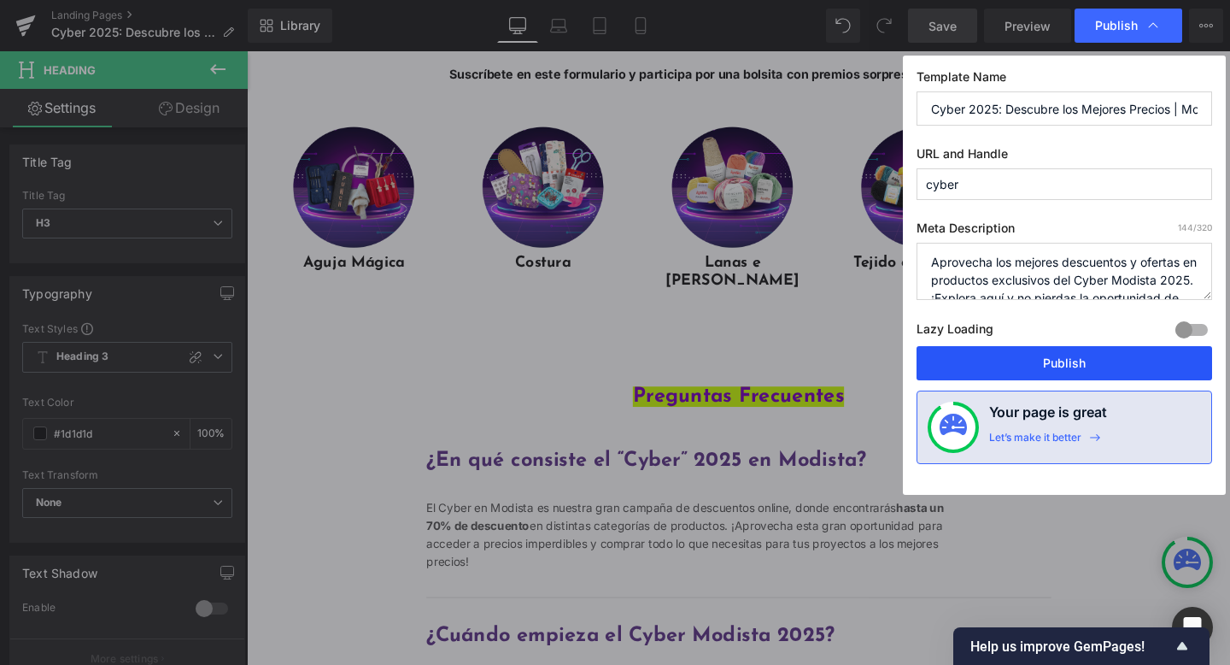
click at [986, 358] on button "Publish" at bounding box center [1065, 363] width 296 height 34
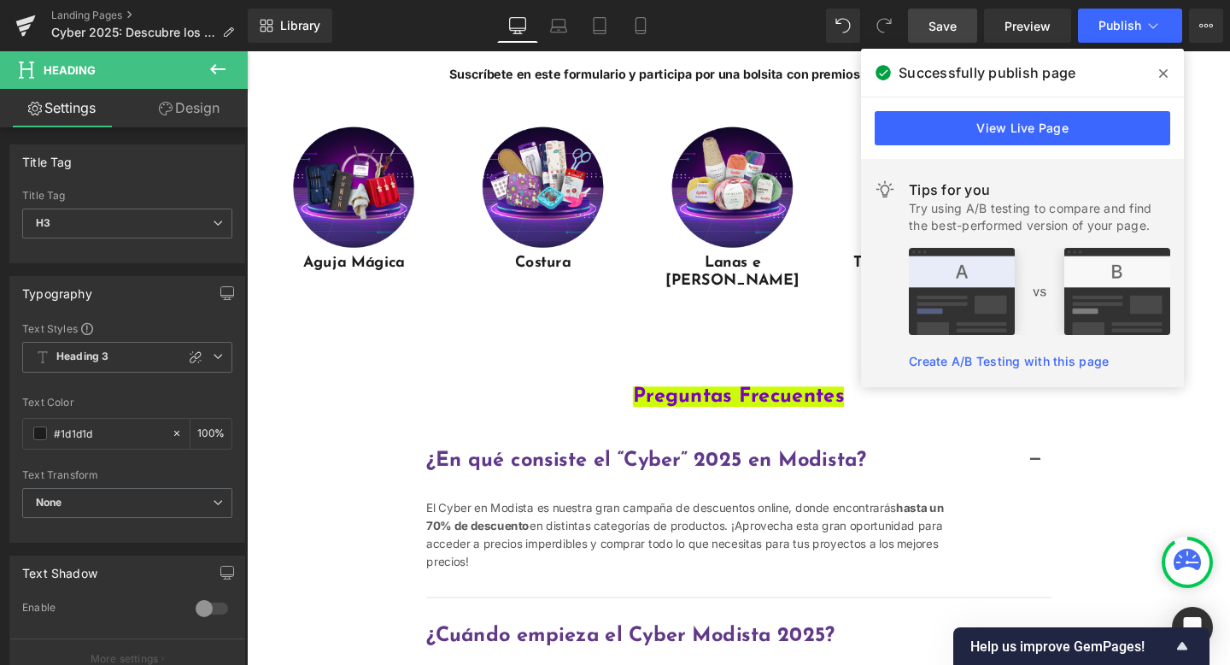
click at [1167, 74] on icon at bounding box center [1164, 74] width 9 height 14
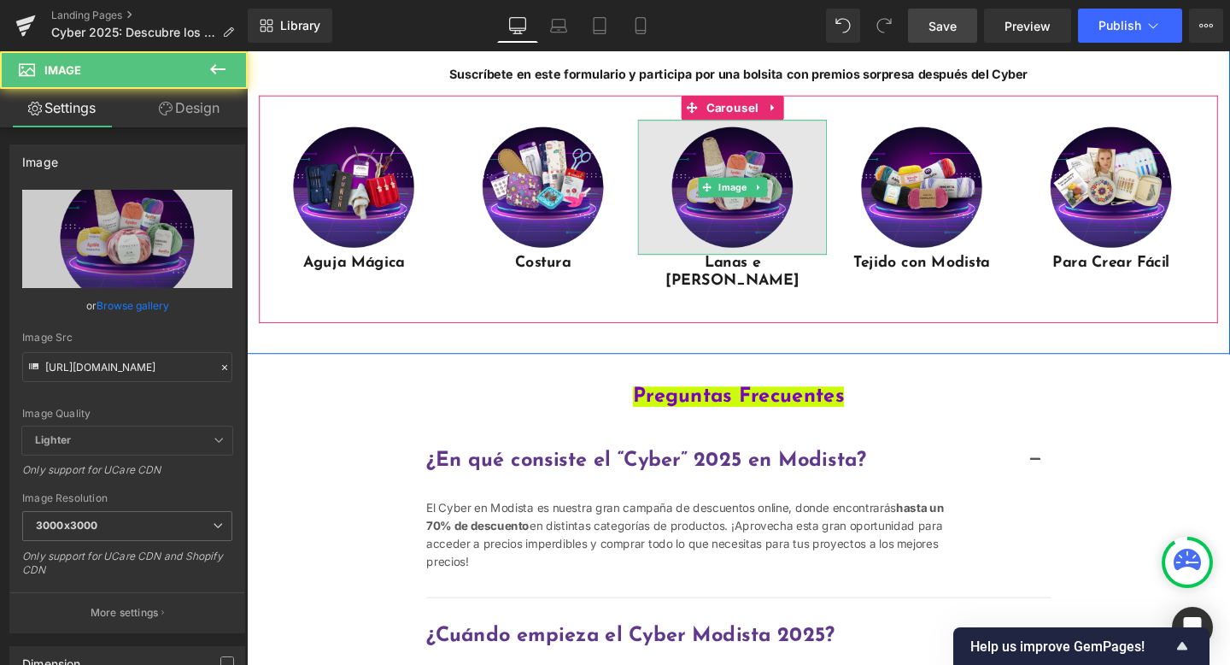
click at [759, 195] on img "Main content" at bounding box center [757, 194] width 199 height 142
click at [768, 265] on img "Main content" at bounding box center [757, 194] width 199 height 142
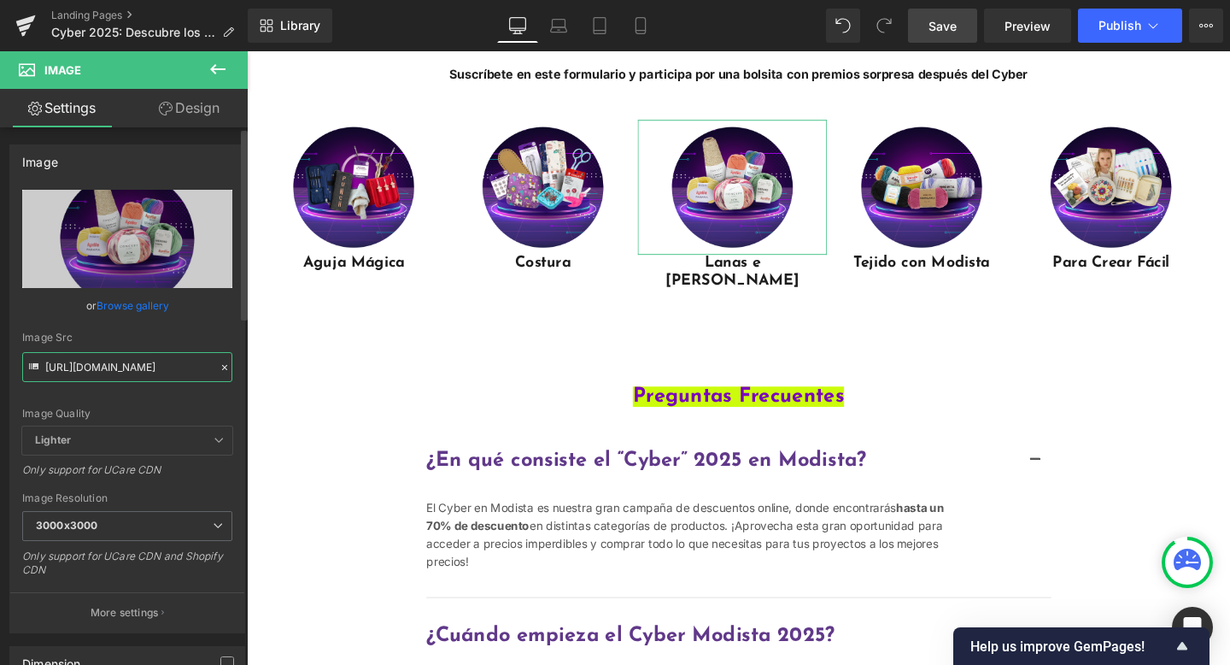
click at [152, 372] on input "[URL][DOMAIN_NAME]" at bounding box center [127, 367] width 210 height 30
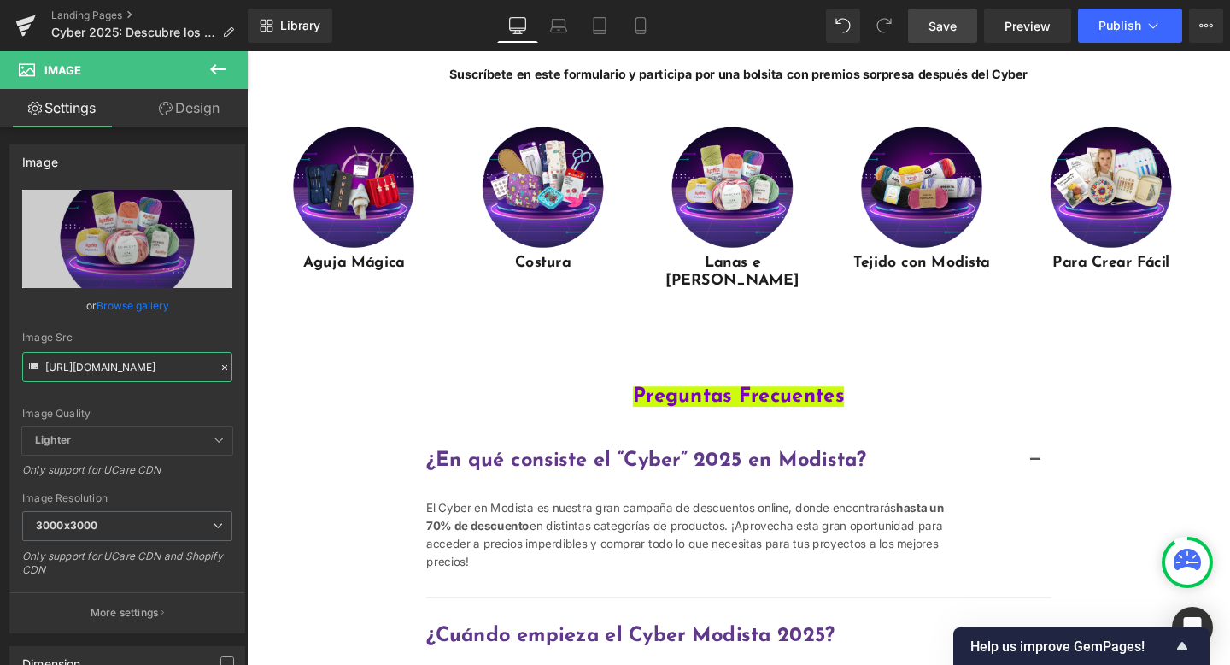
type input "[URL][DOMAIN_NAME]"
click at [948, 26] on span "Save" at bounding box center [943, 26] width 28 height 18
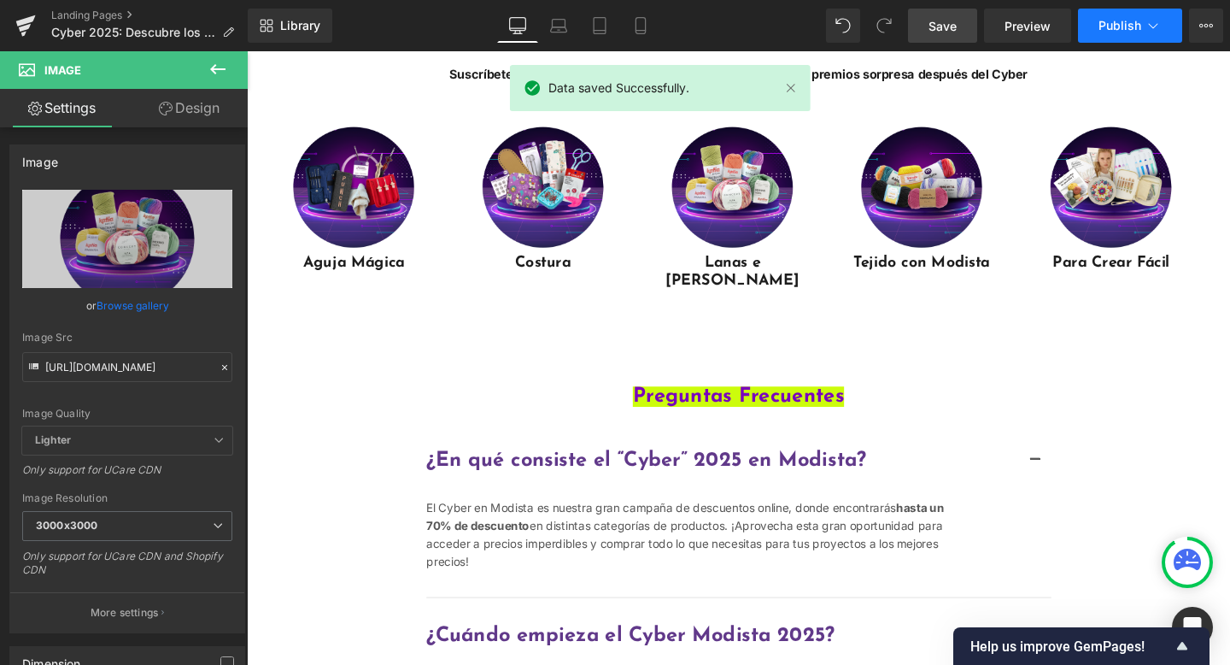
click at [1105, 30] on span "Publish" at bounding box center [1120, 26] width 43 height 14
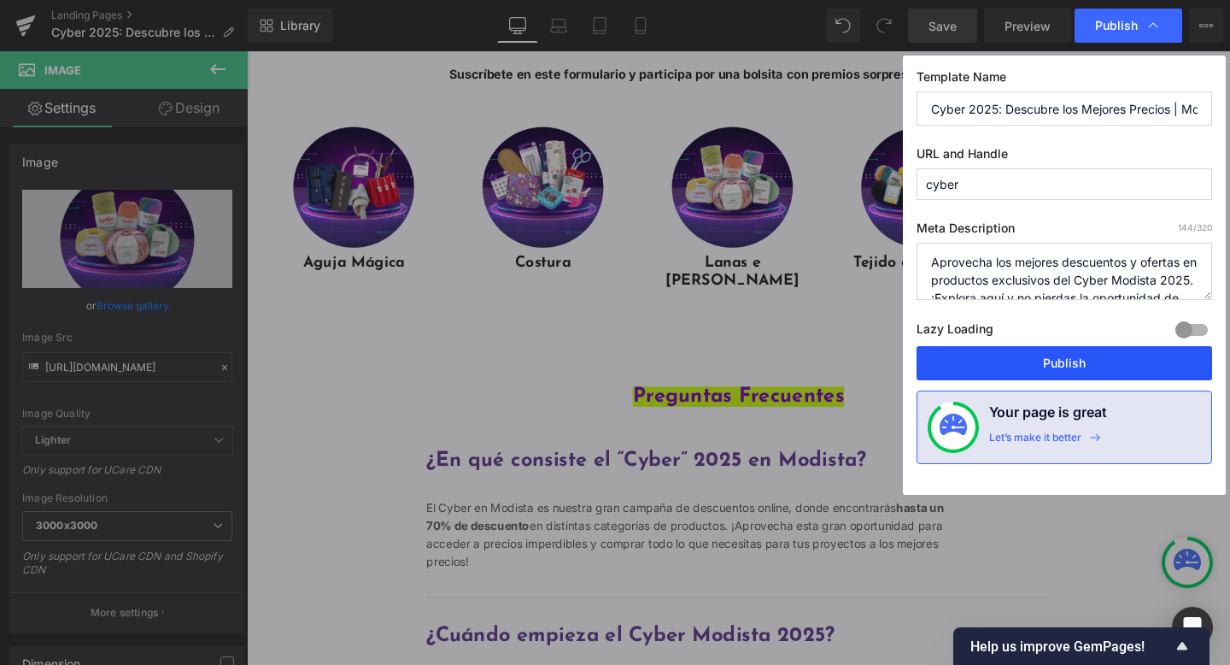
click at [1008, 361] on button "Publish" at bounding box center [1065, 363] width 296 height 34
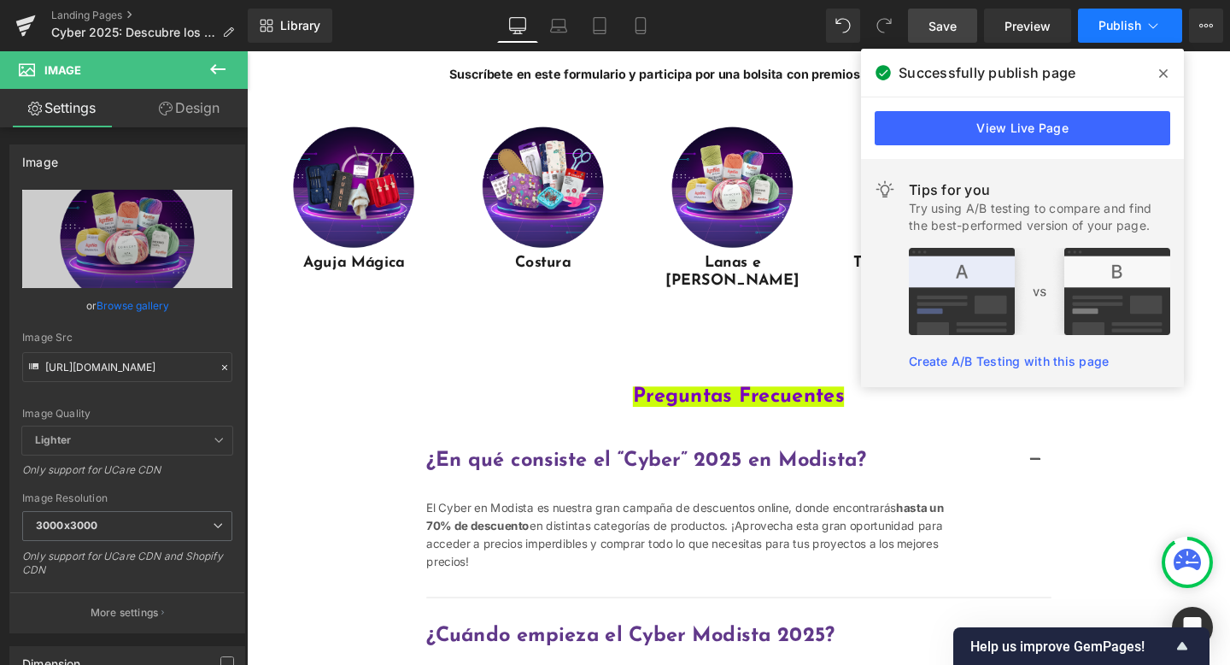
click at [1119, 21] on span "Publish" at bounding box center [1120, 26] width 43 height 14
